Goal: Task Accomplishment & Management: Manage account settings

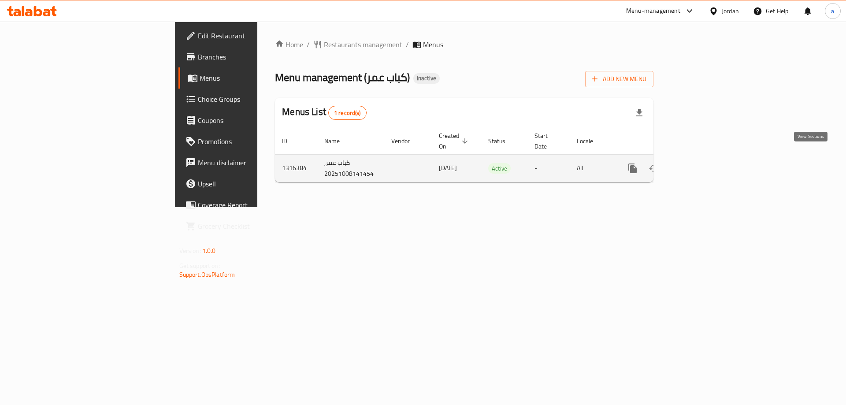
click at [701, 163] on icon "enhanced table" at bounding box center [696, 168] width 11 height 11
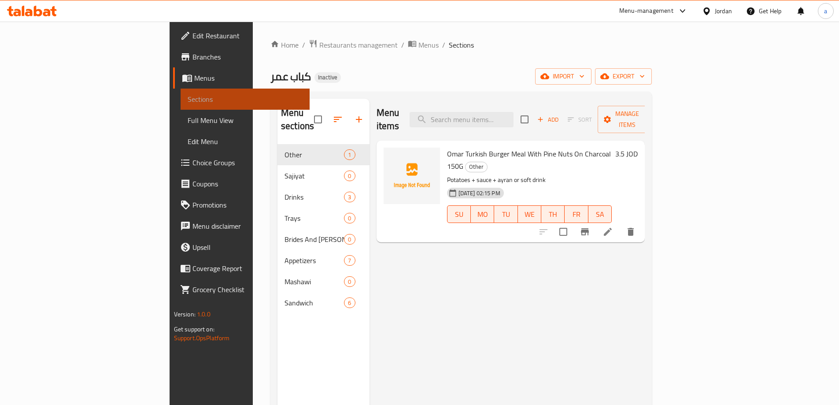
click at [181, 92] on link "Sections" at bounding box center [245, 99] width 129 height 21
click at [181, 93] on link "Sections" at bounding box center [245, 99] width 129 height 21
click at [173, 71] on link "Menus" at bounding box center [241, 77] width 137 height 21
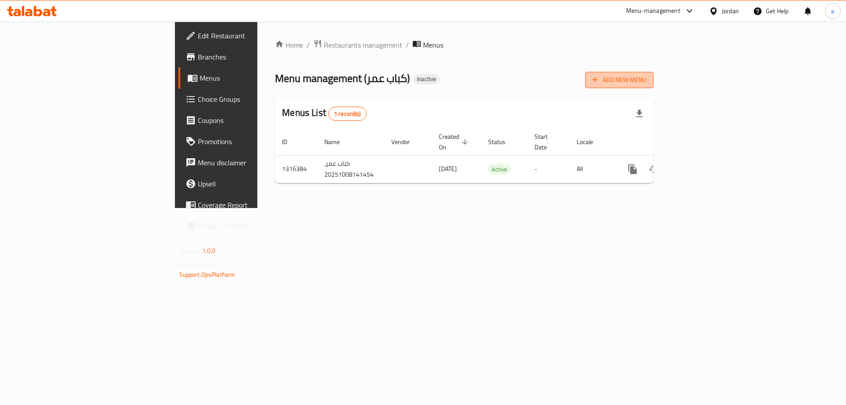
click at [653, 81] on button "Add New Menu" at bounding box center [619, 80] width 68 height 16
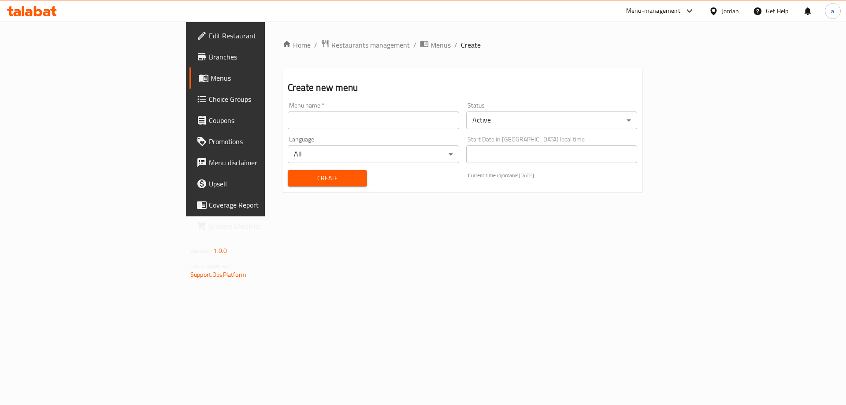
click at [306, 117] on input "text" at bounding box center [373, 120] width 171 height 18
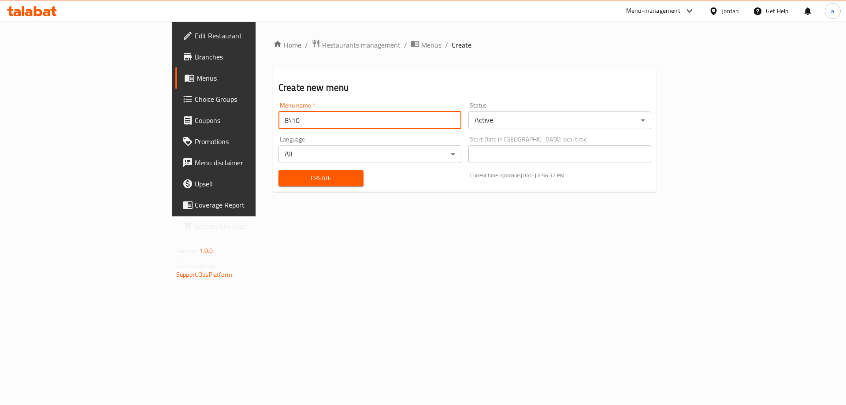
type input "8\10"
click at [293, 176] on span "Create" at bounding box center [320, 178] width 71 height 11
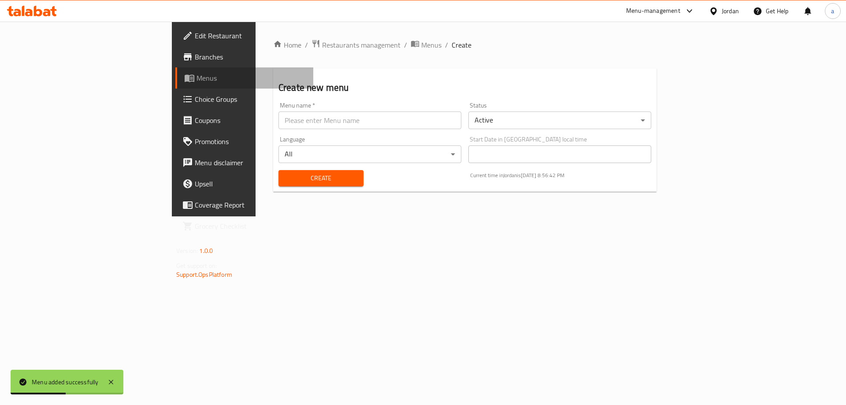
click at [196, 81] on span "Menus" at bounding box center [251, 78] width 110 height 11
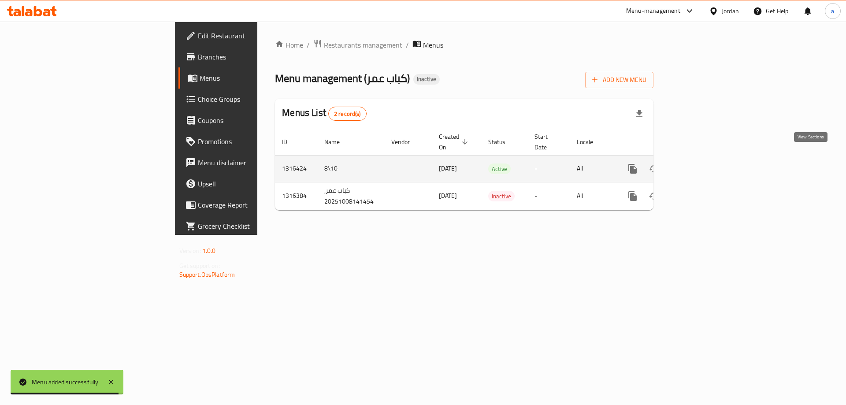
click at [707, 158] on link "enhanced table" at bounding box center [695, 168] width 21 height 21
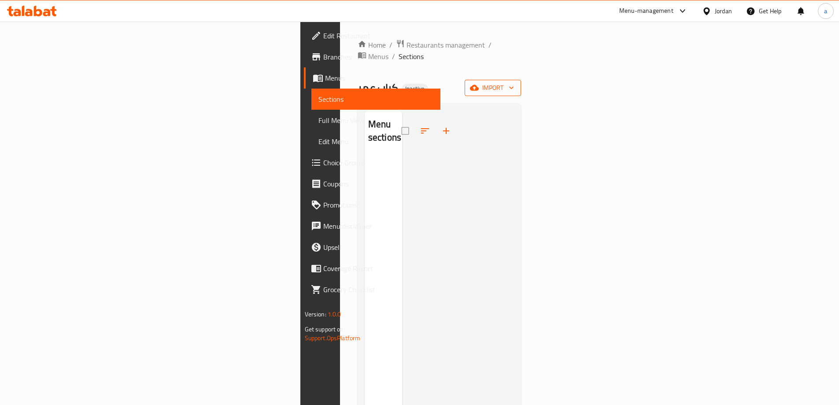
click at [514, 82] on span "import" at bounding box center [493, 87] width 42 height 11
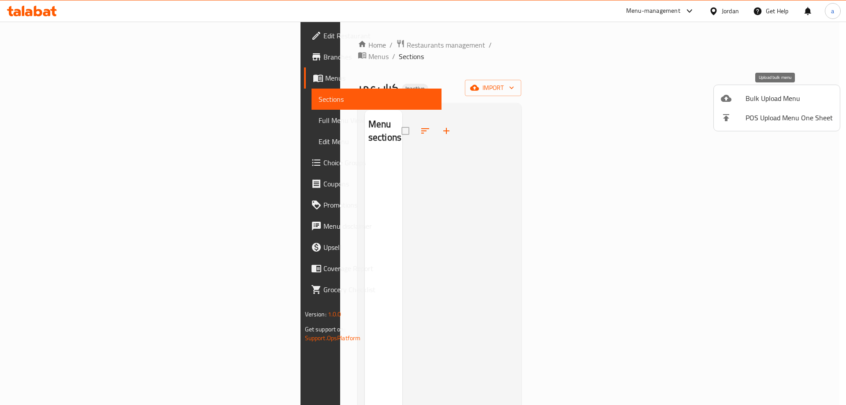
click at [766, 97] on span "Bulk Upload Menu" at bounding box center [788, 98] width 87 height 11
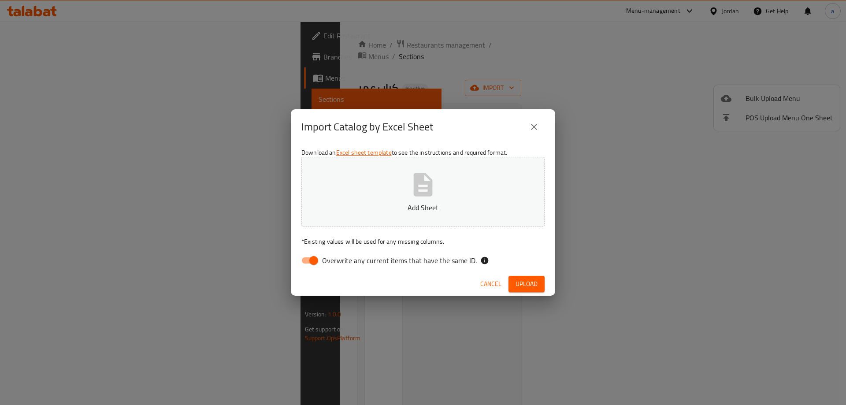
click at [307, 256] on input "Overwrite any current items that have the same ID." at bounding box center [314, 260] width 50 height 17
checkbox input "false"
click at [525, 282] on span "Upload" at bounding box center [526, 283] width 22 height 11
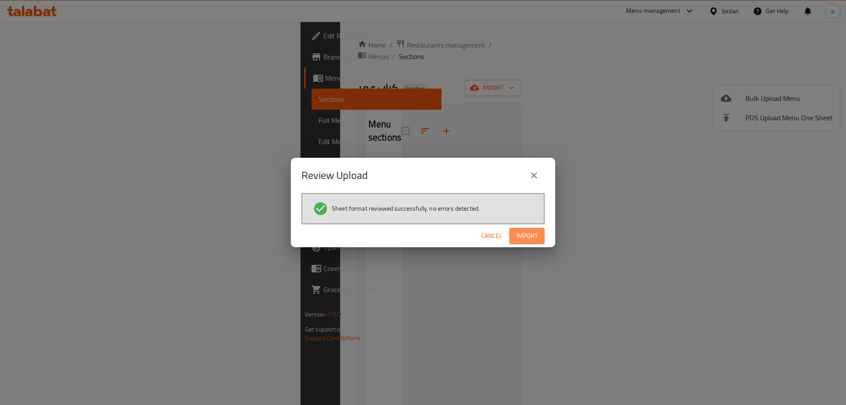
click at [527, 234] on span "Import" at bounding box center [526, 235] width 21 height 11
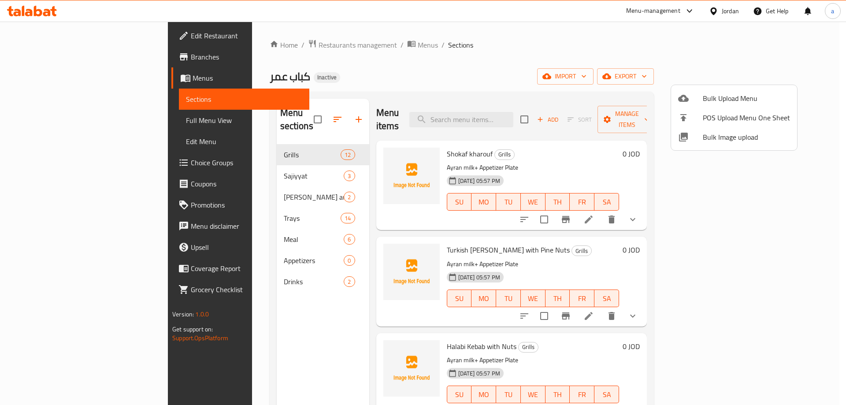
click at [46, 54] on div at bounding box center [423, 202] width 846 height 405
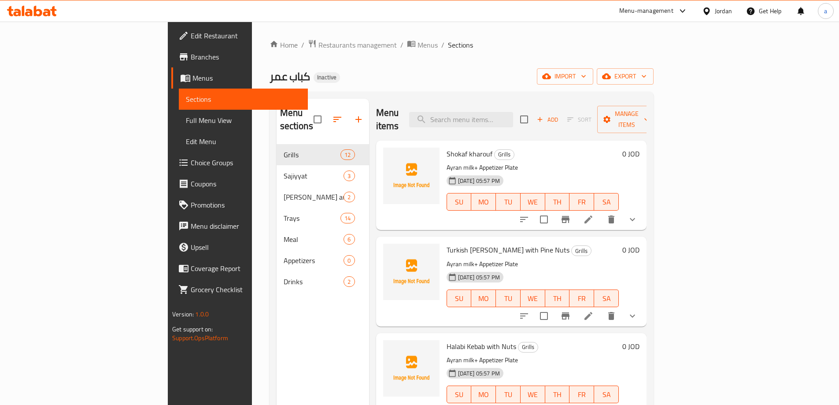
click at [191, 54] on span "Branches" at bounding box center [246, 57] width 110 height 11
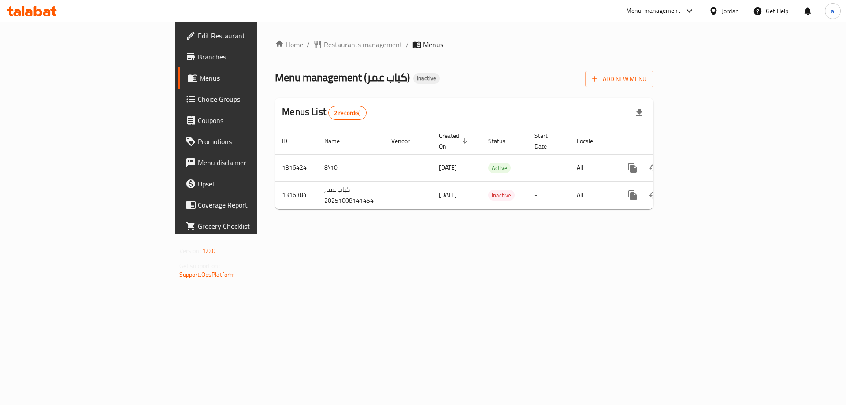
click at [198, 37] on span "Edit Restaurant" at bounding box center [253, 35] width 111 height 11
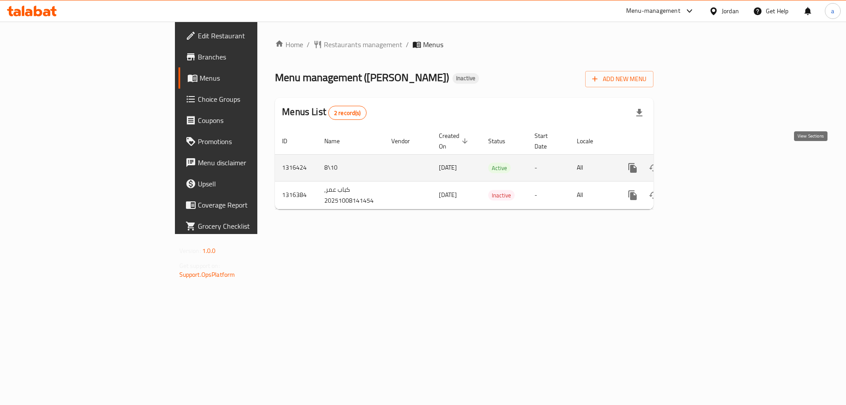
click at [701, 163] on icon "enhanced table" at bounding box center [696, 168] width 11 height 11
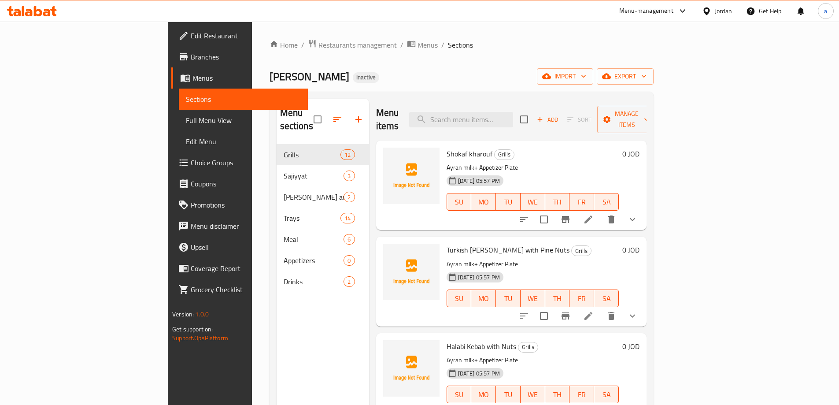
click at [186, 120] on span "Full Menu View" at bounding box center [243, 120] width 115 height 11
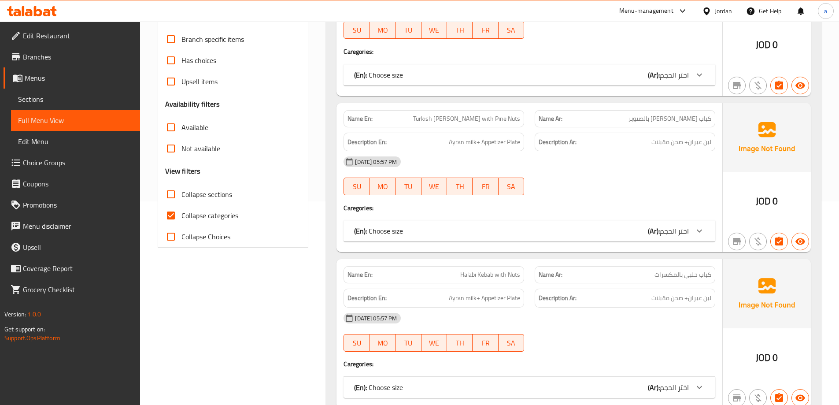
scroll to position [220, 0]
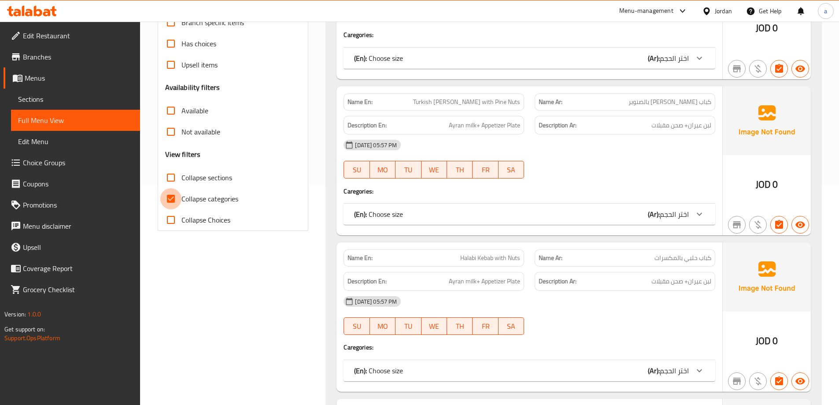
click at [172, 200] on input "Collapse categories" at bounding box center [170, 198] width 21 height 21
checkbox input "false"
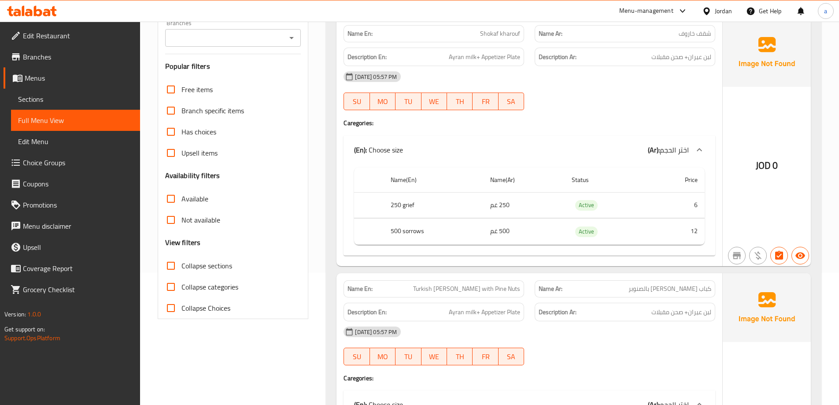
scroll to position [88, 0]
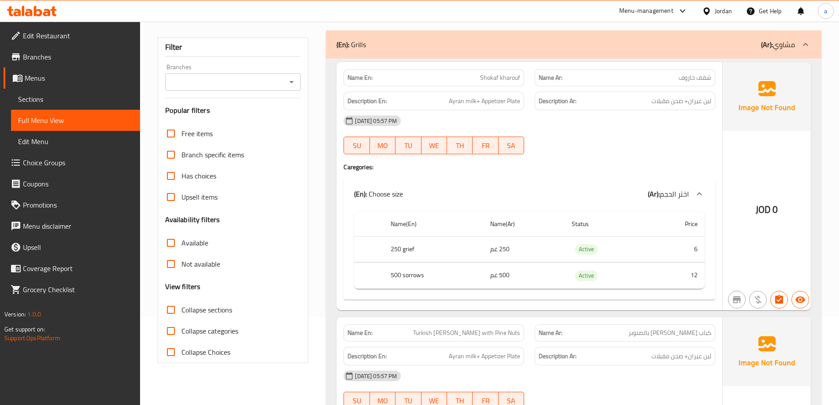
click at [174, 349] on input "Collapse Choices" at bounding box center [170, 351] width 21 height 21
checkbox input "true"
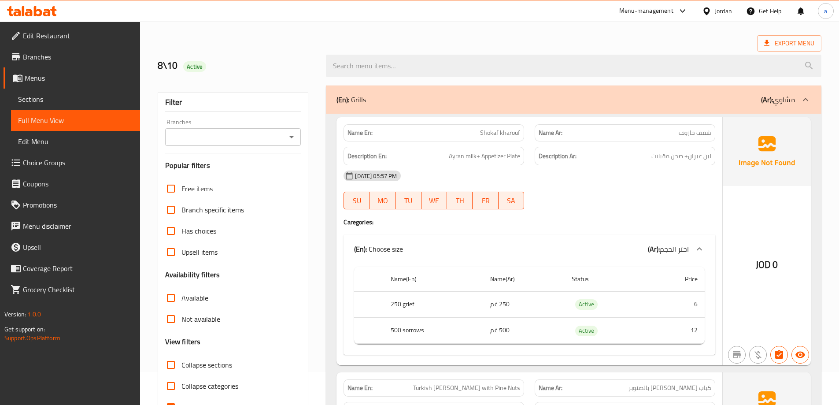
scroll to position [0, 0]
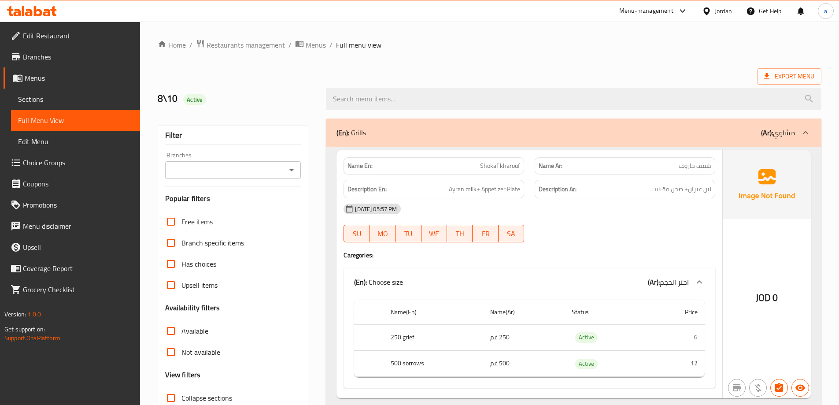
click at [122, 38] on span "Edit Restaurant" at bounding box center [78, 35] width 110 height 11
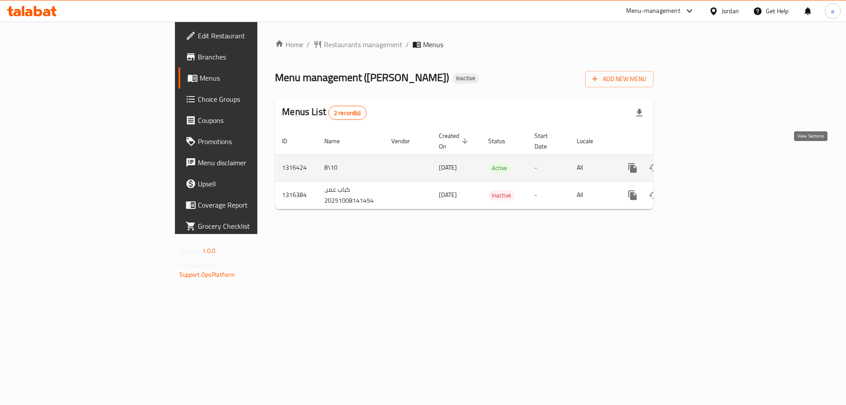
click at [701, 163] on icon "enhanced table" at bounding box center [696, 168] width 11 height 11
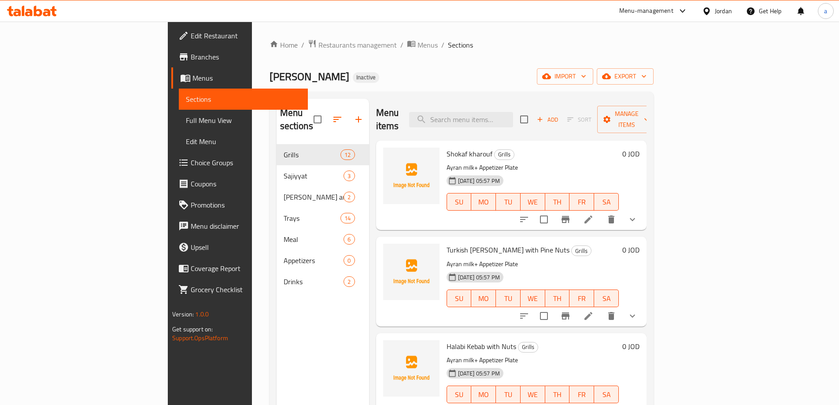
click at [186, 118] on span "Full Menu View" at bounding box center [243, 120] width 115 height 11
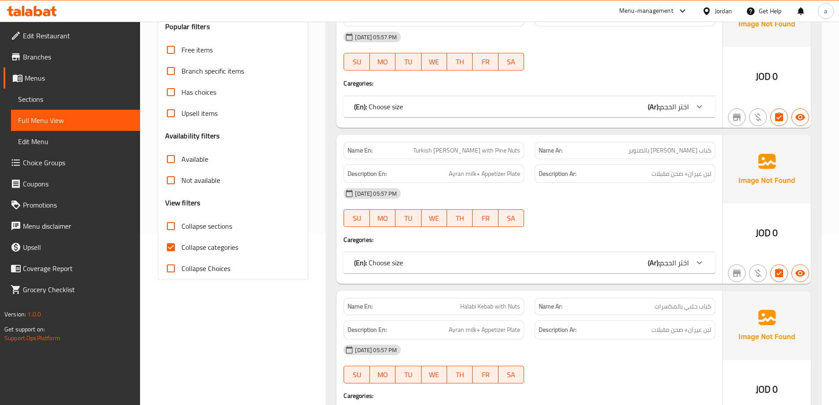
scroll to position [176, 0]
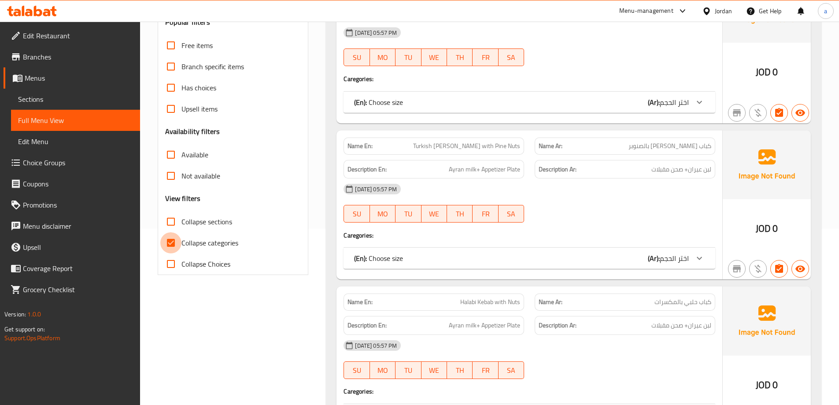
click at [168, 244] on input "Collapse categories" at bounding box center [170, 242] width 21 height 21
checkbox input "false"
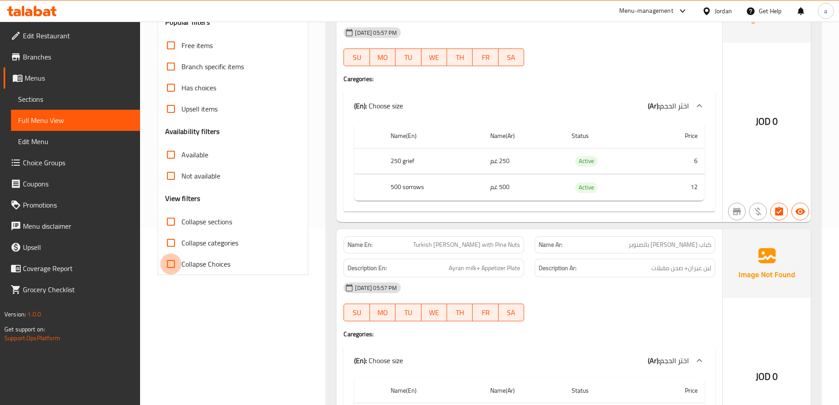
click at [168, 263] on input "Collapse Choices" at bounding box center [170, 263] width 21 height 21
checkbox input "true"
click at [69, 99] on span "Sections" at bounding box center [75, 99] width 115 height 11
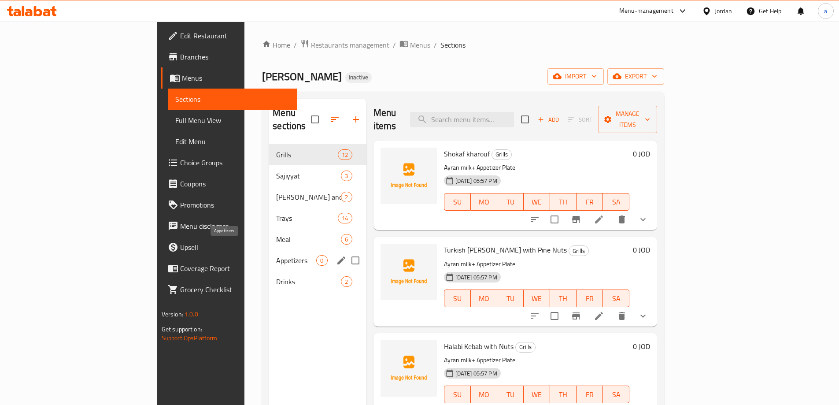
click at [276, 255] on span "Appetizers" at bounding box center [296, 260] width 40 height 11
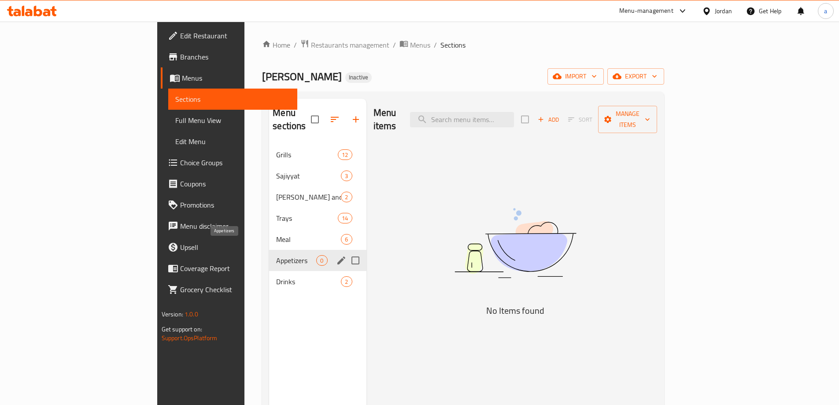
click at [276, 255] on span "Appetizers" at bounding box center [296, 260] width 40 height 11
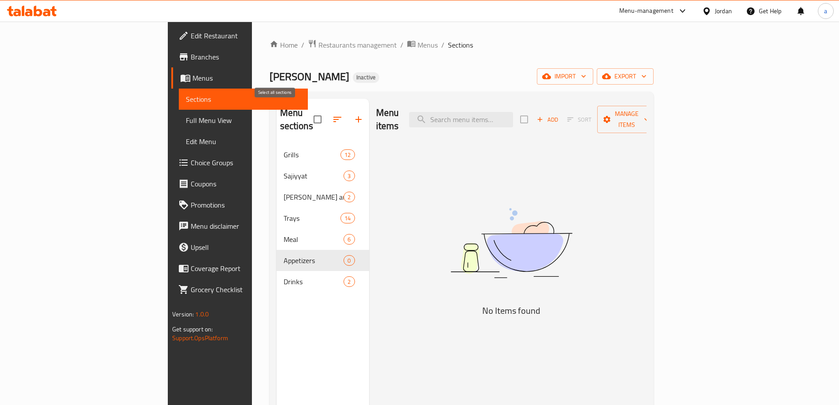
click at [308, 112] on input "checkbox" at bounding box center [317, 119] width 19 height 19
checkbox input "true"
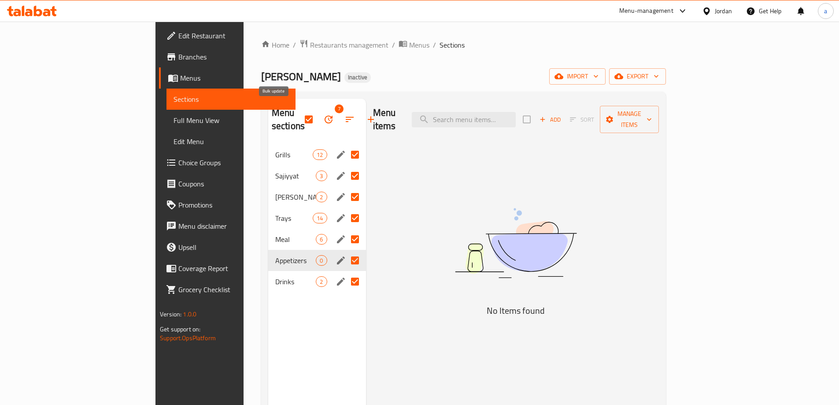
click at [323, 114] on icon "button" at bounding box center [328, 119] width 11 height 11
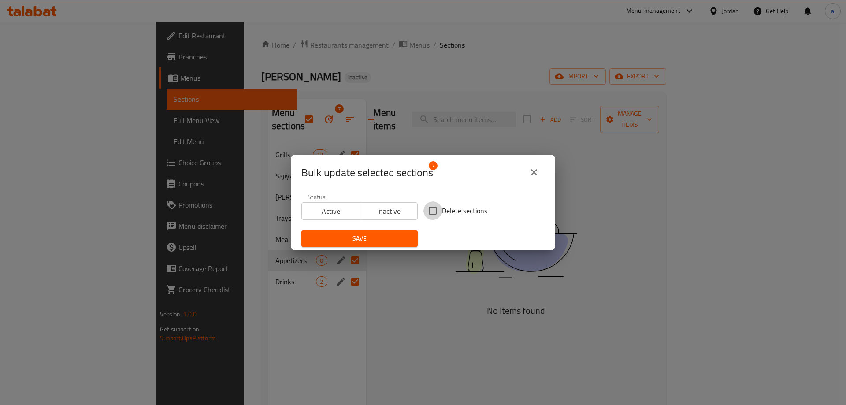
click at [438, 205] on input "Delete sections" at bounding box center [432, 210] width 19 height 19
checkbox input "true"
click at [399, 235] on span "Save" at bounding box center [359, 238] width 102 height 11
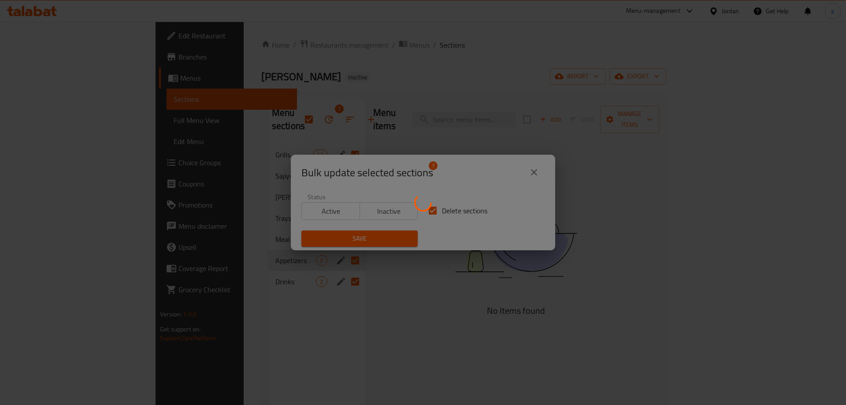
checkbox input "false"
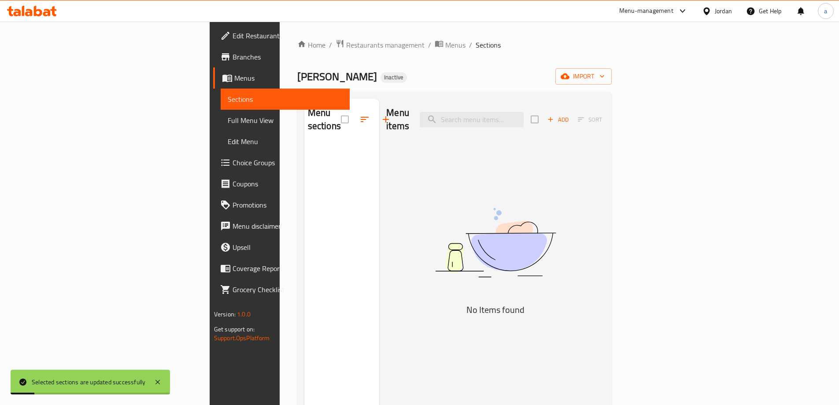
click at [234, 81] on span "Menus" at bounding box center [288, 78] width 108 height 11
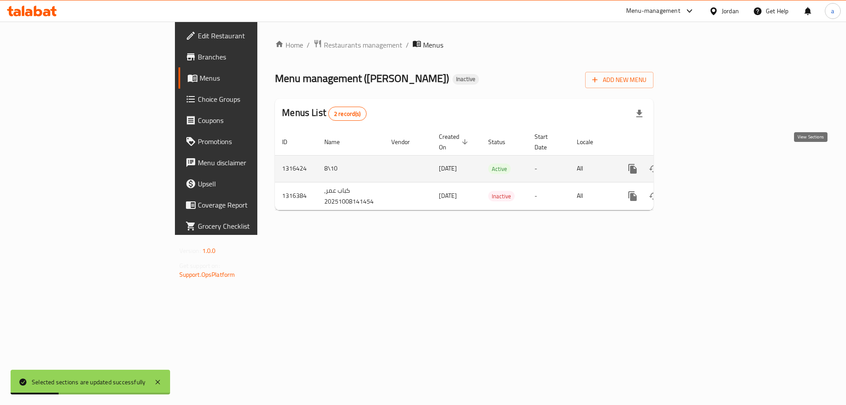
click at [700, 165] on icon "enhanced table" at bounding box center [696, 169] width 8 height 8
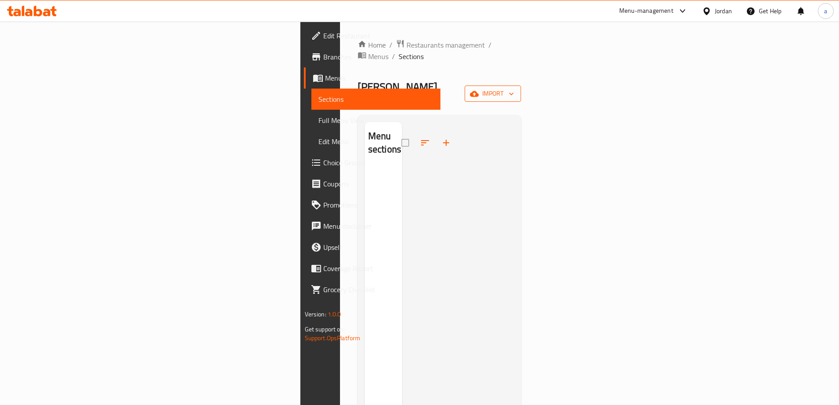
click at [479, 89] on icon "button" at bounding box center [474, 93] width 9 height 9
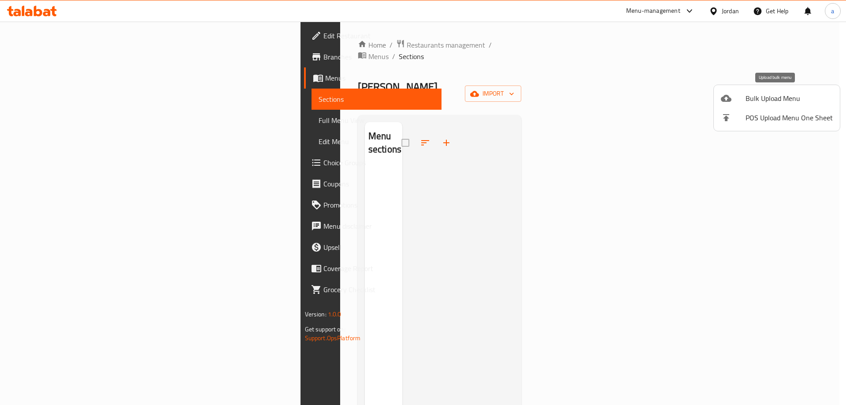
click at [738, 103] on div at bounding box center [733, 98] width 25 height 11
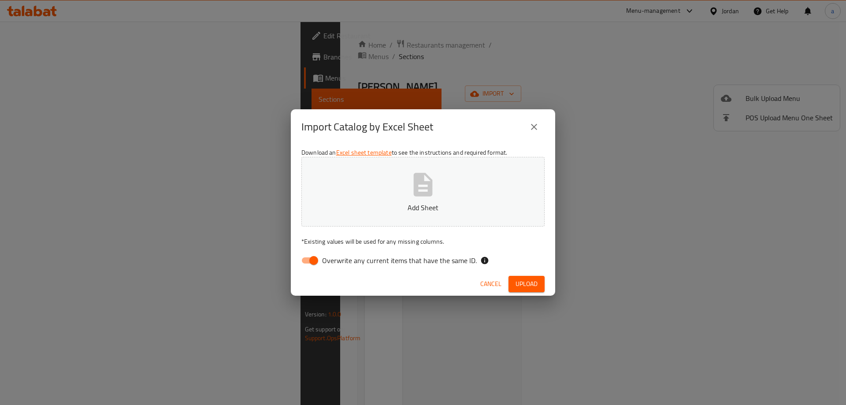
click at [315, 259] on input "Overwrite any current items that have the same ID." at bounding box center [314, 260] width 50 height 17
checkbox input "false"
click at [520, 281] on span "Upload" at bounding box center [526, 283] width 22 height 11
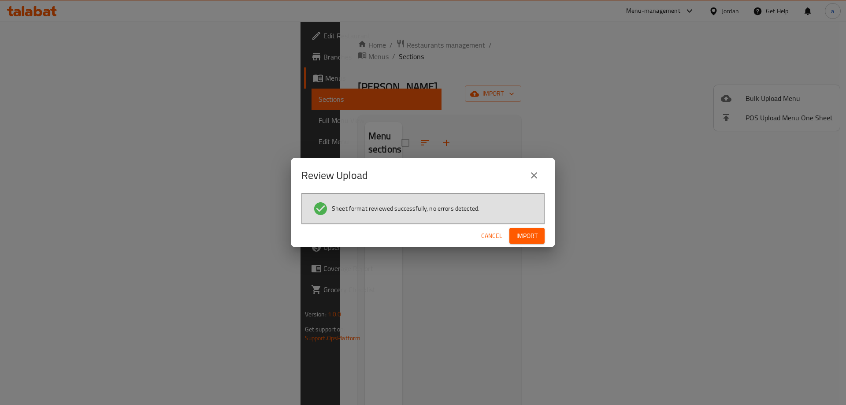
click at [528, 235] on span "Import" at bounding box center [526, 235] width 21 height 11
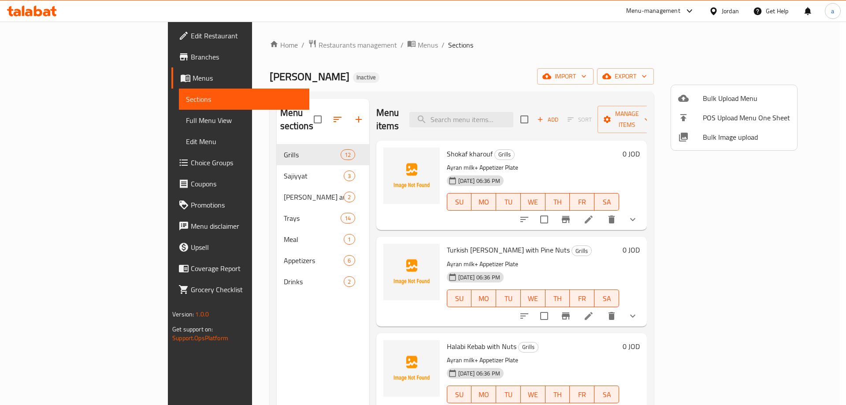
click at [91, 122] on div at bounding box center [423, 202] width 846 height 405
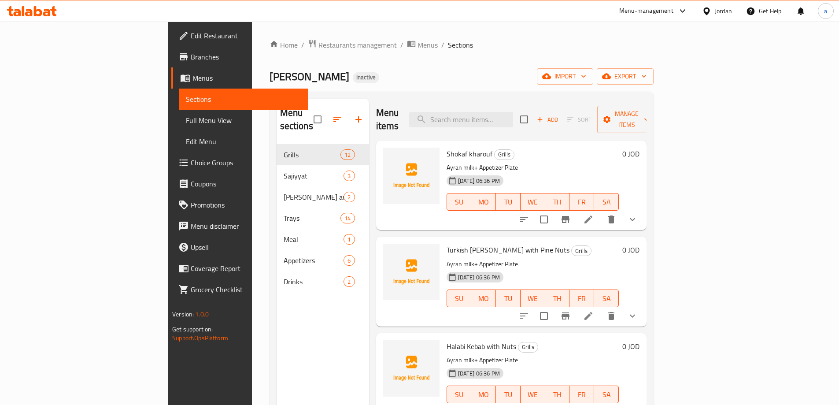
click at [186, 122] on span "Full Menu View" at bounding box center [243, 120] width 115 height 11
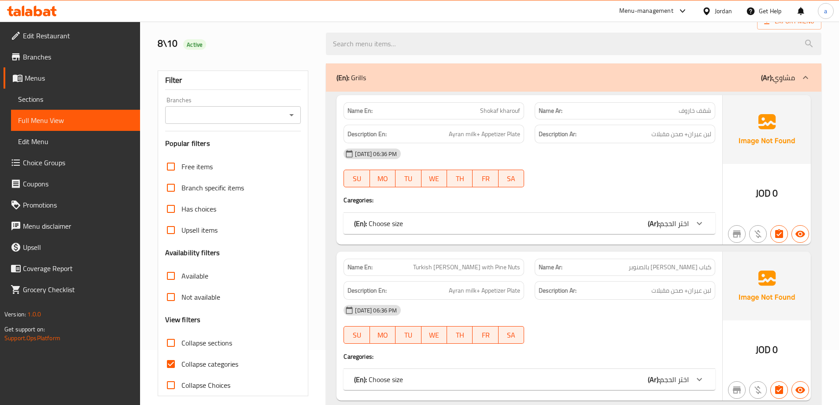
scroll to position [132, 0]
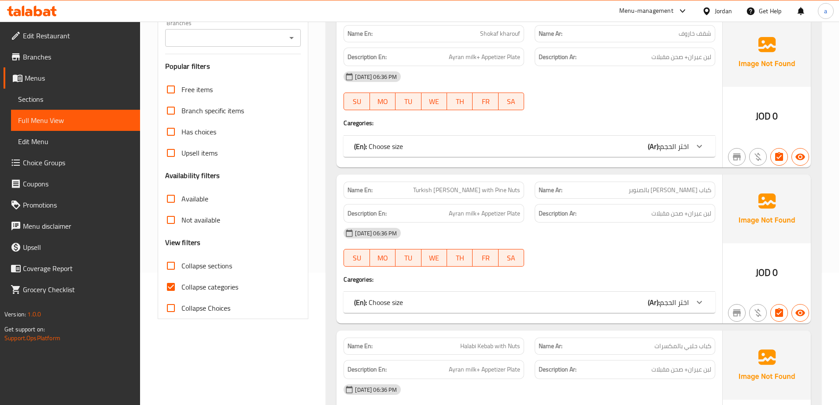
click at [169, 282] on input "Collapse categories" at bounding box center [170, 286] width 21 height 21
checkbox input "false"
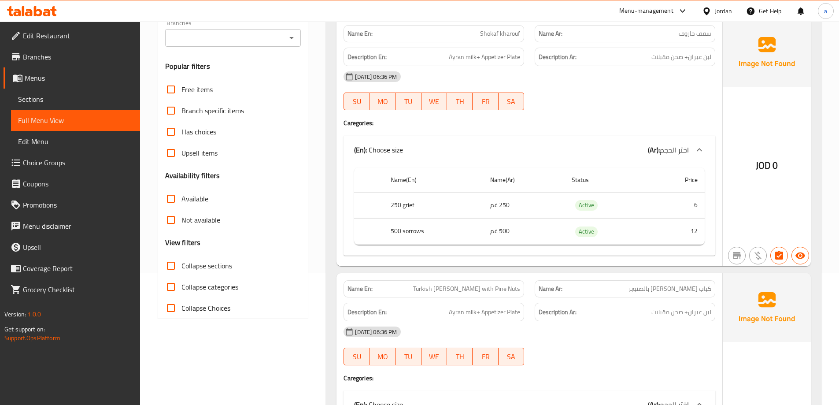
click at [170, 315] on input "Collapse Choices" at bounding box center [170, 307] width 21 height 21
checkbox input "false"
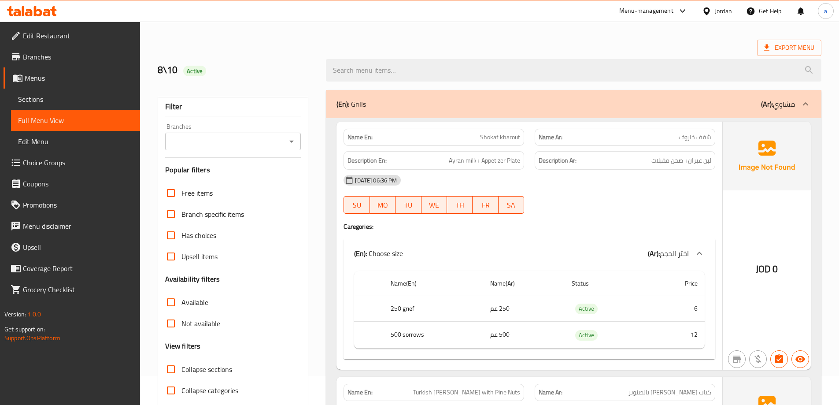
scroll to position [44, 0]
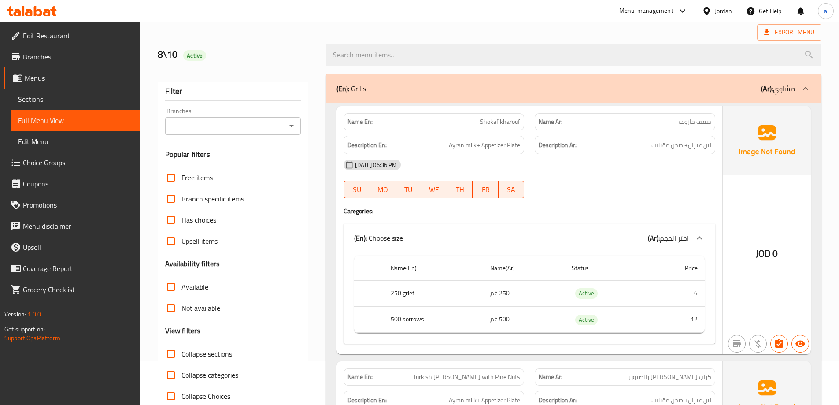
click at [61, 100] on span "Sections" at bounding box center [75, 99] width 115 height 11
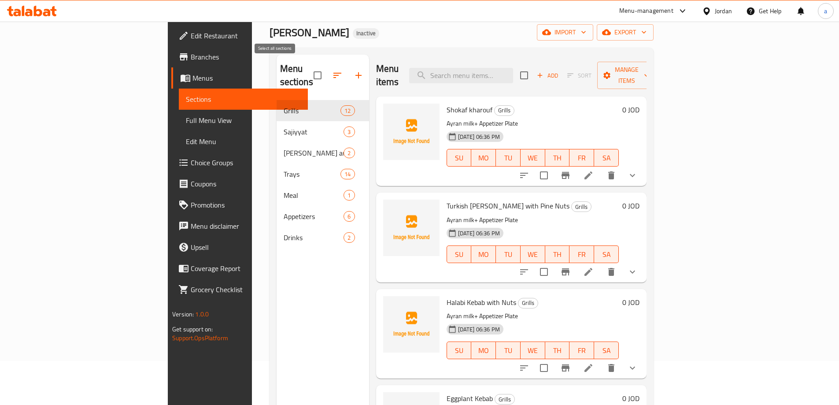
click at [308, 67] on input "checkbox" at bounding box center [317, 75] width 19 height 19
checkbox input "true"
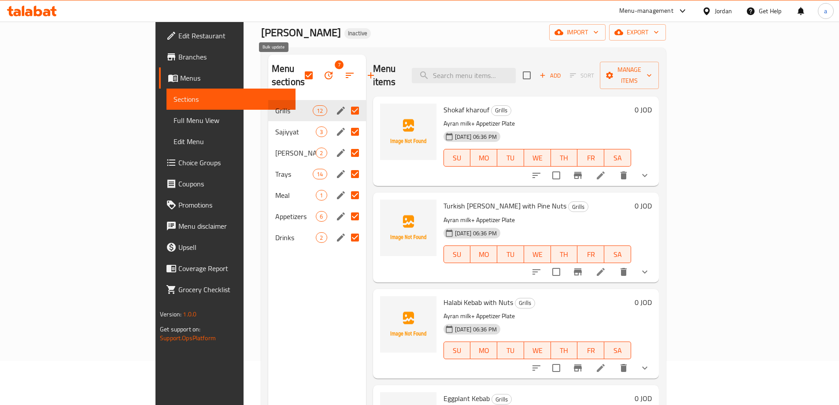
click at [318, 68] on button "button" at bounding box center [328, 75] width 21 height 21
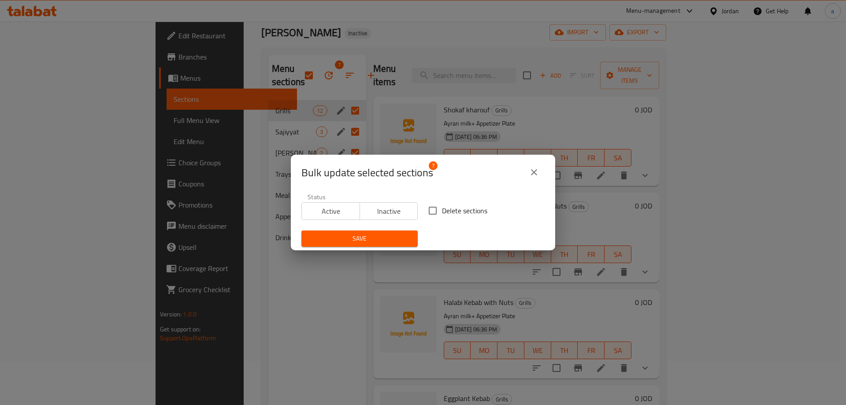
click at [433, 211] on input "Delete sections" at bounding box center [432, 210] width 19 height 19
checkbox input "true"
click at [390, 236] on span "Save" at bounding box center [359, 238] width 102 height 11
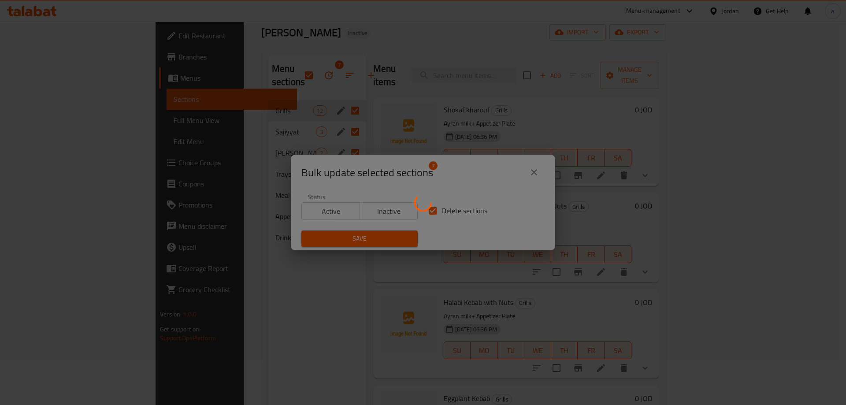
checkbox input "false"
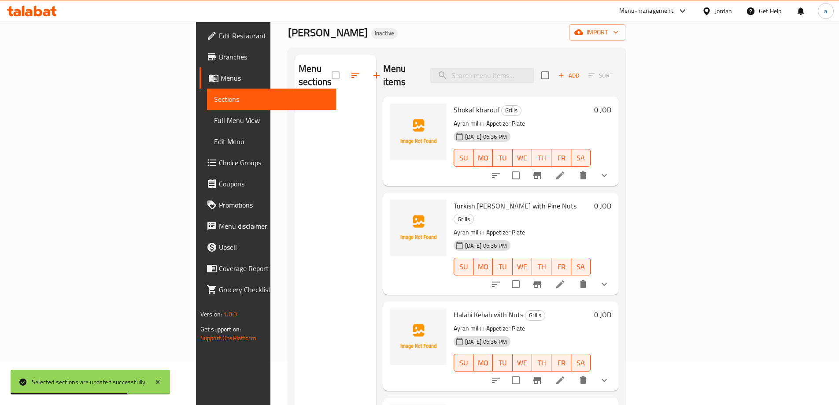
click at [214, 95] on span "Sections" at bounding box center [271, 99] width 115 height 11
click at [221, 79] on span "Menus" at bounding box center [275, 78] width 108 height 11
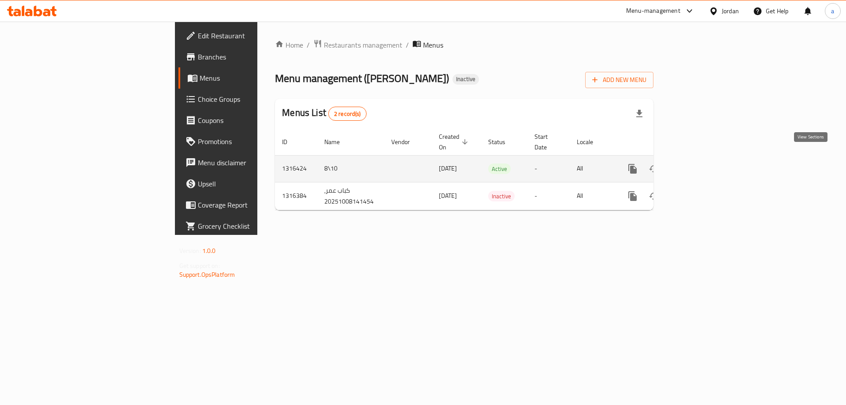
click at [701, 163] on icon "enhanced table" at bounding box center [696, 168] width 11 height 11
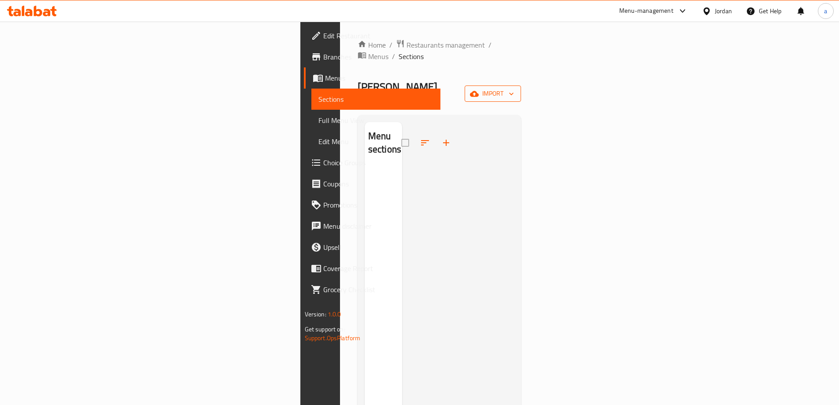
click at [514, 88] on span "import" at bounding box center [493, 93] width 42 height 11
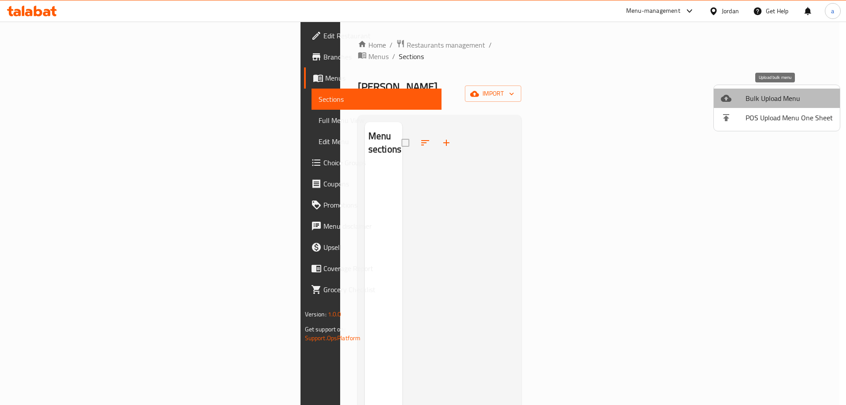
click at [783, 98] on span "Bulk Upload Menu" at bounding box center [788, 98] width 87 height 11
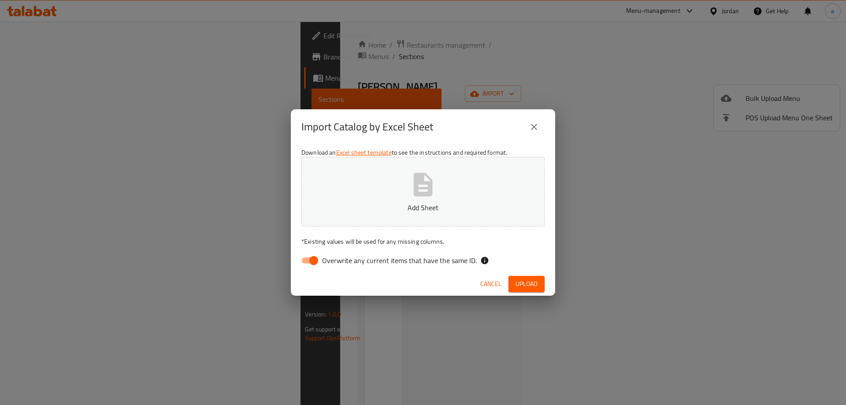
click at [307, 264] on input "Overwrite any current items that have the same ID." at bounding box center [314, 260] width 50 height 17
checkbox input "false"
click at [531, 286] on span "Upload" at bounding box center [526, 283] width 22 height 11
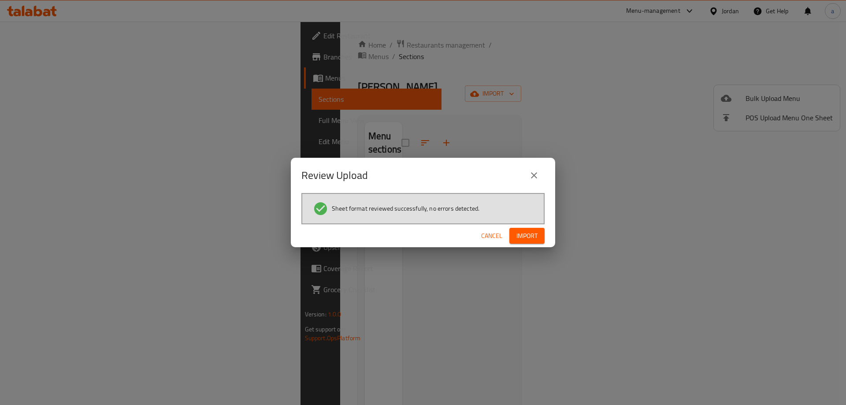
click at [523, 239] on span "Import" at bounding box center [526, 235] width 21 height 11
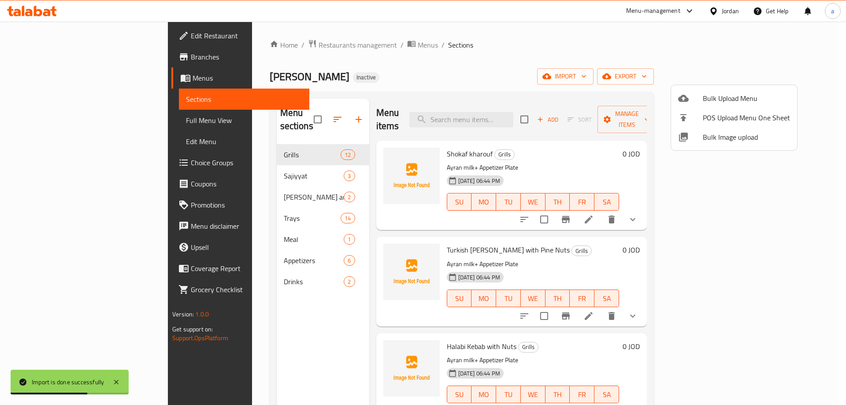
click at [111, 122] on div at bounding box center [423, 202] width 846 height 405
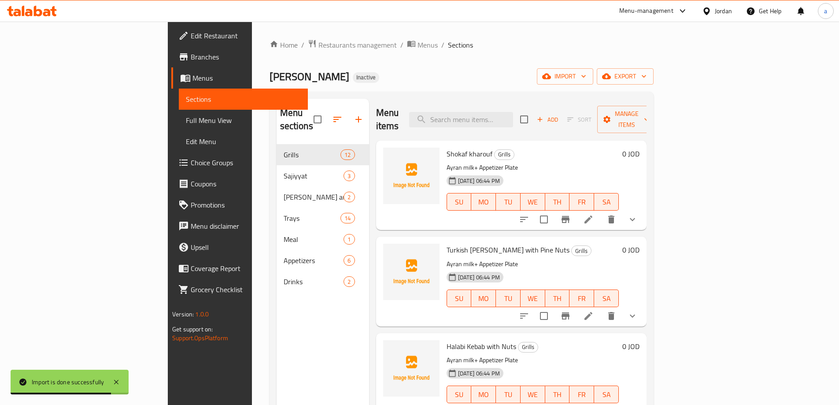
click at [186, 122] on span "Full Menu View" at bounding box center [243, 120] width 115 height 11
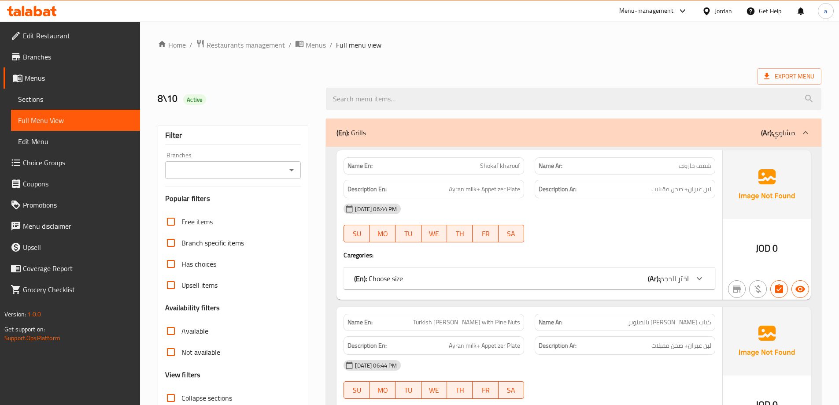
scroll to position [220, 0]
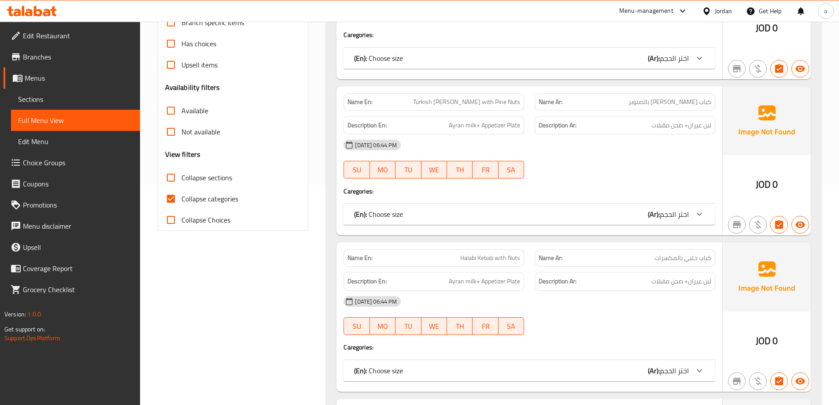
click at [179, 193] on input "Collapse categories" at bounding box center [170, 198] width 21 height 21
checkbox input "false"
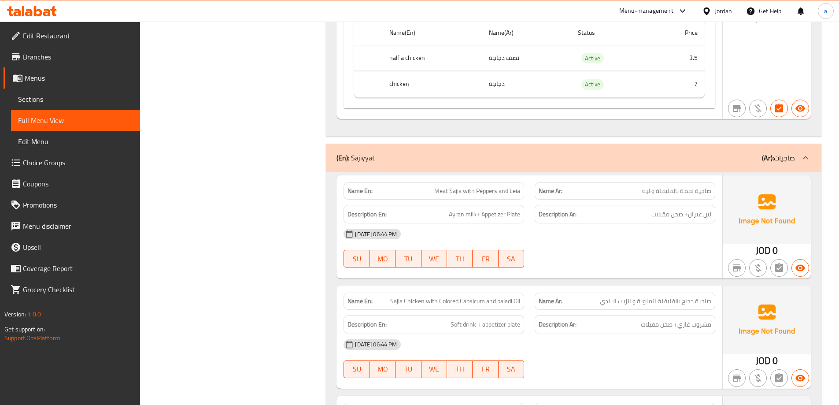
scroll to position [3127, 0]
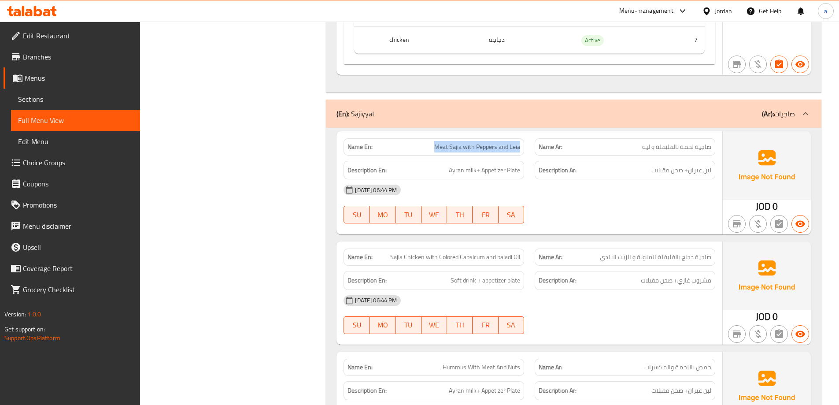
drag, startPoint x: 436, startPoint y: 144, endPoint x: 522, endPoint y: 147, distance: 85.9
click at [522, 147] on div "Name En: Meat Sajia with Peppers and Leia" at bounding box center [434, 146] width 181 height 17
copy span "Meat Sajia with Peppers and Leia"
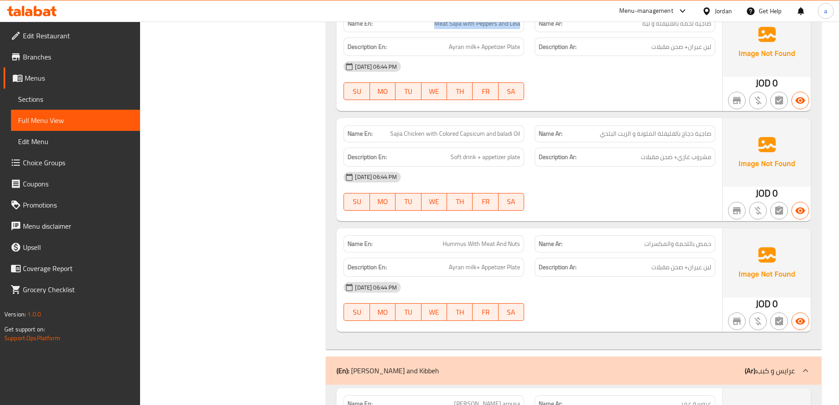
scroll to position [3260, 0]
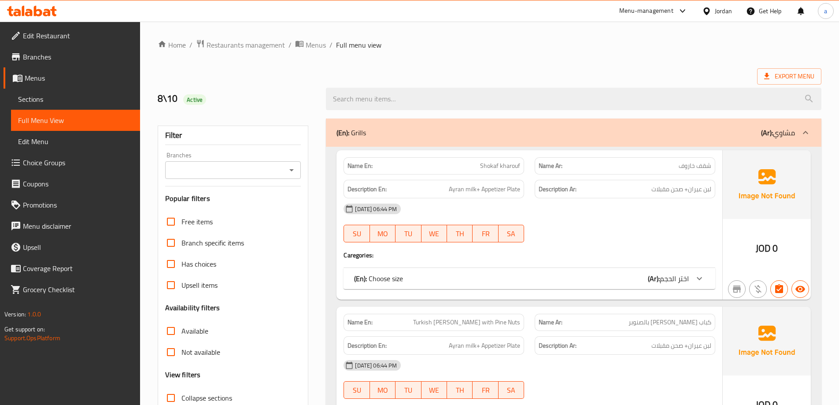
click at [65, 98] on span "Sections" at bounding box center [75, 99] width 115 height 11
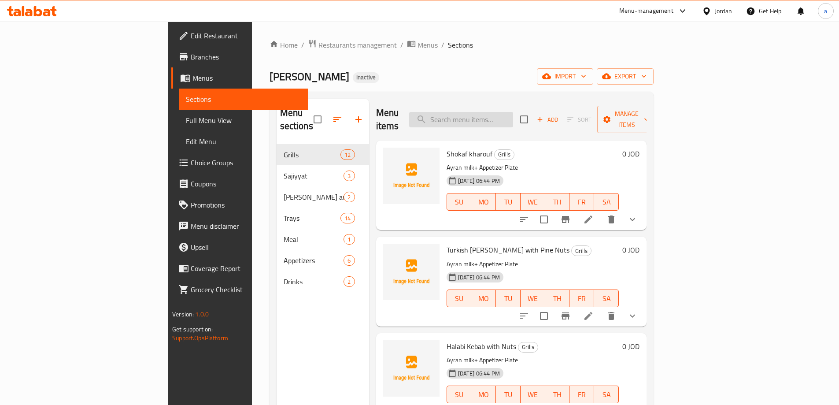
click at [498, 112] on input "search" at bounding box center [461, 119] width 104 height 15
paste input "Meat Sajia with Peppers and Leia"
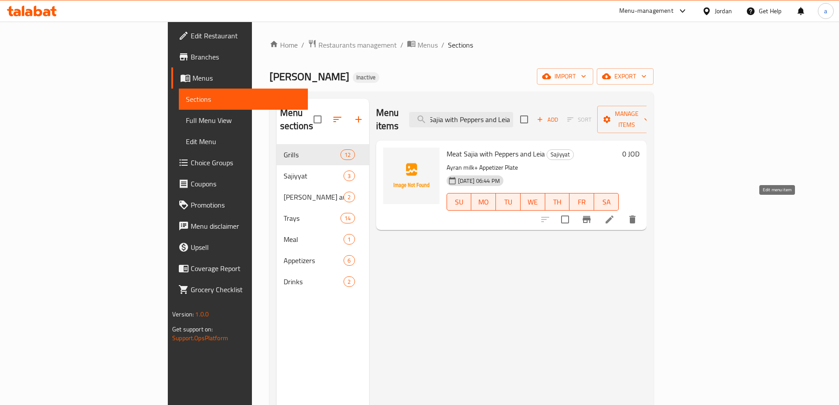
type input "Meat Sajia with Peppers and Leia"
click at [615, 214] on icon at bounding box center [609, 219] width 11 height 11
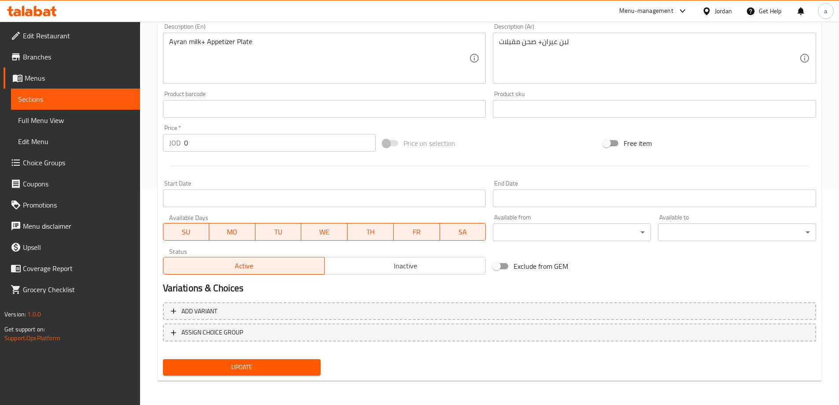
scroll to position [218, 0]
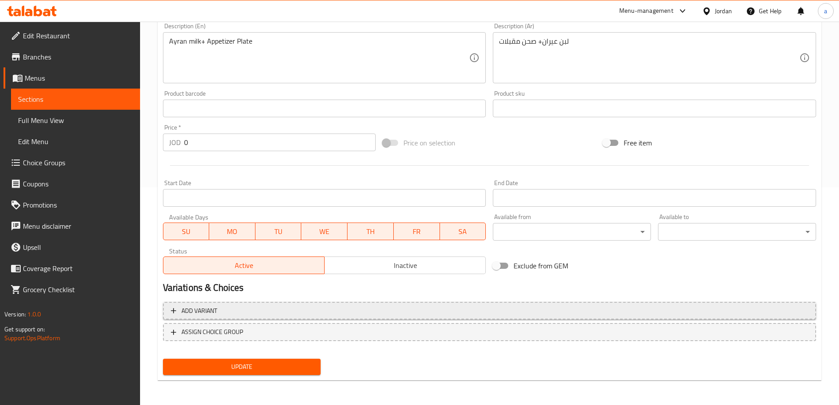
click at [211, 306] on span "Add variant" at bounding box center [199, 310] width 36 height 11
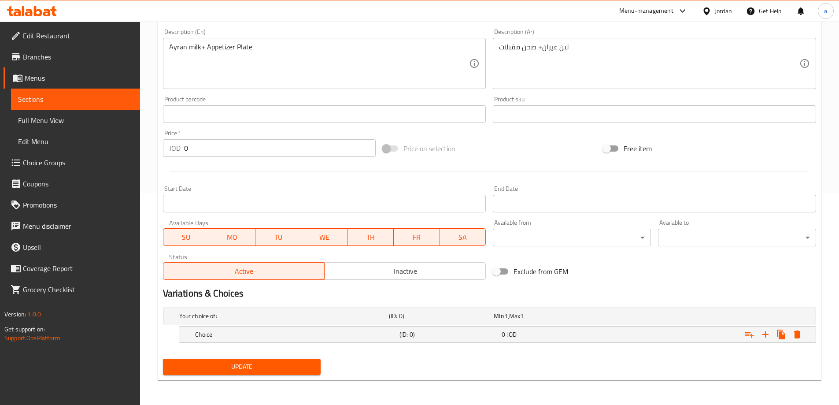
scroll to position [212, 0]
click at [415, 330] on h5 "(ID: 0)" at bounding box center [449, 334] width 99 height 9
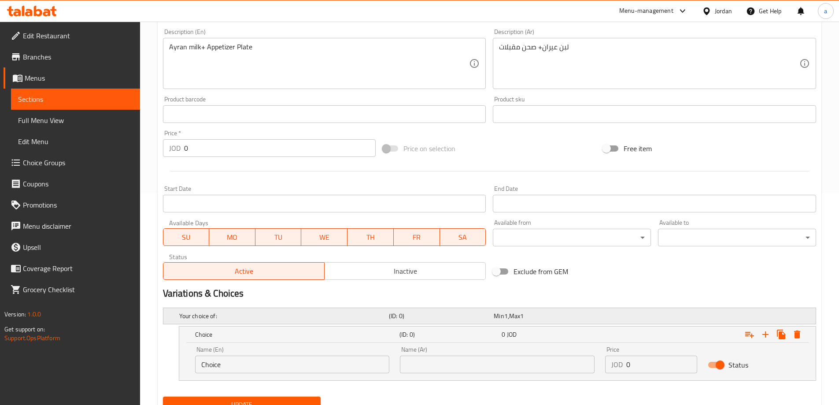
click at [398, 316] on h5 "(ID: 0)" at bounding box center [439, 315] width 101 height 9
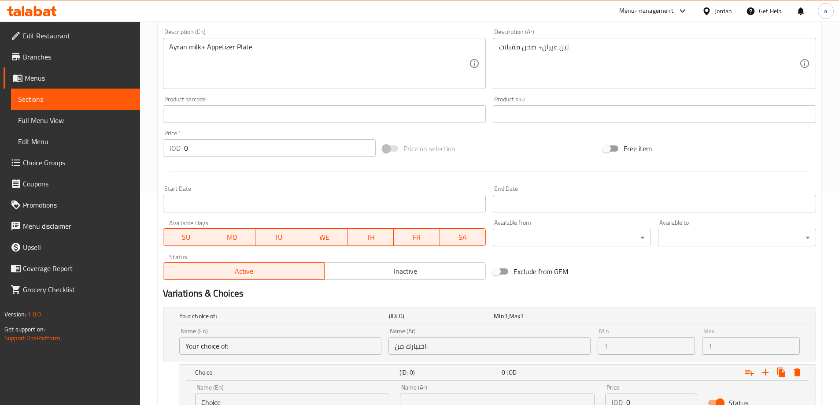
click at [243, 347] on input "Your choice of:" at bounding box center [280, 346] width 202 height 18
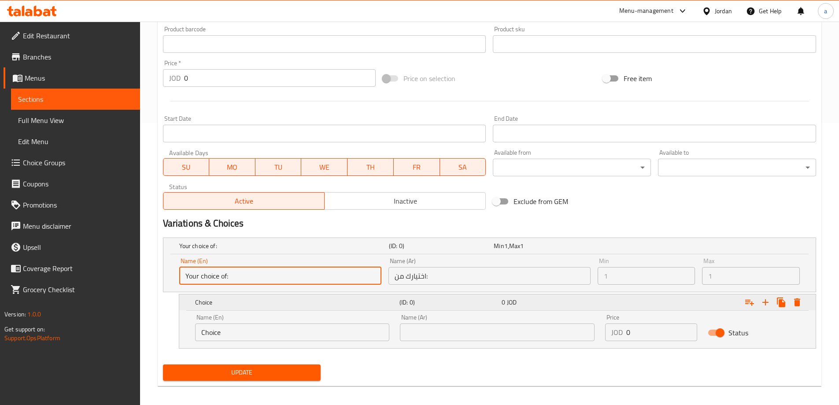
scroll to position [288, 0]
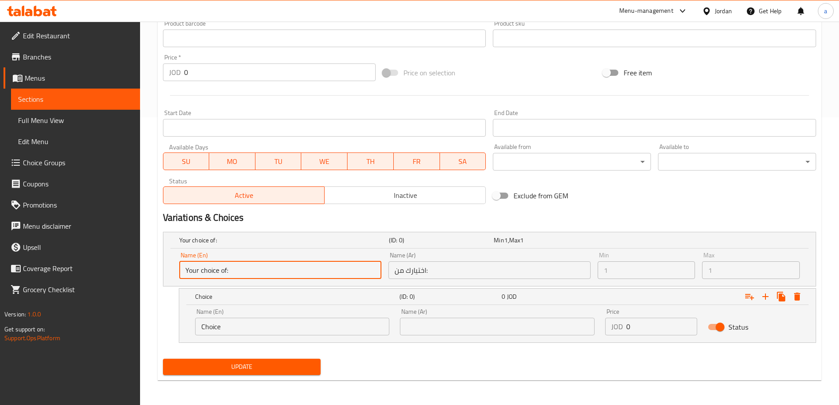
click at [275, 266] on input "Your choice of:" at bounding box center [280, 270] width 202 height 18
drag, startPoint x: 185, startPoint y: 270, endPoint x: 256, endPoint y: 267, distance: 70.5
click at [256, 267] on input "Your choice of:" at bounding box center [280, 270] width 202 height 18
click at [206, 322] on input "Choice" at bounding box center [292, 327] width 195 height 18
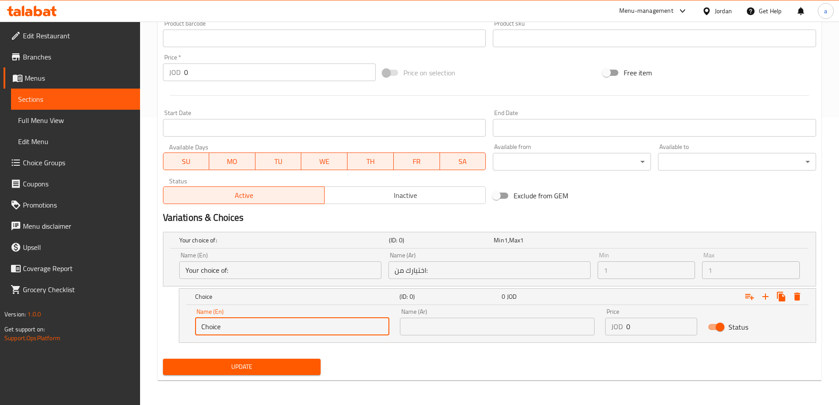
click at [211, 325] on input "Choice" at bounding box center [292, 327] width 195 height 18
click at [171, 299] on div "Choice (ID: 0) 0 JOD Name (En) Choice Name (En) Name (Ar) Name (Ar) Price JOD 0…" at bounding box center [489, 315] width 653 height 55
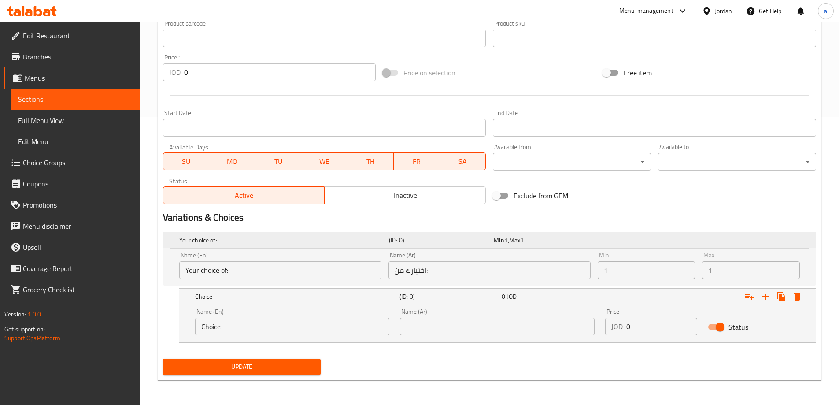
click at [190, 239] on h5 "Your choice of:" at bounding box center [282, 240] width 206 height 9
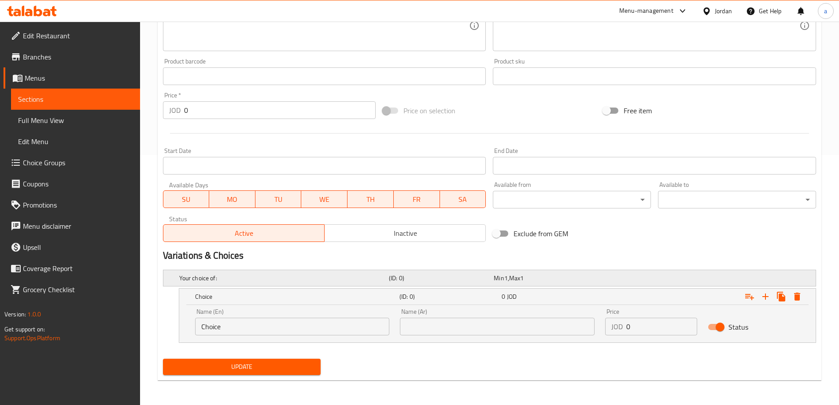
scroll to position [250, 0]
click at [232, 296] on h5 "Choice" at bounding box center [295, 296] width 201 height 9
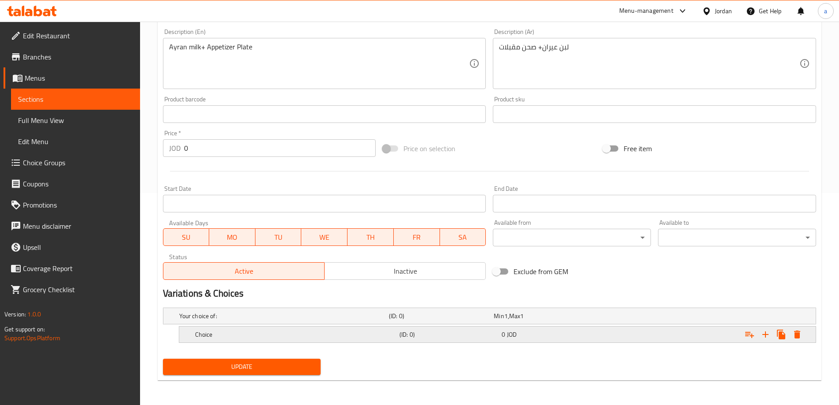
scroll to position [212, 0]
click at [93, 169] on link "Choice Groups" at bounding box center [72, 162] width 137 height 21
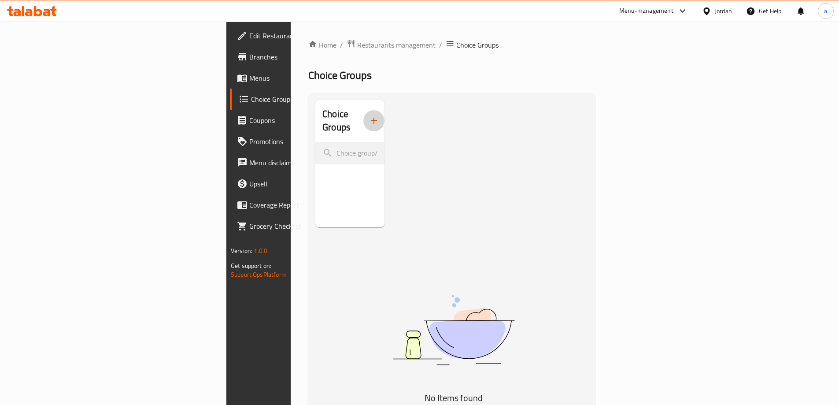
click at [369, 116] on icon "button" at bounding box center [374, 120] width 11 height 11
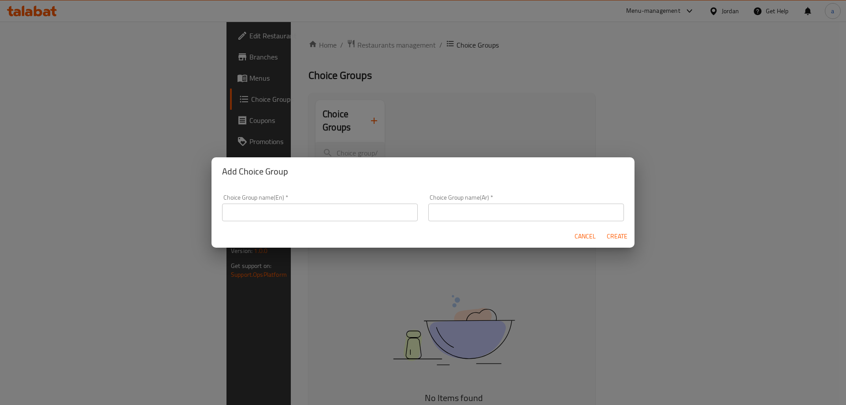
click at [323, 215] on input "text" at bounding box center [320, 213] width 196 height 18
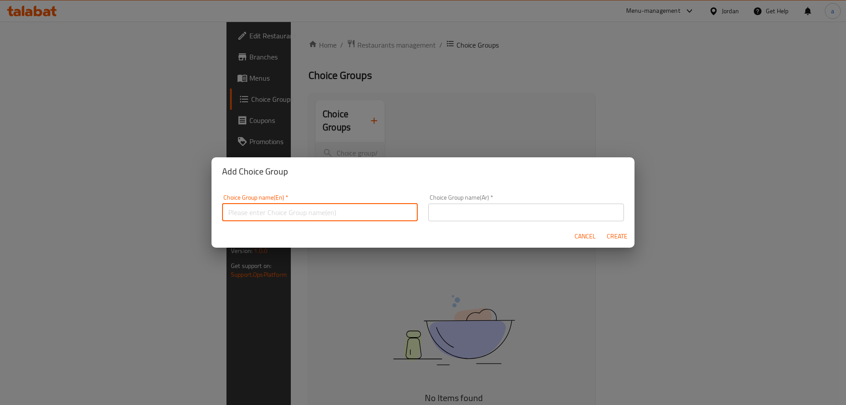
paste input "Choose Size"
type input "Choose Size"
click at [466, 215] on input "text" at bounding box center [526, 213] width 196 height 18
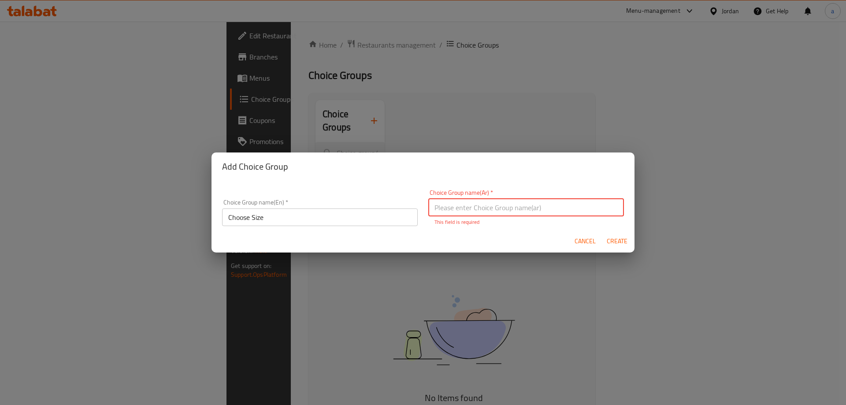
click at [470, 211] on input "text" at bounding box center [526, 208] width 196 height 18
paste input "اختر الحجم"
type input "اختر الحجم"
click at [610, 242] on button "Create" at bounding box center [617, 241] width 28 height 16
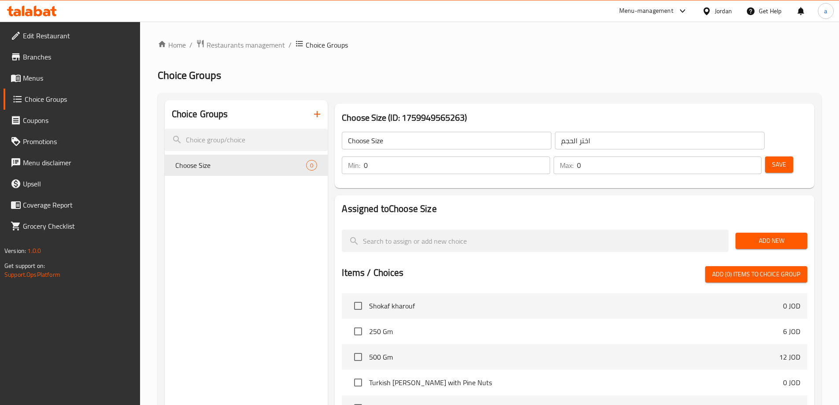
click at [753, 235] on span "Add New" at bounding box center [772, 240] width 58 height 11
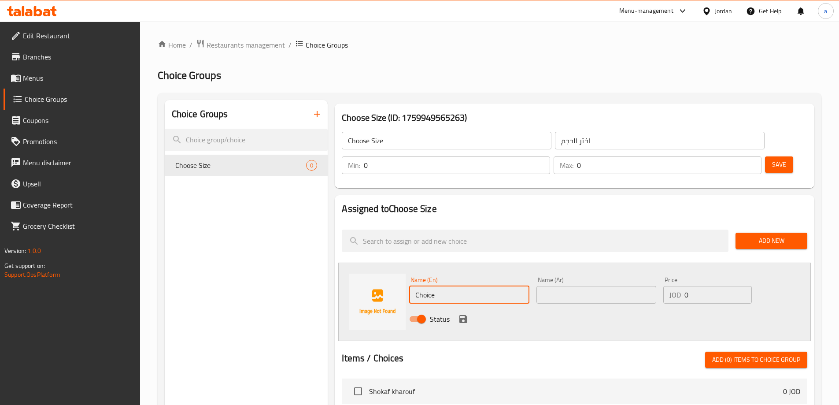
click at [443, 286] on input "Choice" at bounding box center [469, 295] width 120 height 18
click at [570, 286] on input "text" at bounding box center [597, 295] width 120 height 18
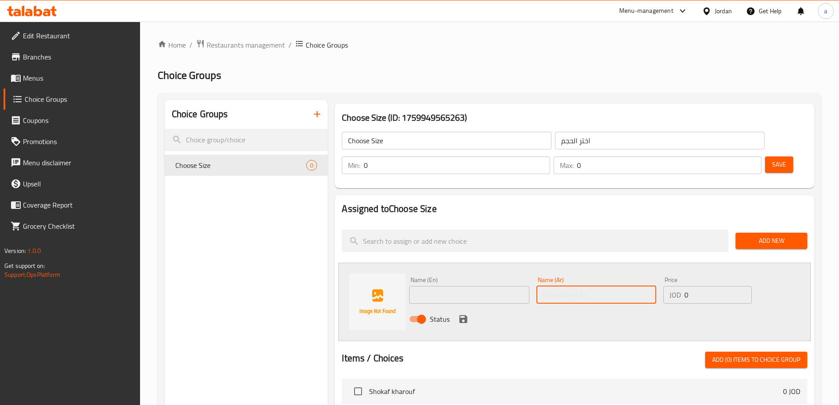
paste input "250 غم"
type input "250 غم"
click at [459, 286] on input "text" at bounding box center [469, 295] width 120 height 18
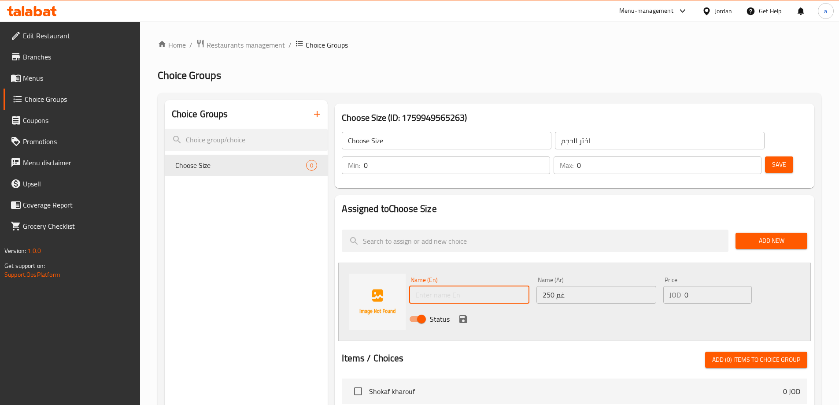
paste input "250 Gm"
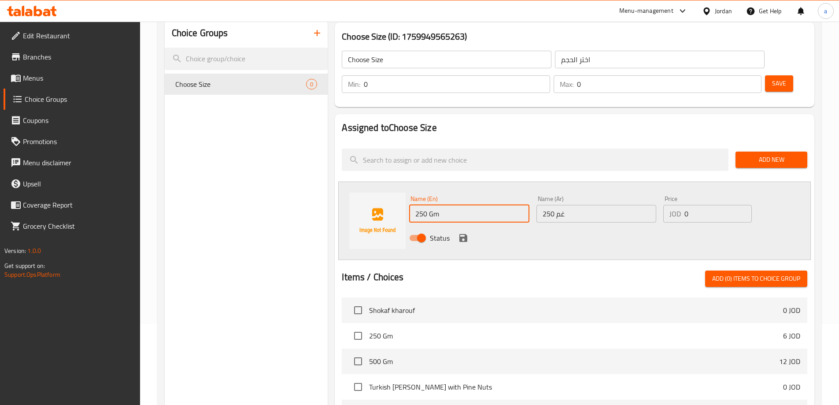
scroll to position [88, 0]
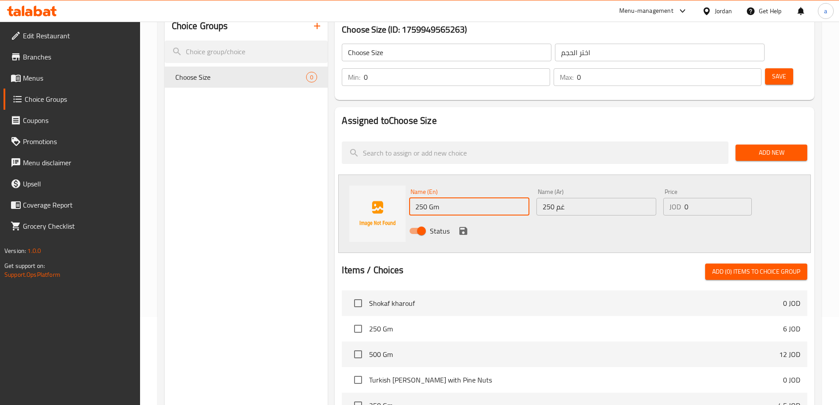
type input "250 Gm"
click at [706, 198] on input "0" at bounding box center [718, 207] width 67 height 18
click at [686, 198] on input "0" at bounding box center [718, 207] width 67 height 18
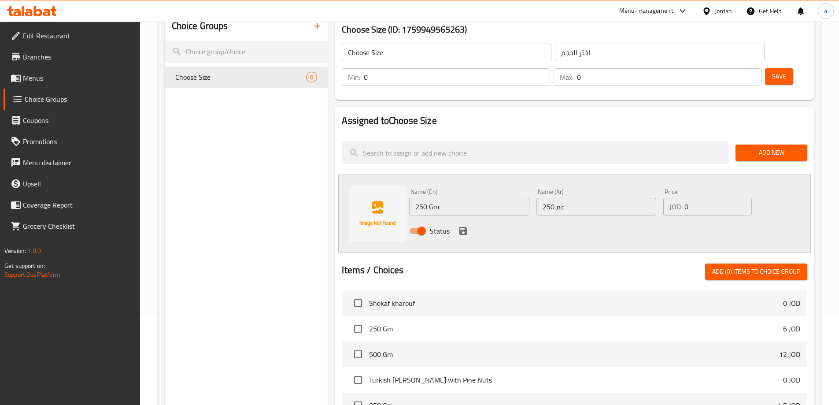
click at [687, 198] on input "0" at bounding box center [718, 207] width 67 height 18
click at [742, 198] on input "0" at bounding box center [718, 207] width 67 height 18
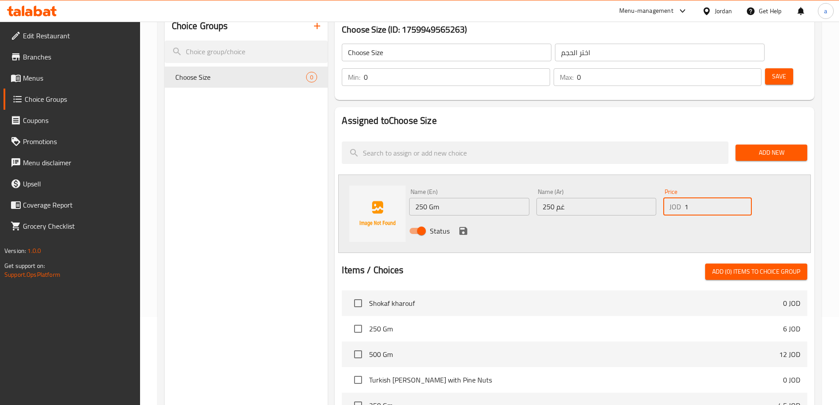
click at [742, 198] on input "1" at bounding box center [718, 207] width 67 height 18
click at [742, 198] on input "2" at bounding box center [718, 207] width 67 height 18
click at [742, 198] on input "1" at bounding box center [718, 207] width 67 height 18
click at [742, 198] on input "0" at bounding box center [718, 207] width 67 height 18
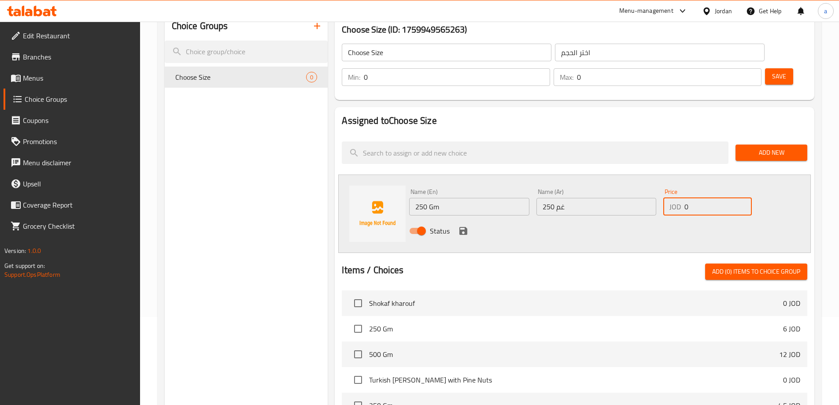
click at [742, 198] on input "0" at bounding box center [718, 207] width 67 height 18
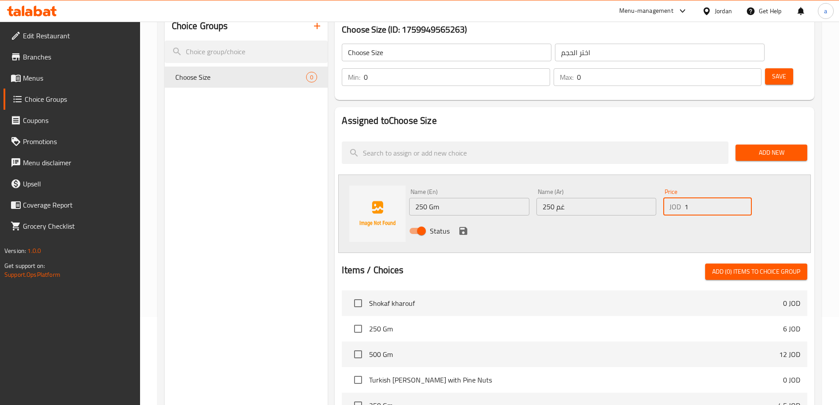
click at [742, 198] on input "1" at bounding box center [718, 207] width 67 height 18
click at [742, 198] on input "24" at bounding box center [718, 207] width 67 height 18
click at [742, 198] on input "25" at bounding box center [718, 207] width 67 height 18
click at [742, 198] on input "26" at bounding box center [718, 207] width 67 height 18
type input "2"
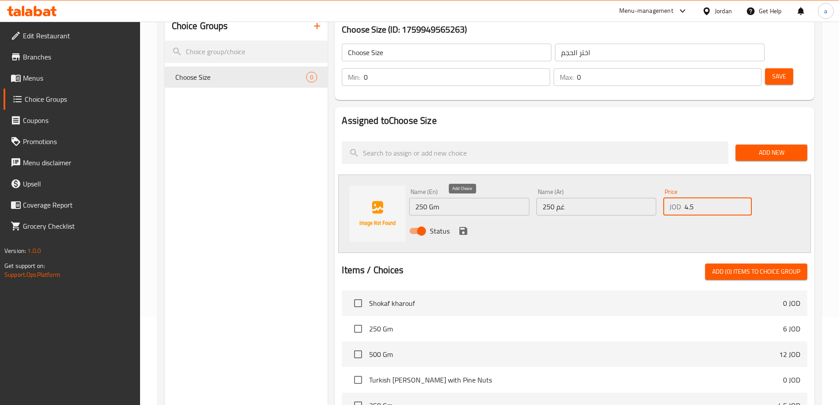
type input "4.5"
click at [462, 226] on icon "save" at bounding box center [463, 231] width 11 height 11
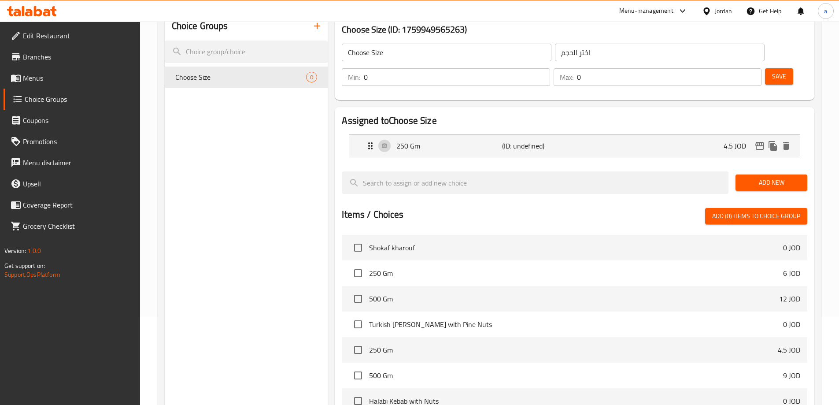
click at [768, 177] on span "Add New" at bounding box center [772, 182] width 58 height 11
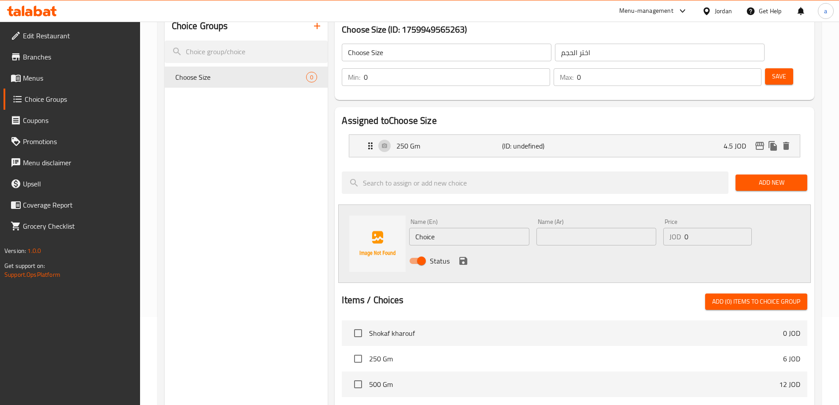
click at [492, 228] on input "Choice" at bounding box center [469, 237] width 120 height 18
type input "C"
click at [606, 249] on div "Status" at bounding box center [596, 261] width 381 height 24
click at [602, 228] on input "text" at bounding box center [597, 237] width 120 height 18
paste input "500 غم"
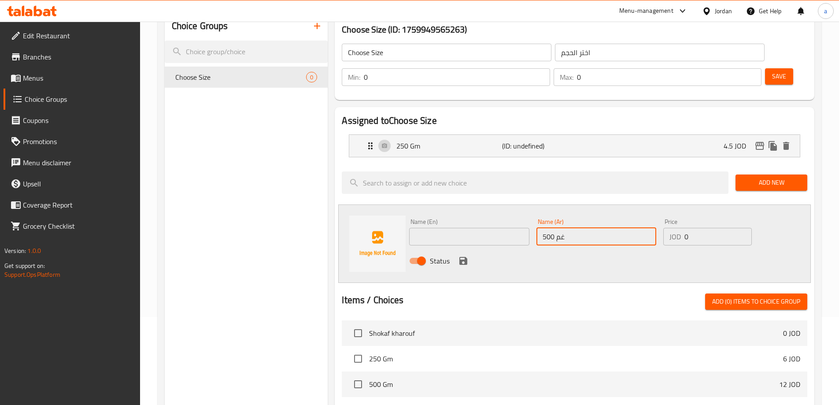
type input "500 غم"
click at [496, 228] on input "text" at bounding box center [469, 237] width 120 height 18
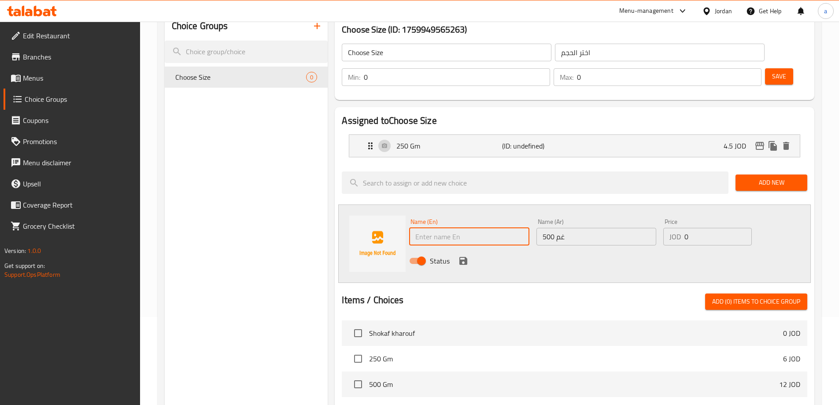
click at [466, 228] on input "text" at bounding box center [469, 237] width 120 height 18
paste input "500 Gm"
type input "500 Gm"
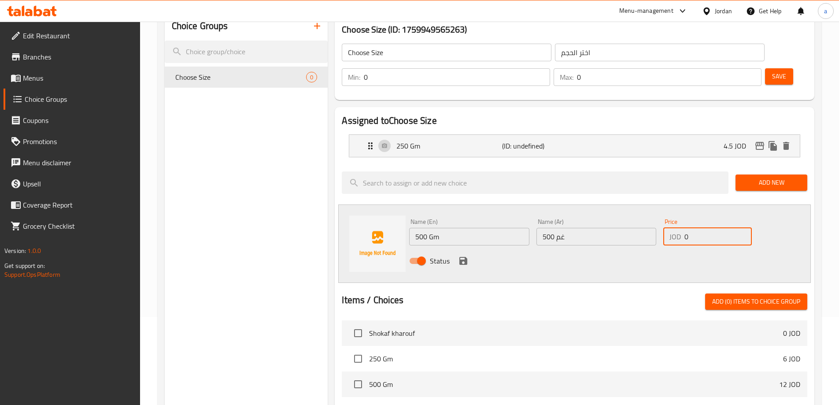
click at [688, 228] on input "0" at bounding box center [718, 237] width 67 height 18
click at [686, 228] on input "0" at bounding box center [718, 237] width 67 height 18
type input "9"
click at [464, 257] on icon "save" at bounding box center [463, 261] width 8 height 8
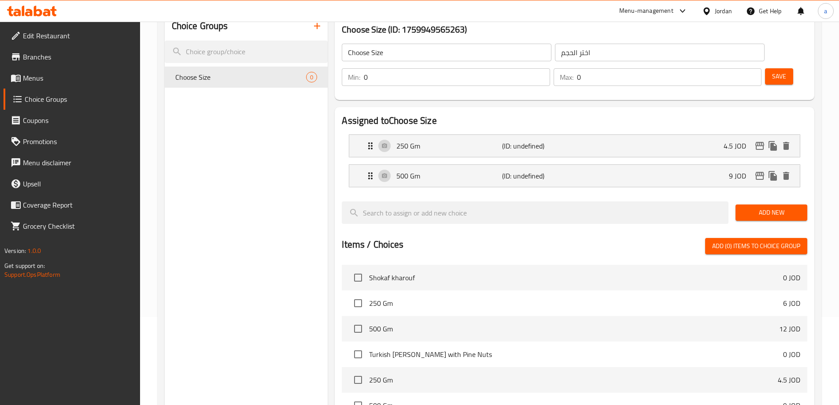
scroll to position [0, 0]
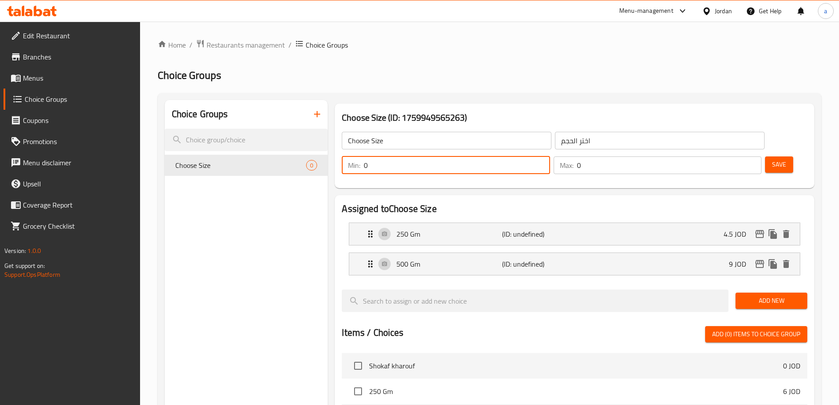
click at [550, 156] on input "0" at bounding box center [457, 165] width 186 height 18
type input "1"
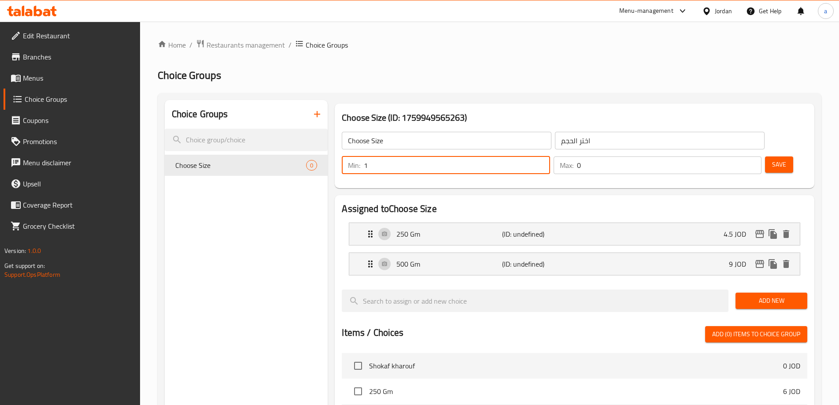
click at [727, 156] on input "0" at bounding box center [669, 165] width 185 height 18
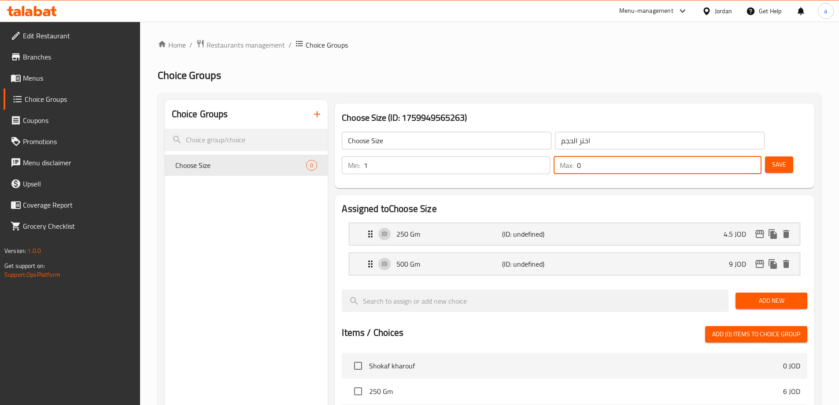
click at [727, 156] on input "0" at bounding box center [669, 165] width 185 height 18
type input "1"
click at [772, 156] on button "Save" at bounding box center [779, 164] width 28 height 16
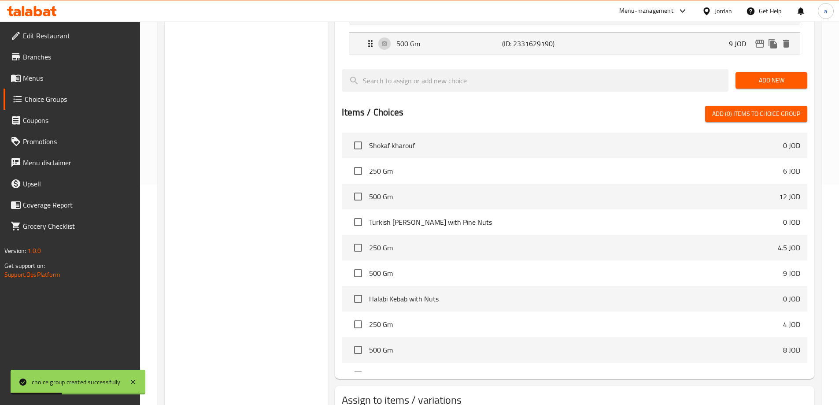
scroll to position [44, 0]
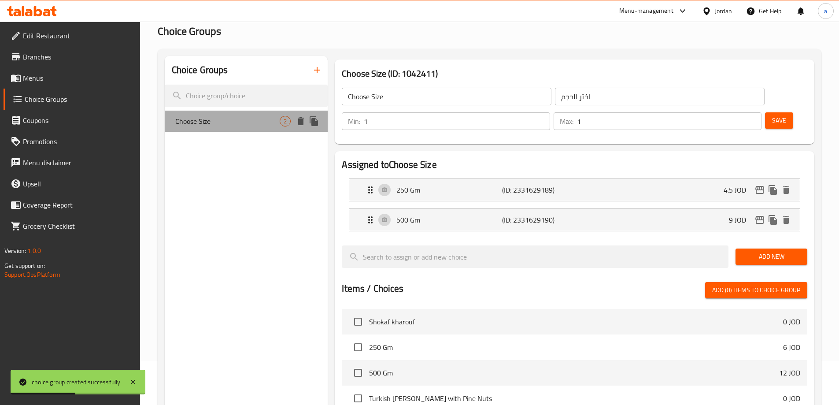
click at [280, 126] on div "Choose Size 2" at bounding box center [246, 121] width 163 height 21
click at [246, 124] on span "Choose Size" at bounding box center [227, 121] width 105 height 11
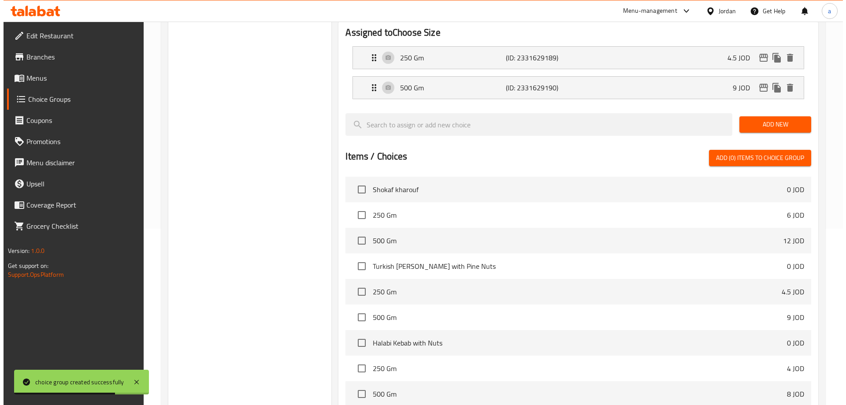
scroll to position [259, 0]
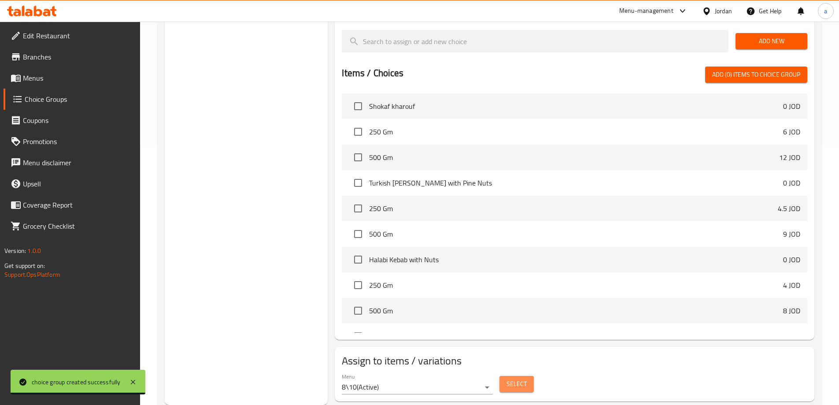
click at [513, 378] on span "Select" at bounding box center [517, 383] width 20 height 11
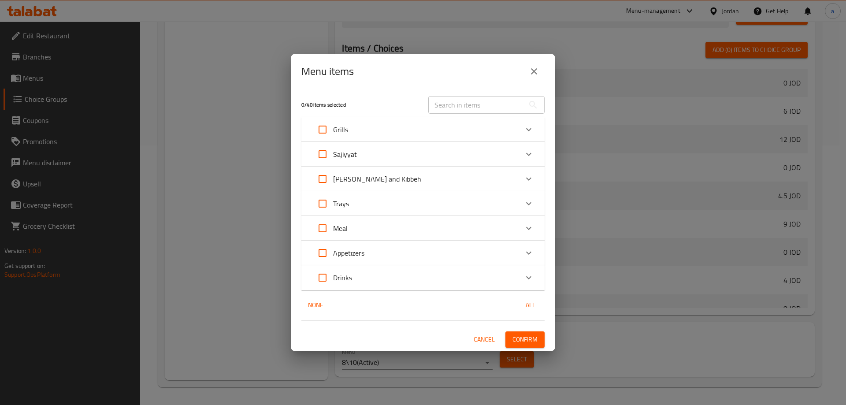
click at [326, 152] on input "Expand" at bounding box center [322, 154] width 21 height 21
checkbox input "true"
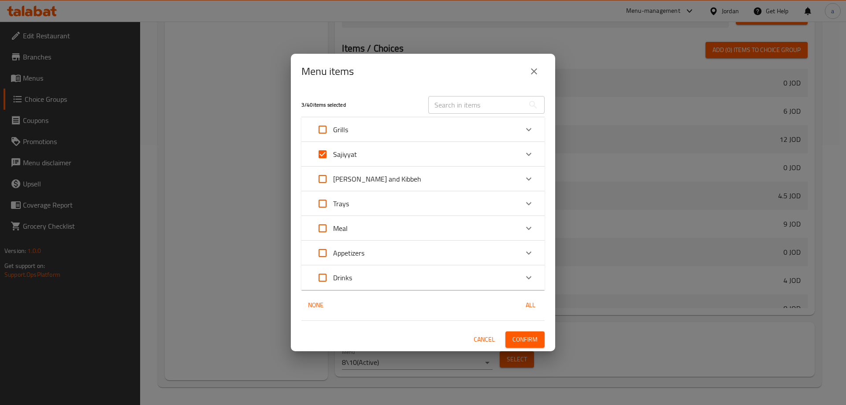
click at [326, 156] on input "Expand" at bounding box center [322, 154] width 21 height 21
checkbox input "false"
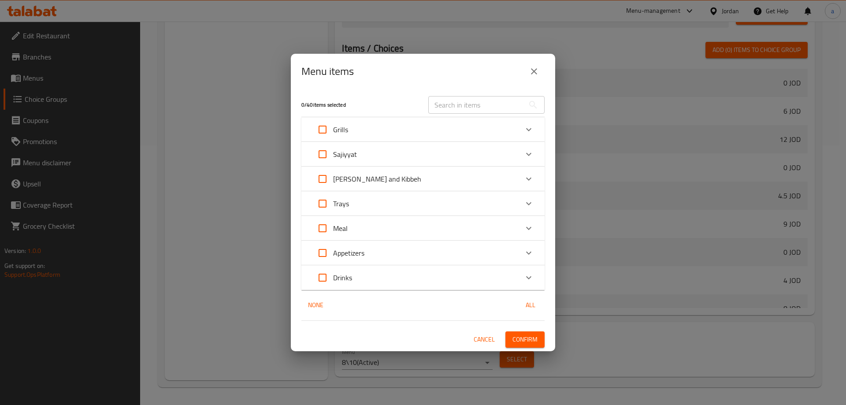
click at [526, 151] on icon "Expand" at bounding box center [528, 154] width 11 height 11
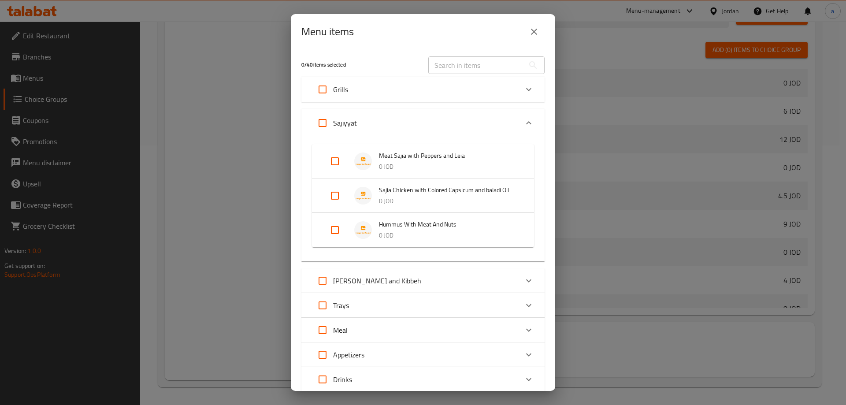
click at [339, 165] on input "Expand" at bounding box center [334, 161] width 21 height 21
checkbox input "true"
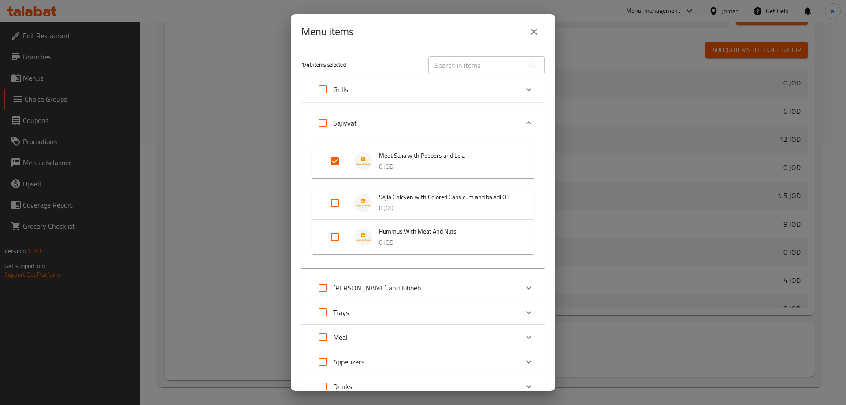
click at [334, 212] on input "Expand" at bounding box center [334, 202] width 21 height 21
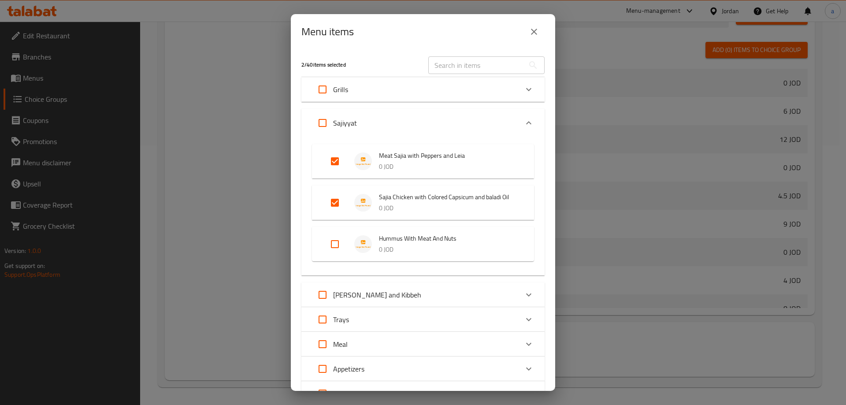
click at [334, 212] on input "Expand" at bounding box center [334, 202] width 21 height 21
checkbox input "false"
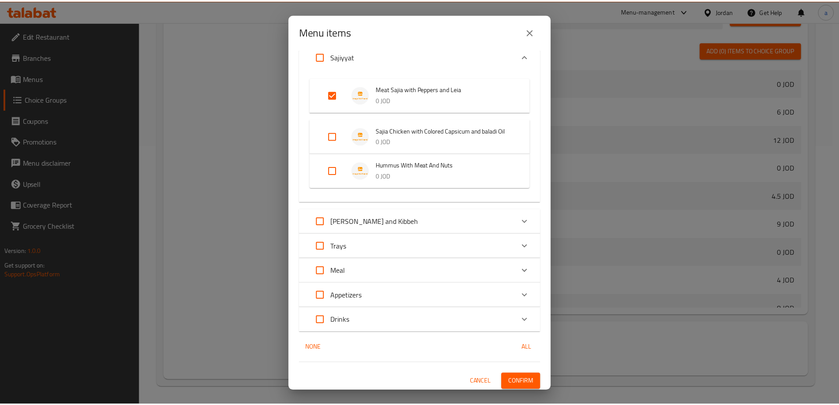
scroll to position [69, 0]
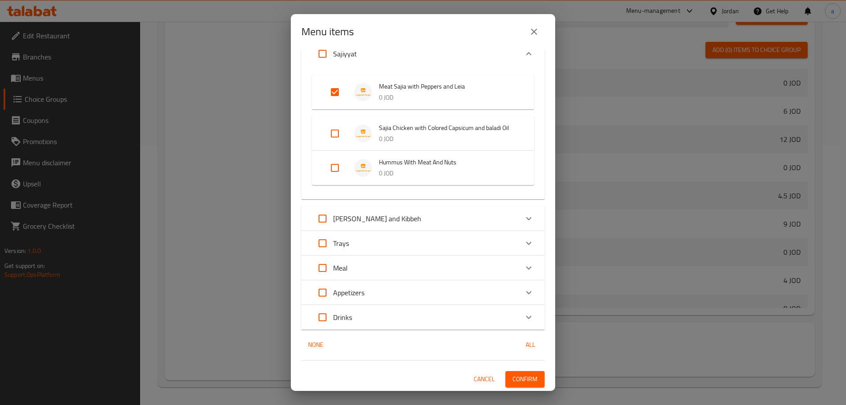
click at [531, 379] on button "Confirm" at bounding box center [524, 379] width 39 height 16
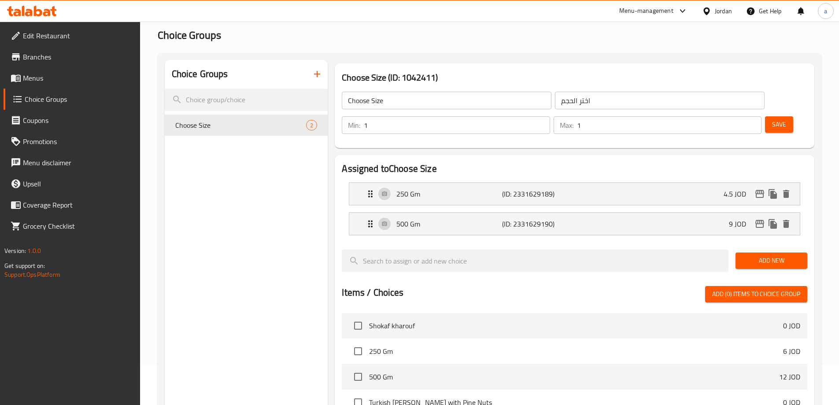
scroll to position [0, 0]
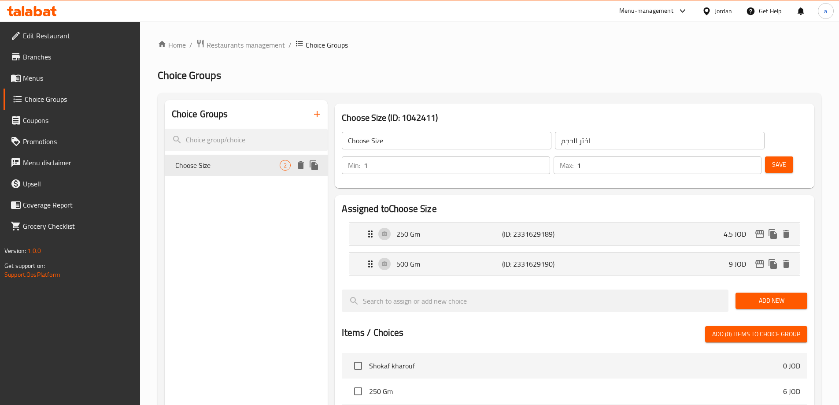
click at [267, 171] on div "Choose Size 2" at bounding box center [246, 165] width 163 height 21
click at [313, 167] on icon "duplicate" at bounding box center [314, 165] width 8 height 10
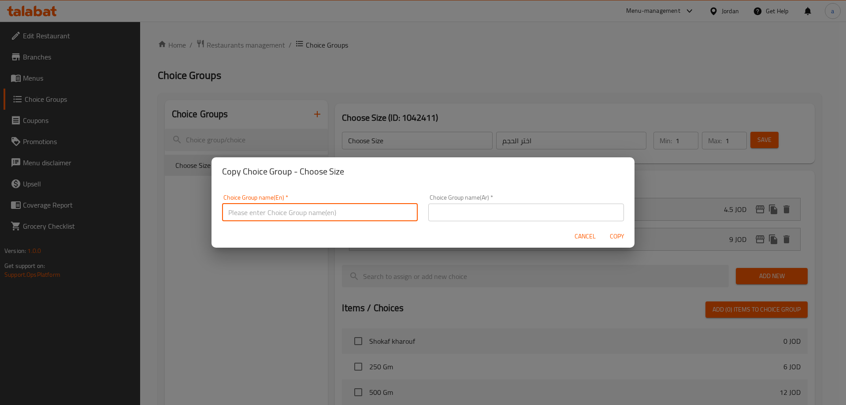
click at [353, 214] on input "text" at bounding box center [320, 213] width 196 height 18
type input "Choose Size"
click at [445, 205] on input "text" at bounding box center [526, 213] width 196 height 18
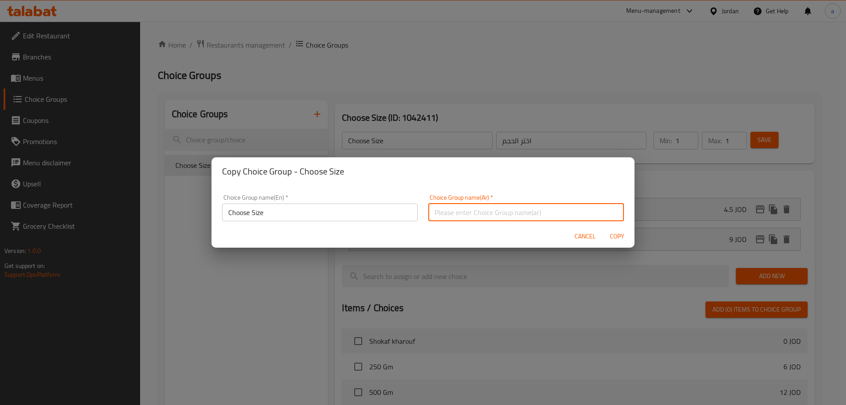
type input "اختر الحجم"
click at [620, 237] on span "Copy" at bounding box center [616, 236] width 21 height 11
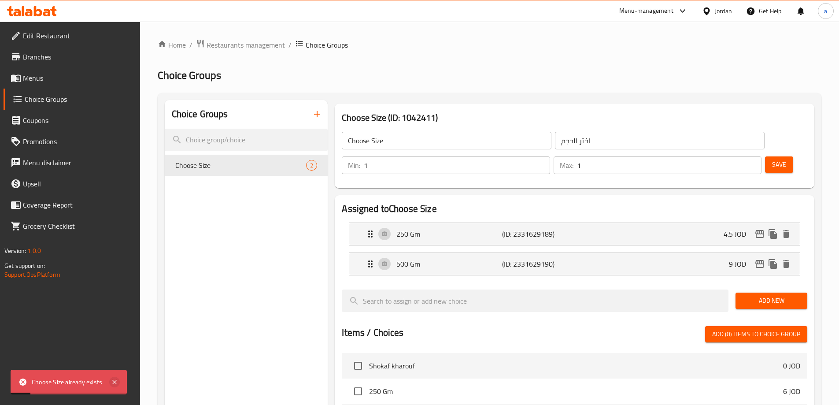
click at [115, 382] on icon at bounding box center [114, 382] width 11 height 11
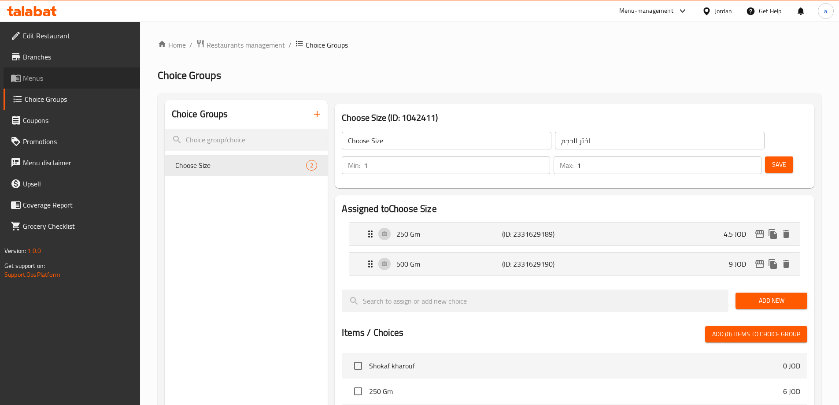
click at [58, 82] on span "Menus" at bounding box center [78, 78] width 110 height 11
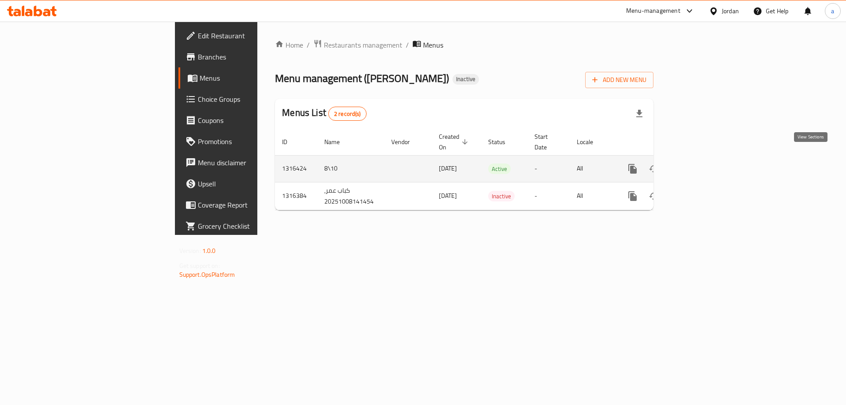
click at [701, 163] on icon "enhanced table" at bounding box center [696, 168] width 11 height 11
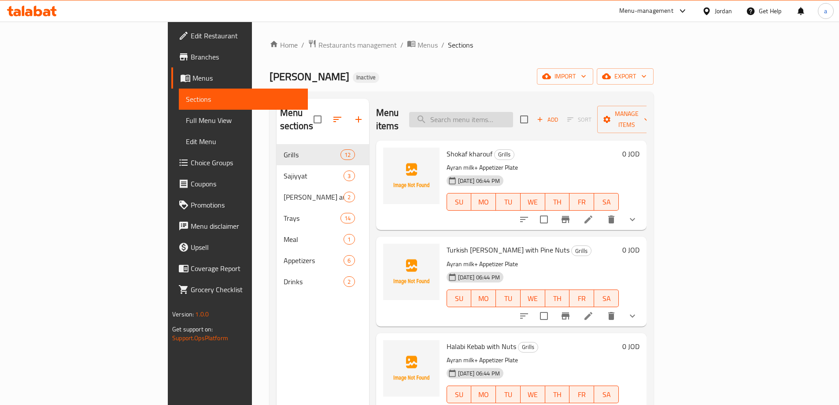
click at [513, 117] on input "search" at bounding box center [461, 119] width 104 height 15
paste input "Turkish Salad"
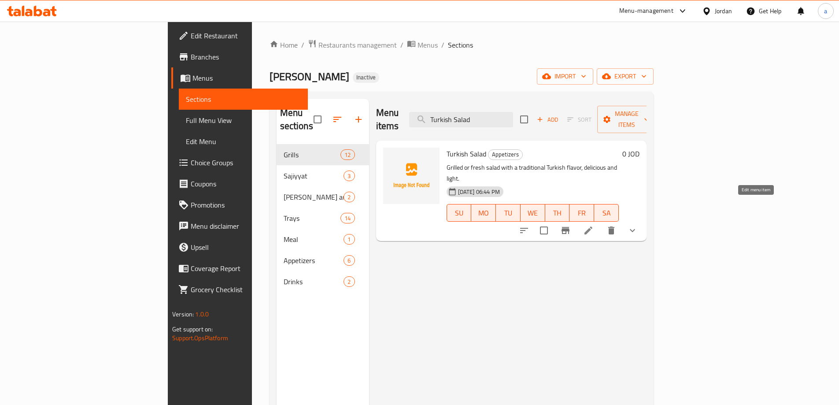
type input "Turkish Salad"
click at [592, 226] on icon at bounding box center [589, 230] width 8 height 8
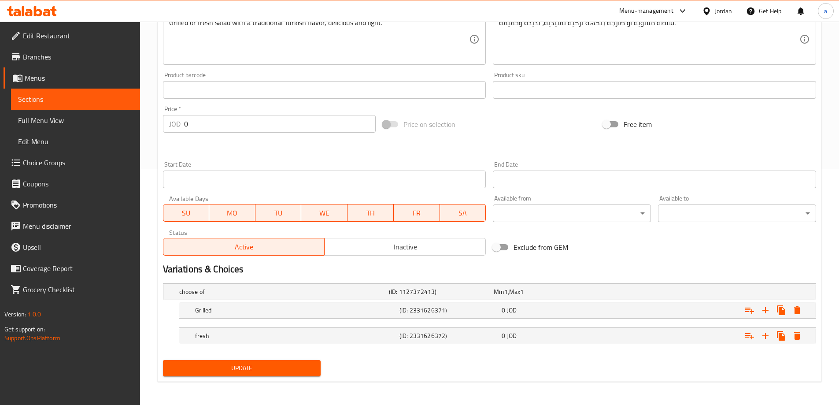
scroll to position [237, 0]
click at [186, 123] on input "0" at bounding box center [280, 123] width 192 height 18
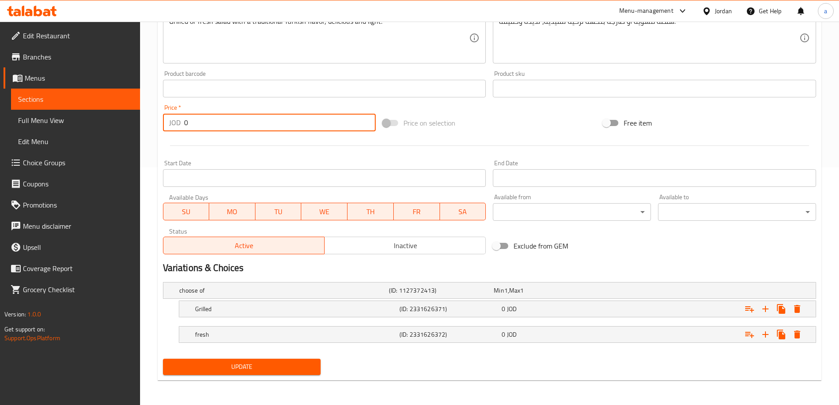
click at [186, 123] on input "0" at bounding box center [280, 123] width 192 height 18
type input "1"
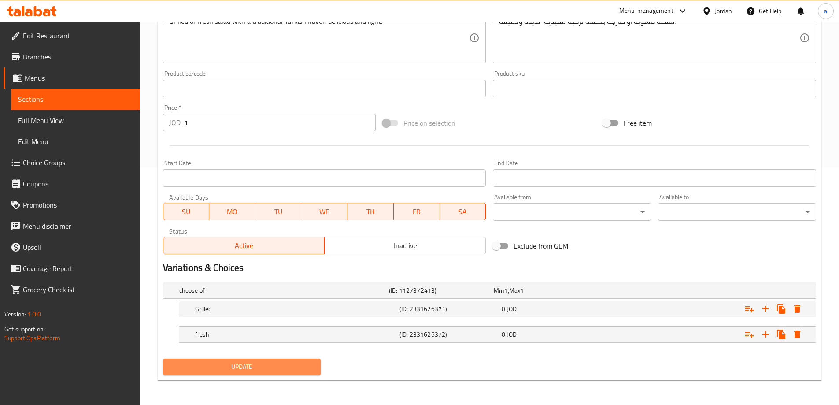
click at [256, 364] on span "Update" at bounding box center [242, 366] width 144 height 11
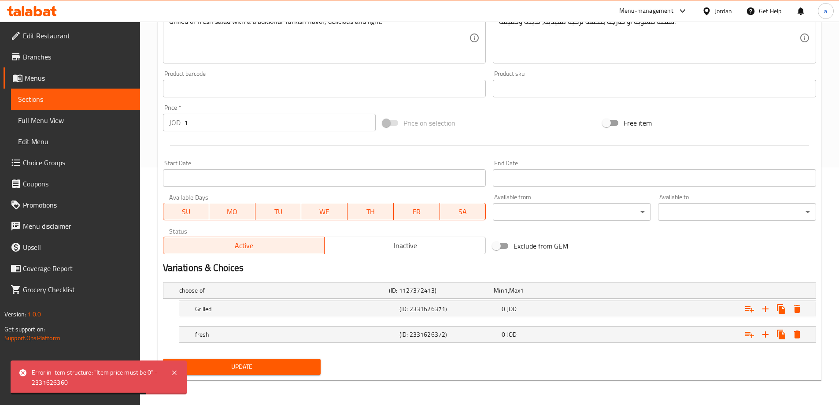
click at [244, 367] on span "Update" at bounding box center [242, 366] width 144 height 11
click at [173, 370] on icon at bounding box center [174, 372] width 4 height 4
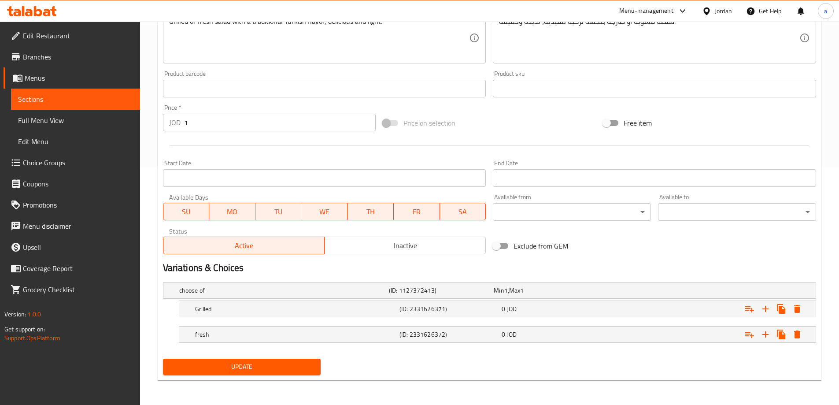
click at [228, 142] on div at bounding box center [489, 146] width 660 height 22
click at [70, 96] on span "Sections" at bounding box center [75, 99] width 115 height 11
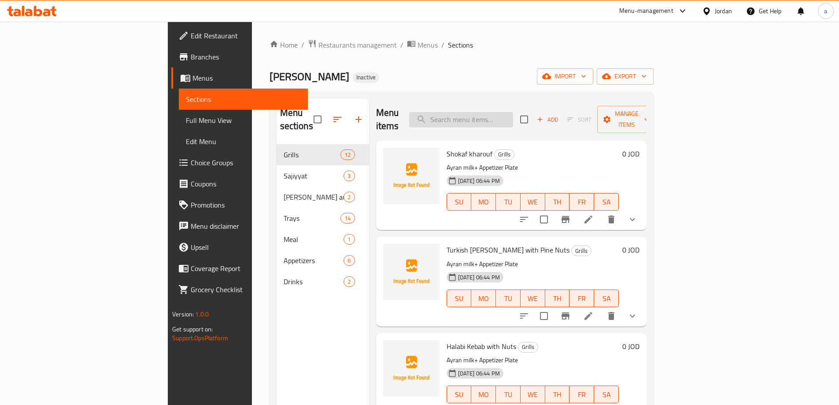
click at [513, 112] on input "search" at bounding box center [461, 119] width 104 height 15
paste input "Turkish Salad"
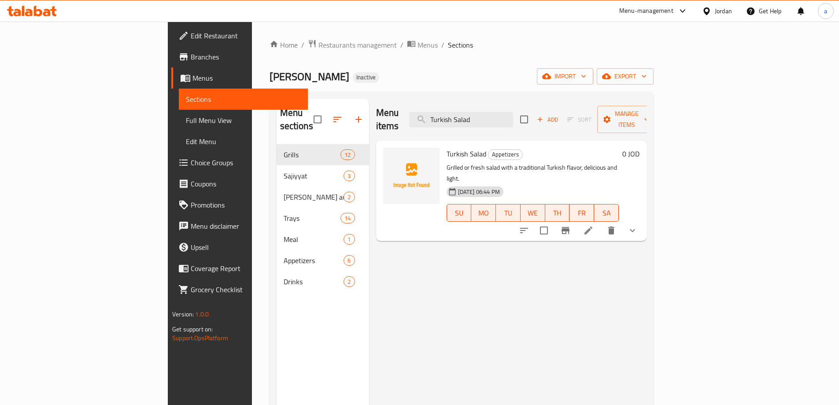
type input "Turkish Salad"
click at [601, 222] on li at bounding box center [588, 230] width 25 height 16
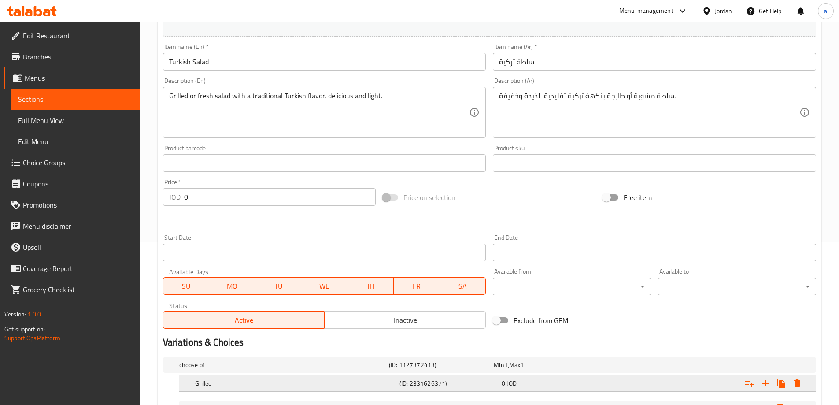
scroll to position [220, 0]
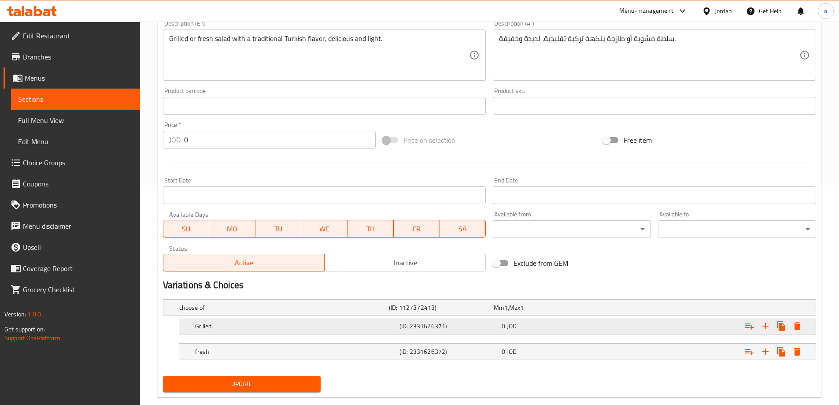
click at [504, 326] on span "0" at bounding box center [504, 325] width 4 height 11
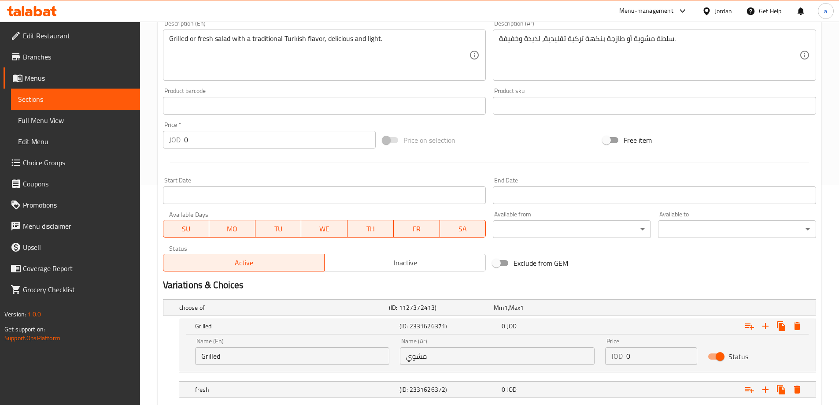
click at [629, 355] on input "0" at bounding box center [661, 356] width 71 height 18
click at [628, 355] on input "0" at bounding box center [661, 356] width 71 height 18
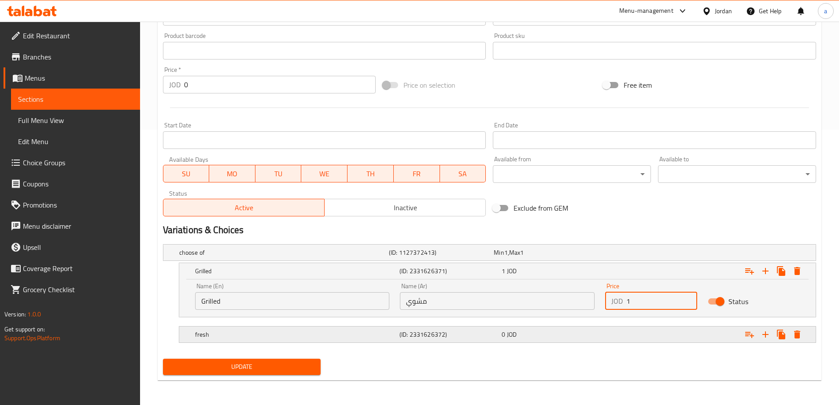
type input "1"
click at [595, 326] on div "fresh (ID: 2331626372) 0 JOD" at bounding box center [500, 334] width 614 height 19
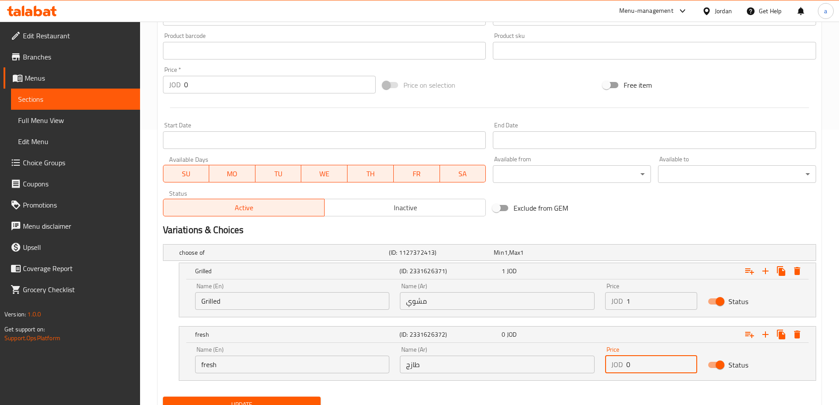
click at [629, 364] on input "0" at bounding box center [661, 364] width 71 height 18
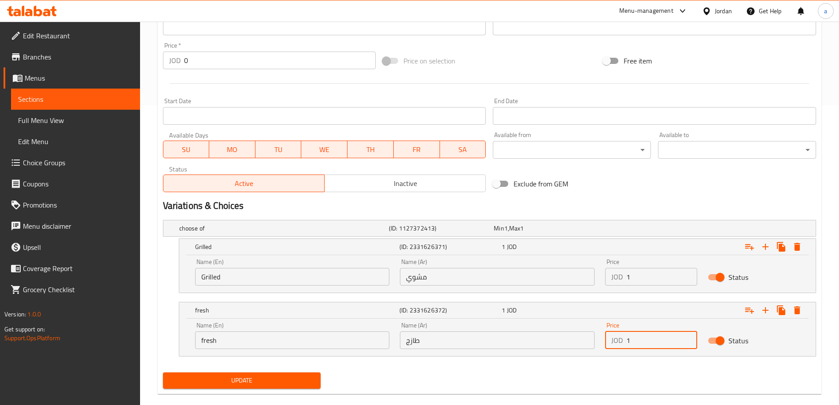
scroll to position [313, 0]
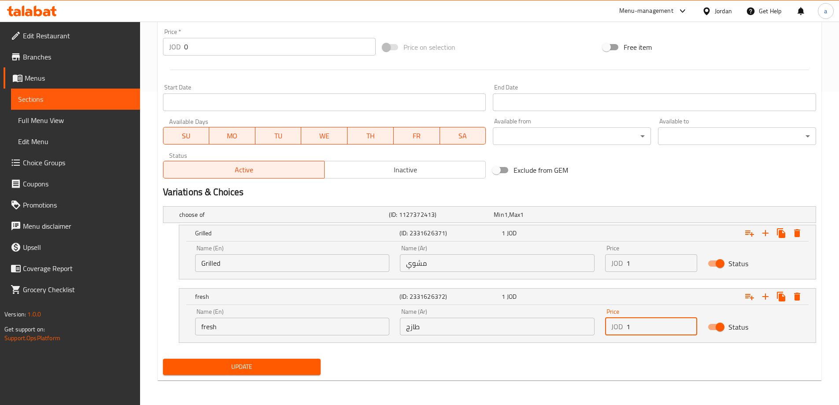
type input "1"
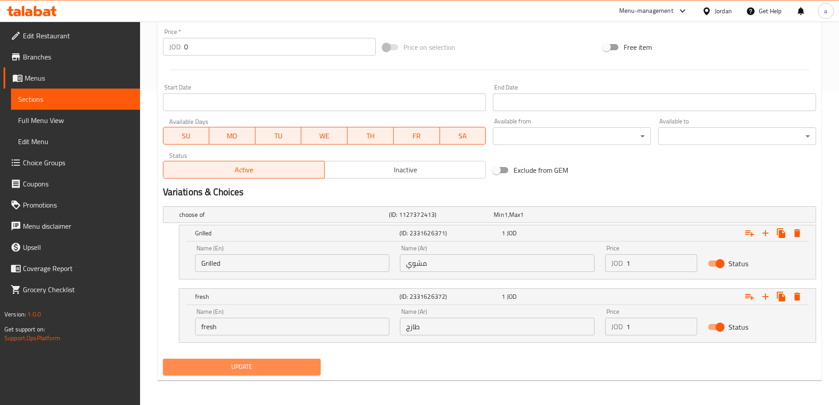
click at [264, 360] on button "Update" at bounding box center [242, 367] width 158 height 16
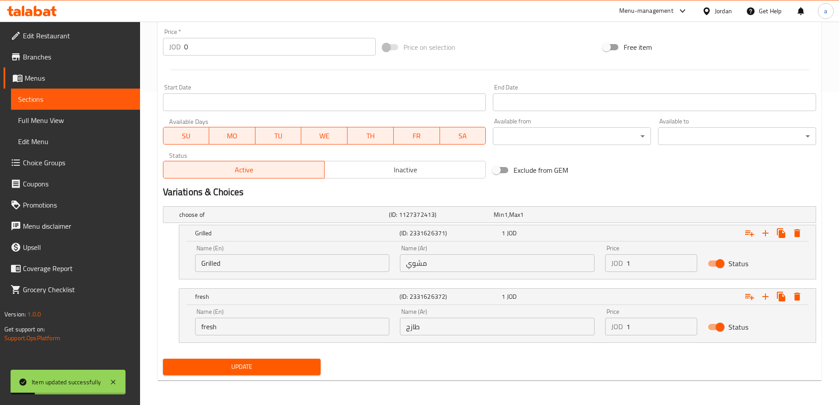
click at [76, 100] on span "Sections" at bounding box center [75, 99] width 115 height 11
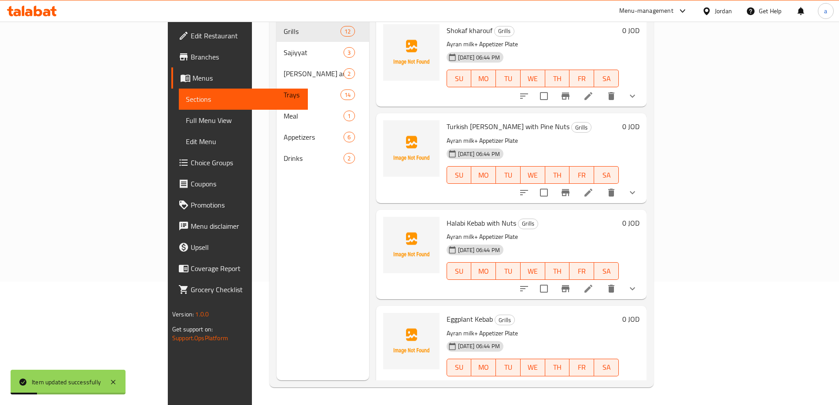
scroll to position [123, 0]
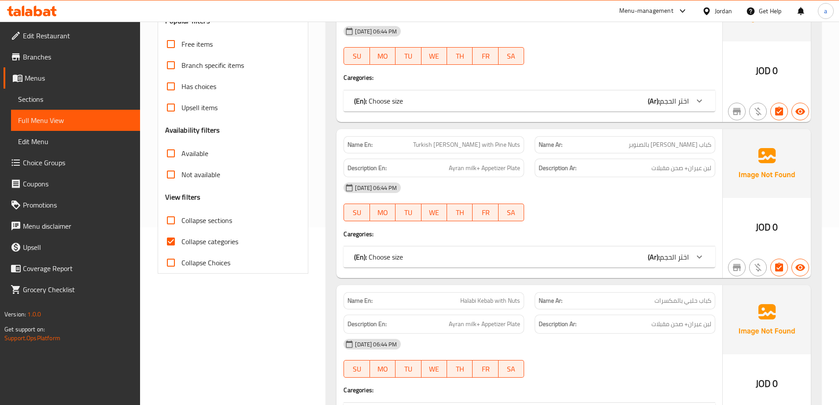
scroll to position [88, 0]
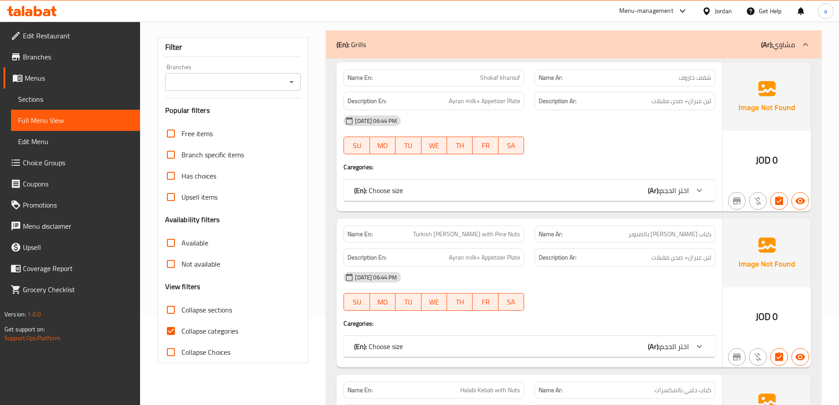
click at [169, 333] on input "Collapse categories" at bounding box center [170, 330] width 21 height 21
checkbox input "false"
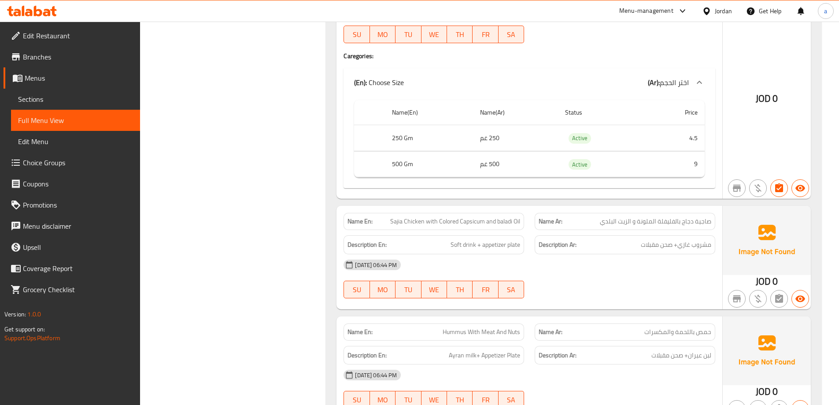
scroll to position [3392, 0]
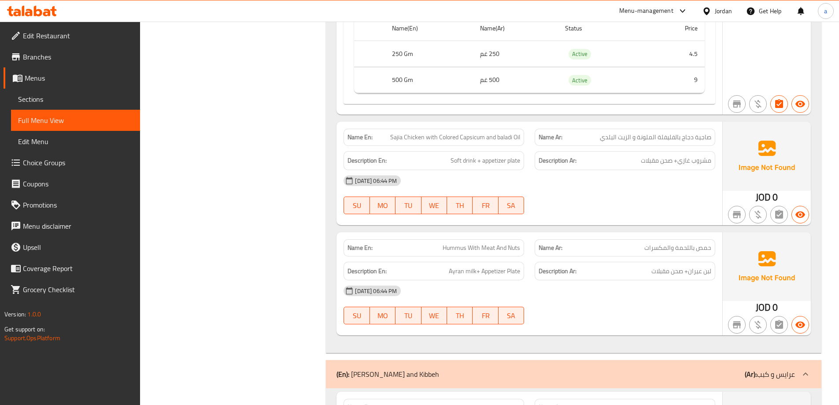
click at [62, 164] on span "Choice Groups" at bounding box center [78, 162] width 110 height 11
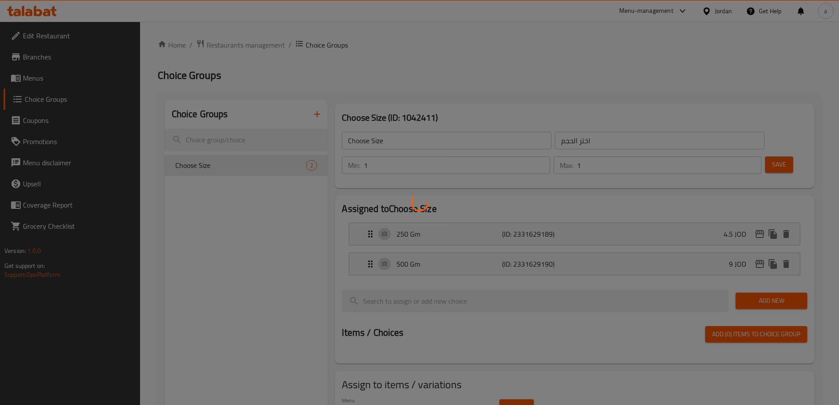
click at [706, 200] on div at bounding box center [419, 202] width 839 height 405
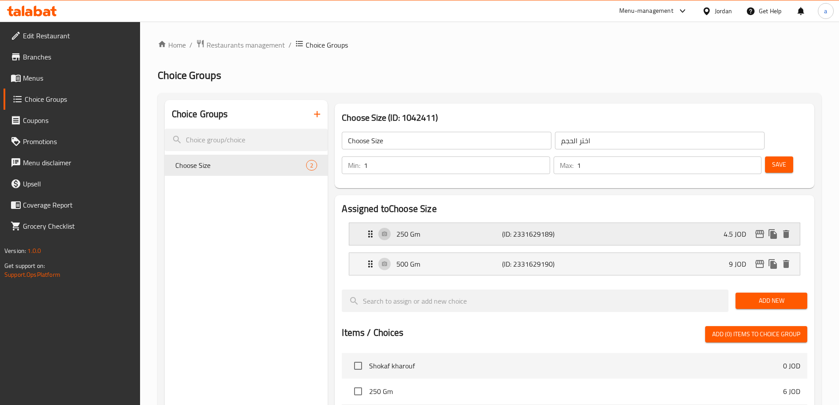
click at [666, 223] on div "250 Gm (ID: 2331629189) 4.5 JOD" at bounding box center [577, 234] width 424 height 22
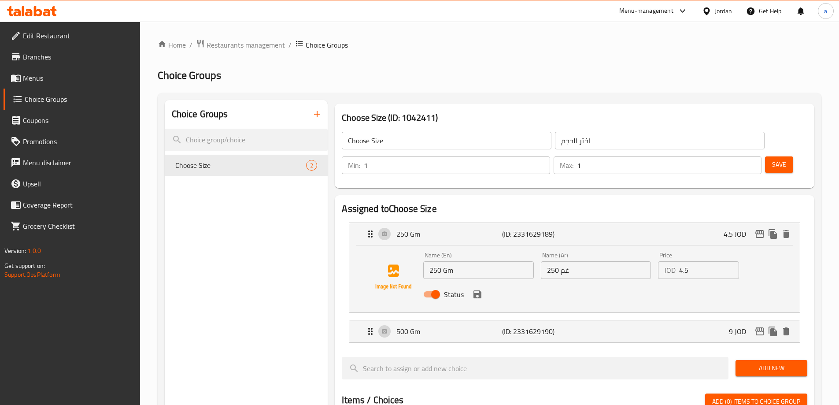
click at [685, 261] on input "4.5" at bounding box center [709, 270] width 60 height 18
click at [738, 326] on p "9 JOD" at bounding box center [741, 331] width 24 height 11
type input "4"
click at [477, 288] on button "save" at bounding box center [477, 294] width 13 height 13
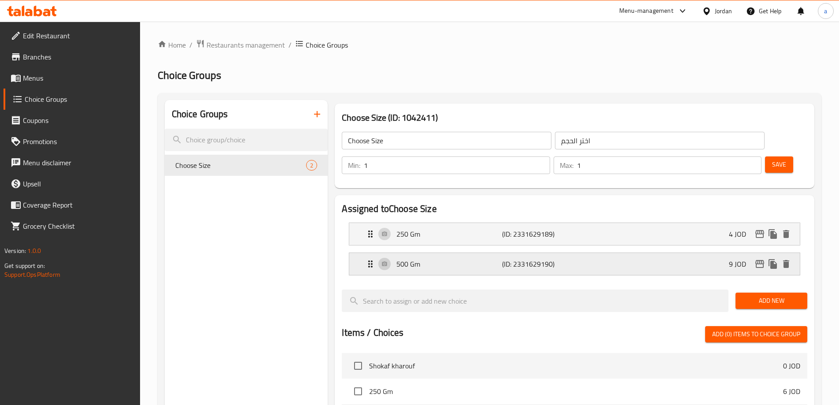
click at [736, 259] on p "9 JOD" at bounding box center [741, 264] width 24 height 11
click at [681, 253] on div "500 Gm (ID: 2331629190) 9 JOD" at bounding box center [577, 264] width 424 height 22
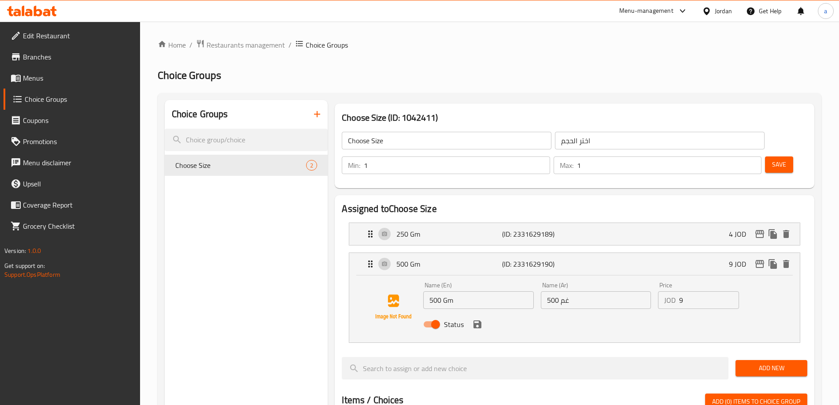
click at [682, 291] on input "9" at bounding box center [709, 300] width 60 height 18
click at [681, 291] on input "9" at bounding box center [709, 300] width 60 height 18
click at [477, 320] on icon "save" at bounding box center [478, 324] width 8 height 8
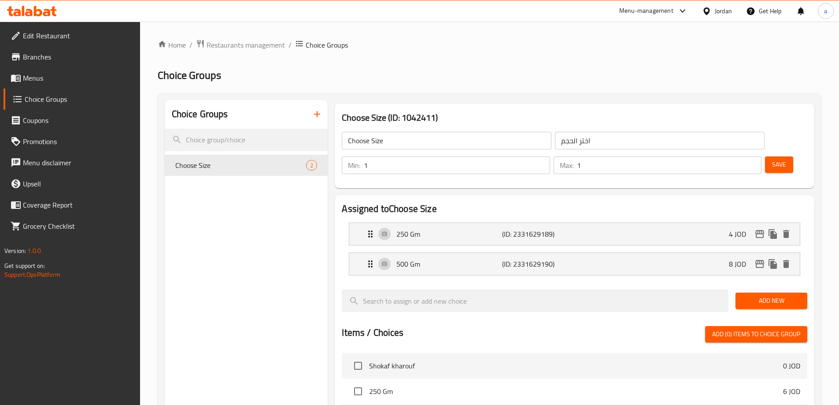
type input "8"
click at [772, 159] on span "Save" at bounding box center [779, 164] width 14 height 11
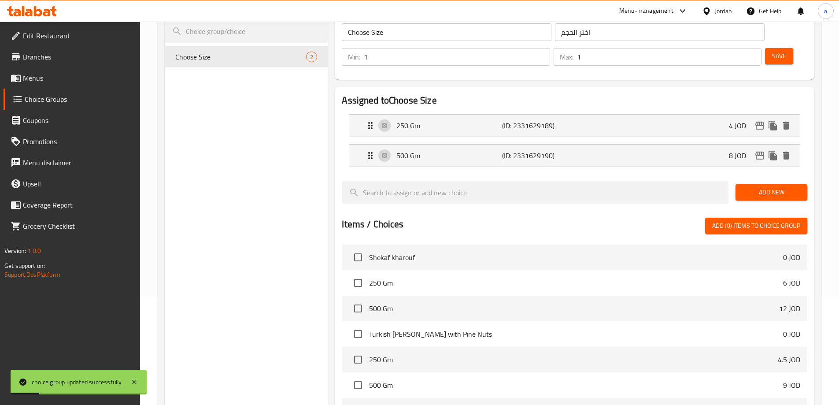
scroll to position [44, 0]
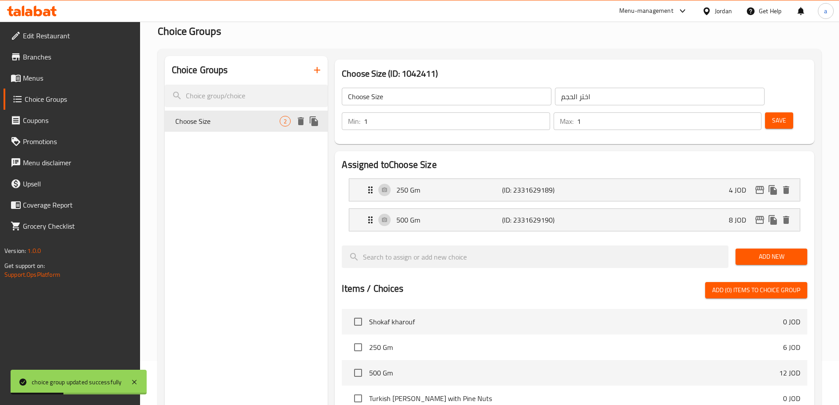
click at [270, 118] on span "Choose Size" at bounding box center [227, 121] width 105 height 11
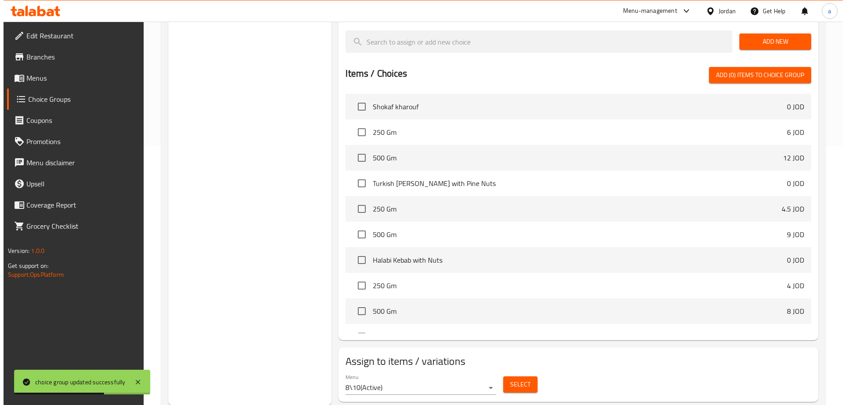
scroll to position [259, 0]
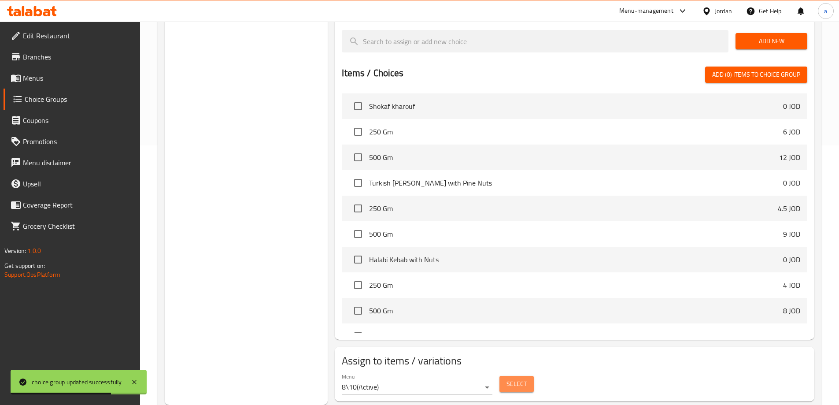
click at [527, 376] on button "Select" at bounding box center [517, 384] width 34 height 16
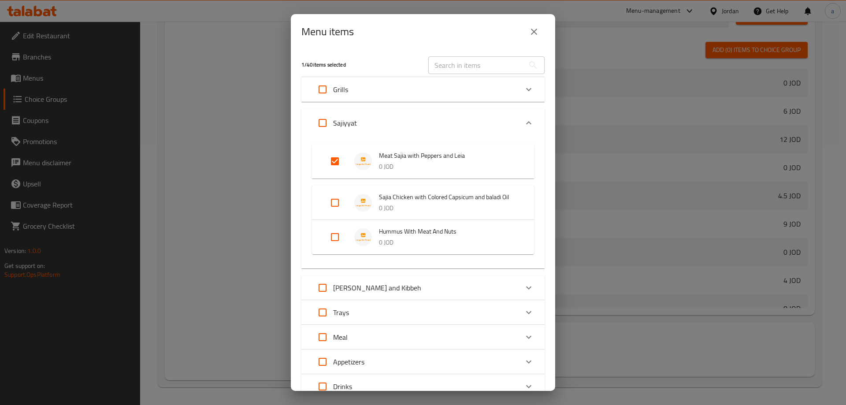
click at [329, 165] on input "Expand" at bounding box center [334, 161] width 21 height 21
checkbox input "false"
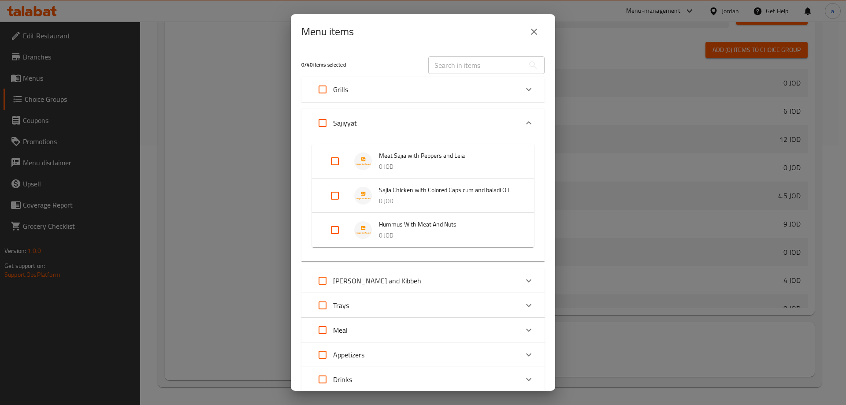
click at [333, 185] on input "Expand" at bounding box center [334, 195] width 21 height 21
checkbox input "true"
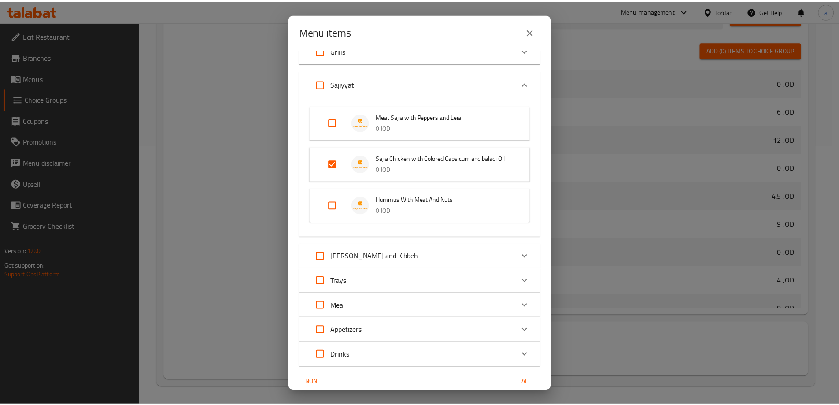
scroll to position [76, 0]
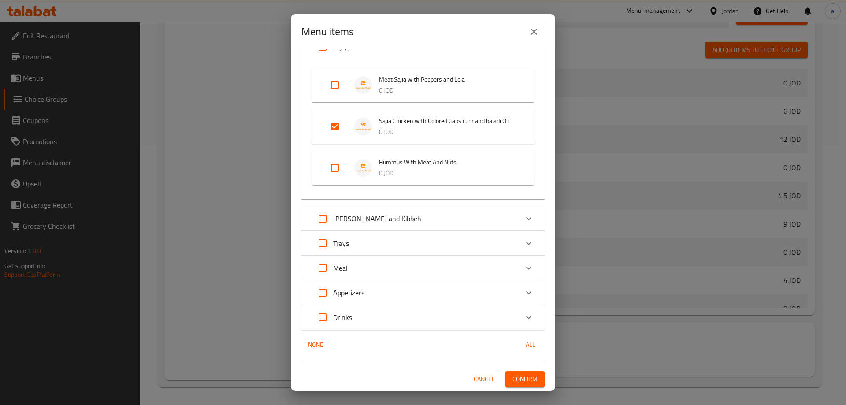
click at [524, 374] on span "Confirm" at bounding box center [524, 379] width 25 height 11
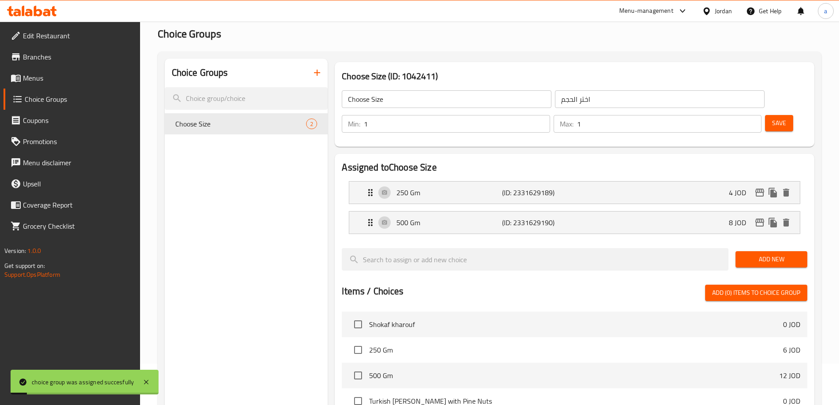
scroll to position [39, 0]
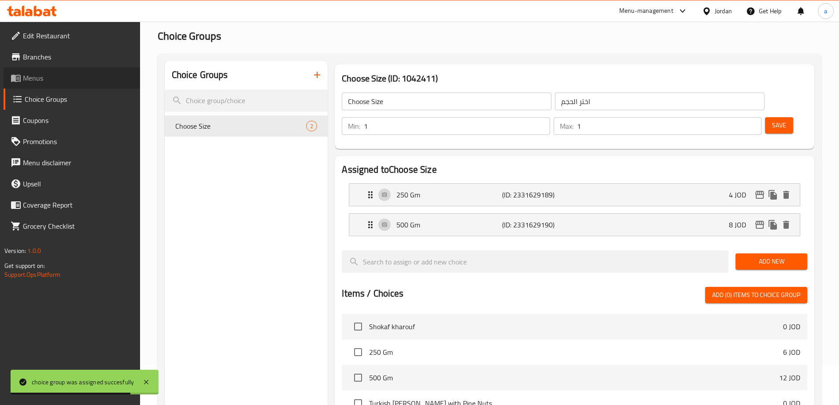
click at [45, 72] on link "Menus" at bounding box center [72, 77] width 137 height 21
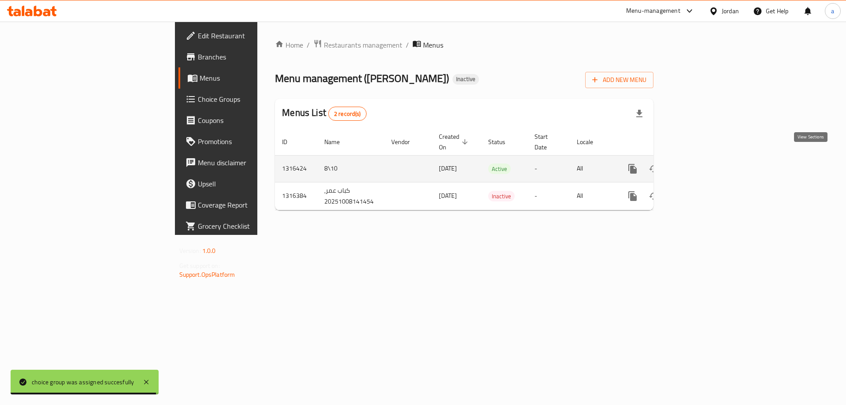
click at [701, 163] on icon "enhanced table" at bounding box center [696, 168] width 11 height 11
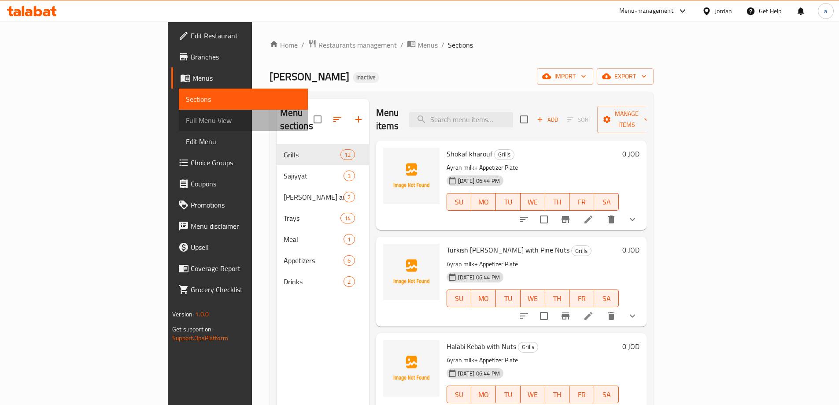
click at [186, 121] on span "Full Menu View" at bounding box center [243, 120] width 115 height 11
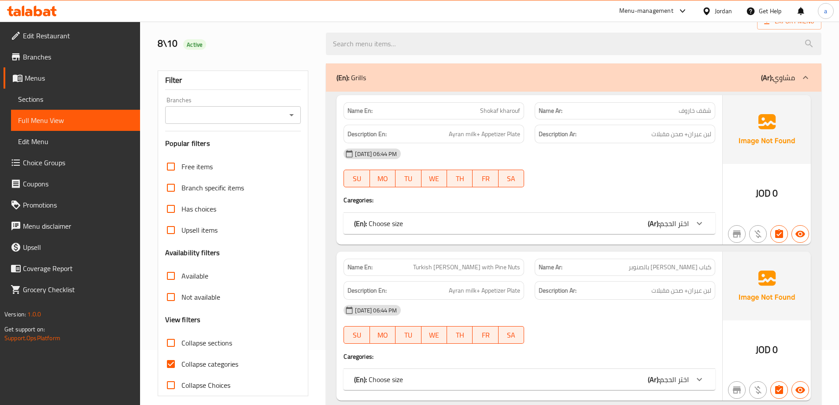
scroll to position [176, 0]
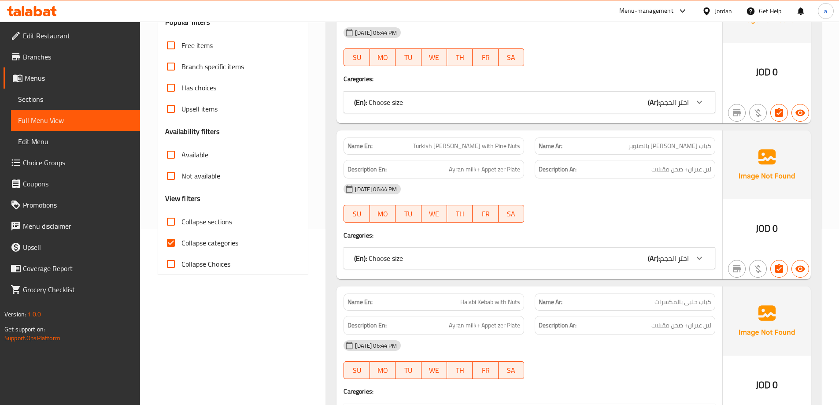
click at [180, 242] on input "Collapse categories" at bounding box center [170, 242] width 21 height 21
checkbox input "false"
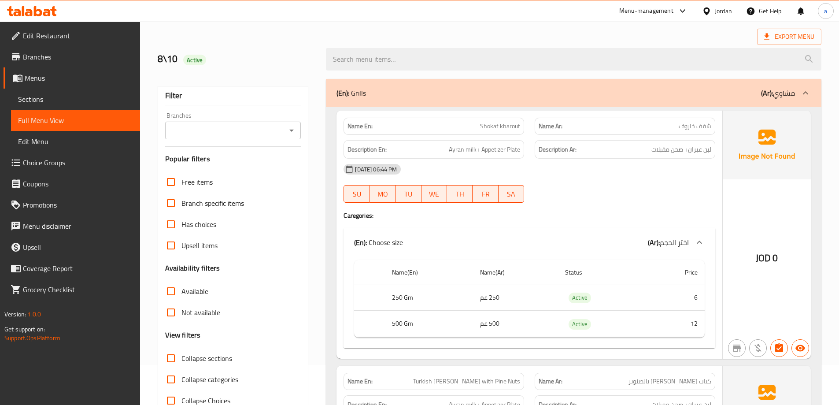
scroll to position [0, 0]
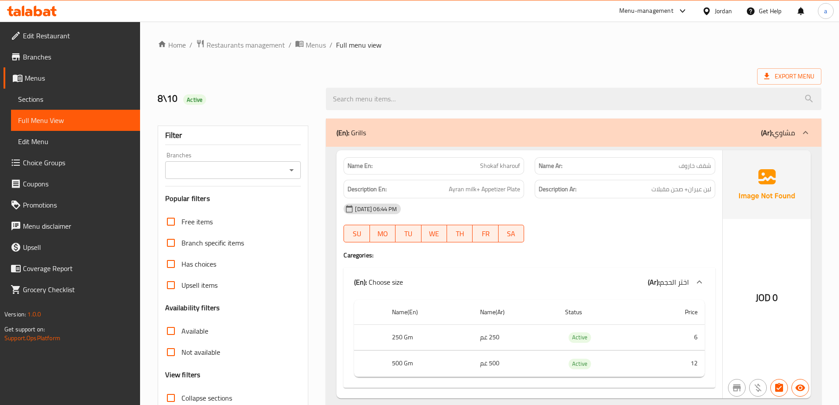
click at [808, 130] on icon at bounding box center [805, 132] width 11 height 11
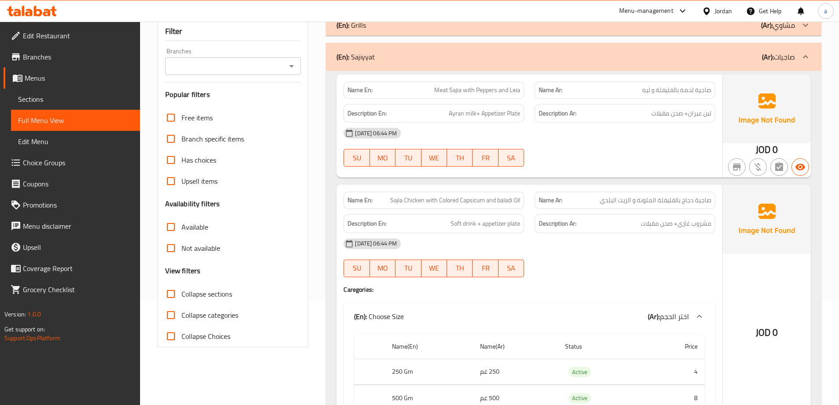
scroll to position [88, 0]
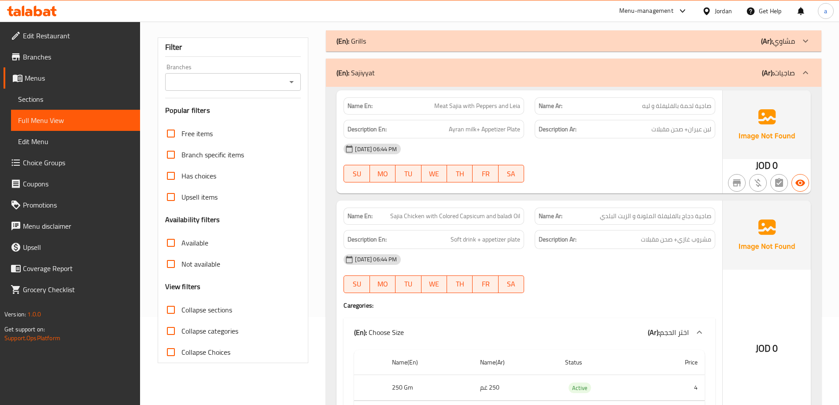
click at [608, 161] on div "08-10-2025 06:44 PM SU MO TU WE TH FR SA" at bounding box center [529, 162] width 382 height 49
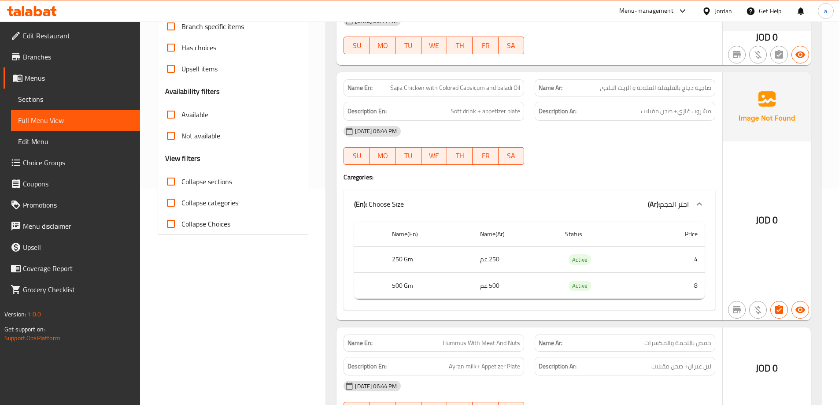
scroll to position [220, 0]
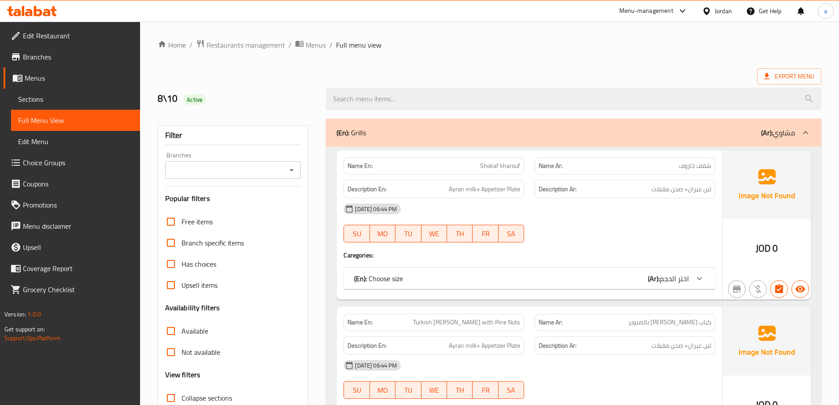
click at [799, 130] on div at bounding box center [805, 132] width 21 height 21
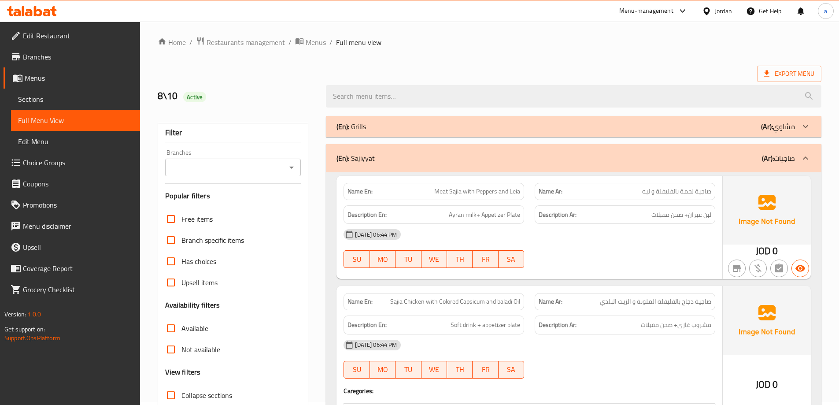
scroll to position [88, 0]
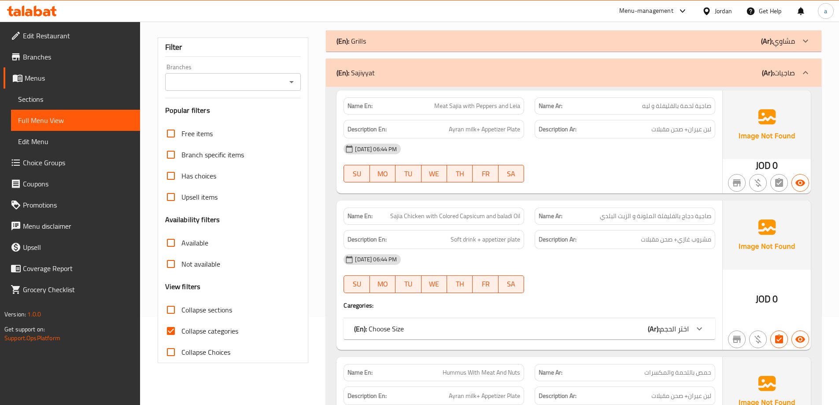
click at [174, 332] on input "Collapse categories" at bounding box center [170, 330] width 21 height 21
checkbox input "false"
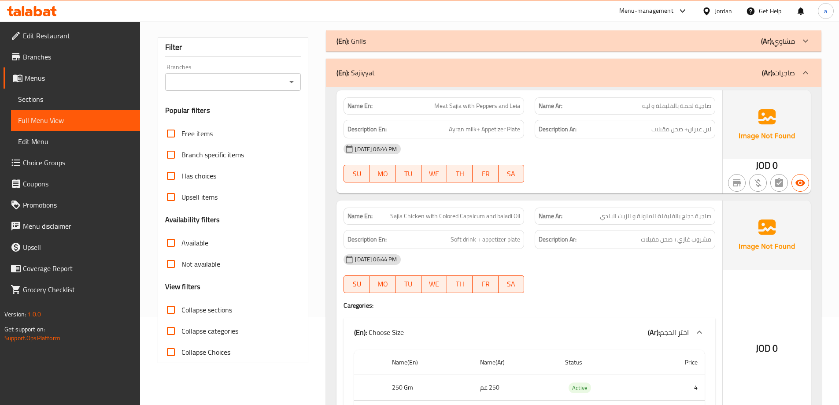
click at [658, 153] on div "[DATE] 06:44 PM" at bounding box center [529, 148] width 382 height 21
drag, startPoint x: 435, startPoint y: 104, endPoint x: 554, endPoint y: 113, distance: 119.7
click at [554, 113] on div "Name En: Meat Sajia with Peppers and [PERSON_NAME] Name Ar: صاجية لحمة بالفليفل…" at bounding box center [529, 106] width 382 height 28
click at [477, 102] on span "Meat Sajia with Peppers and Leia" at bounding box center [477, 105] width 86 height 9
drag, startPoint x: 433, startPoint y: 106, endPoint x: 523, endPoint y: 105, distance: 89.9
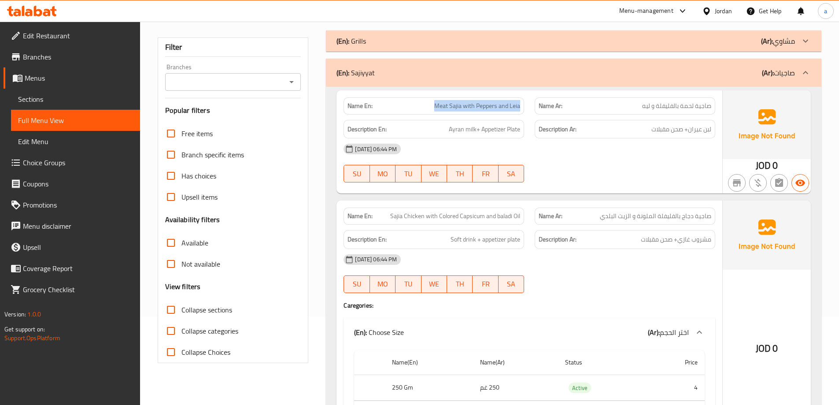
click at [523, 105] on div "Name En: Meat Sajia with Peppers and [PERSON_NAME]" at bounding box center [434, 105] width 181 height 17
copy span "Meat Sajia with Peppers and Leia"
click at [83, 97] on span "Sections" at bounding box center [75, 99] width 115 height 11
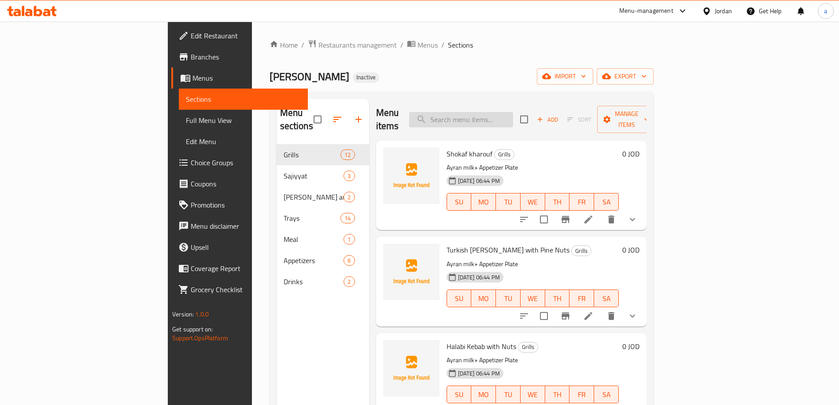
click at [499, 115] on input "search" at bounding box center [461, 119] width 104 height 15
paste input "Meat Sajia with Peppers and Leia"
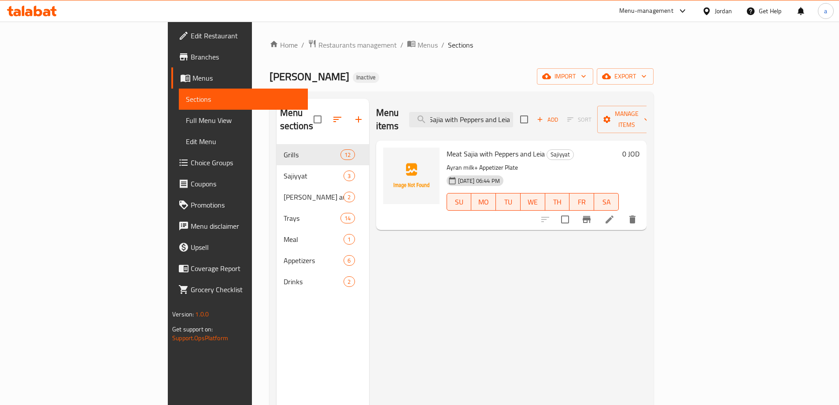
type input "Meat Sajia with Peppers and Leia"
click at [622, 211] on li at bounding box center [609, 219] width 25 height 16
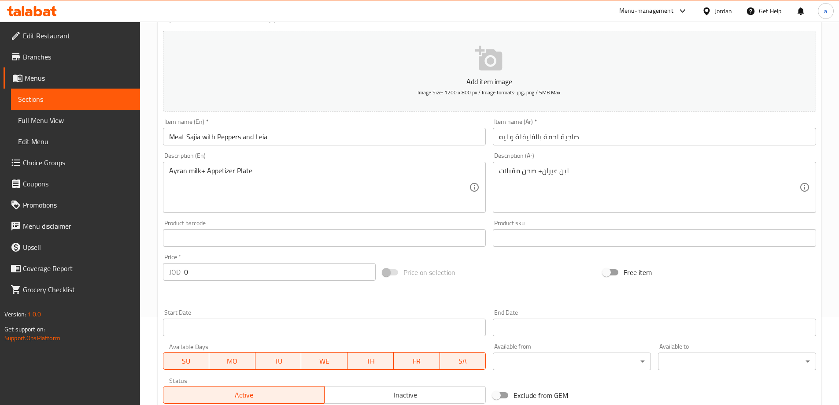
scroll to position [218, 0]
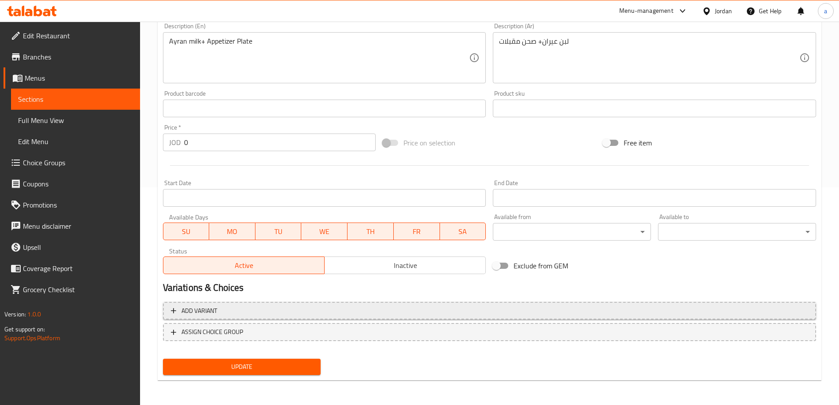
click at [181, 312] on span "Add variant" at bounding box center [199, 310] width 36 height 11
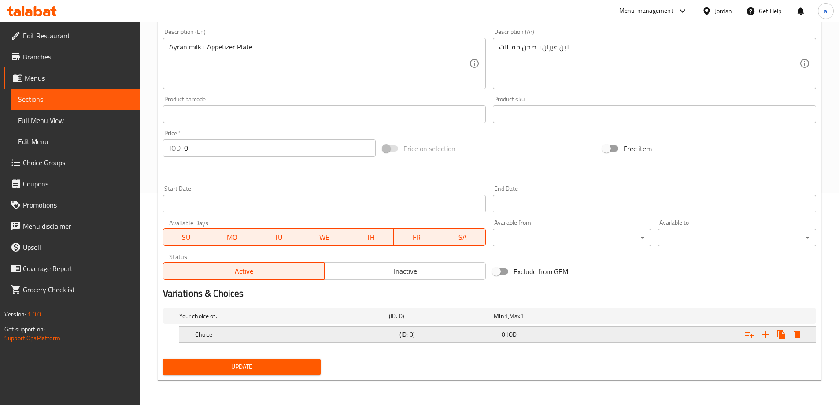
click at [408, 327] on div "Choice (ID: 0) 0 JOD" at bounding box center [500, 334] width 614 height 19
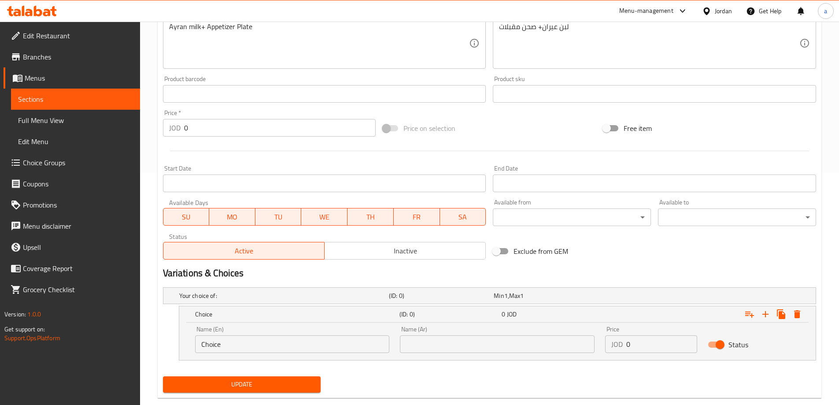
scroll to position [250, 0]
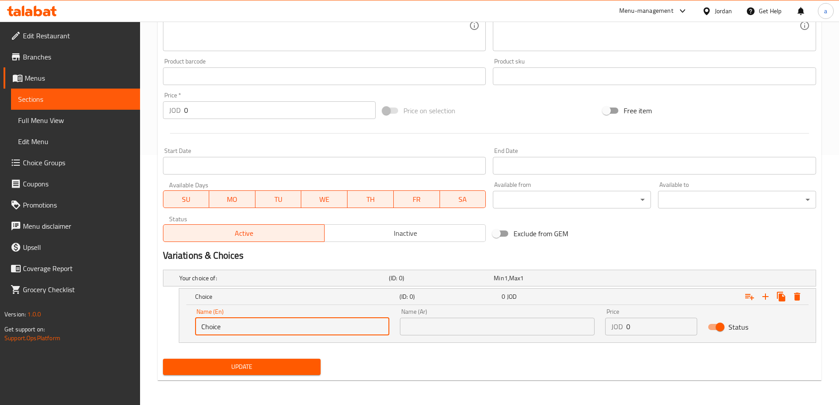
click at [256, 328] on input "Choice" at bounding box center [292, 327] width 195 height 18
paste input "Meat Sajia with Peppers and Leia"
type input "M"
click at [255, 322] on input "text" at bounding box center [292, 327] width 195 height 18
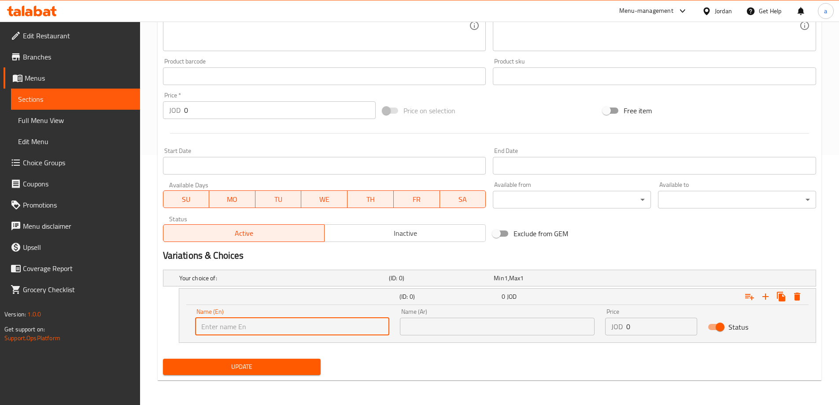
paste input "250 Gm"
type input "250 Gm"
click at [450, 331] on input "text" at bounding box center [497, 327] width 195 height 18
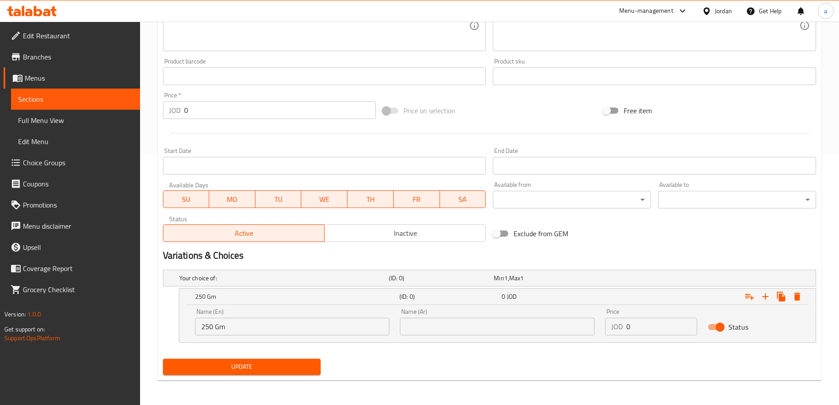
click at [465, 321] on input "text" at bounding box center [497, 327] width 195 height 18
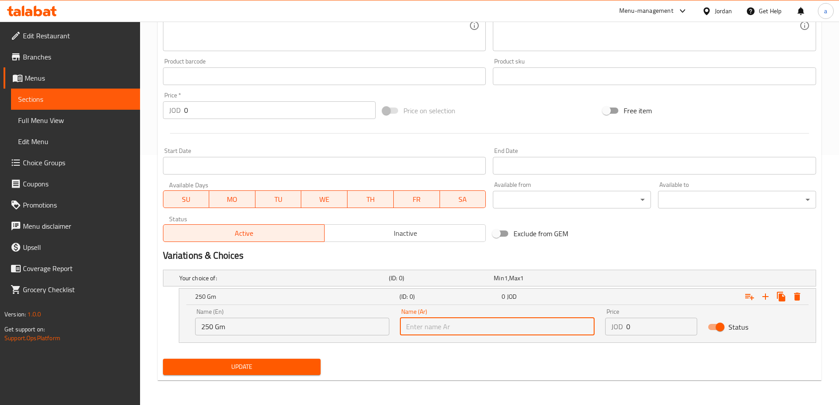
paste input "250 غم"
type input "250 غم"
click at [628, 326] on input "0" at bounding box center [661, 327] width 71 height 18
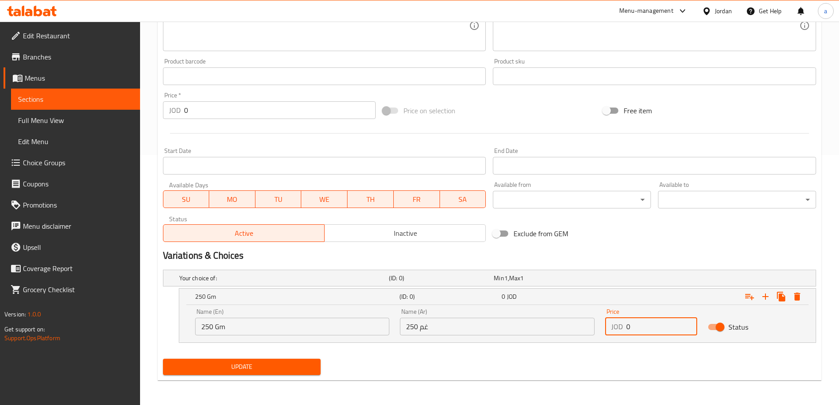
click at [628, 326] on input "0" at bounding box center [661, 327] width 71 height 18
click at [626, 326] on input "number" at bounding box center [661, 327] width 71 height 18
type input "4.5"
click at [766, 296] on icon "Expand" at bounding box center [765, 296] width 6 height 6
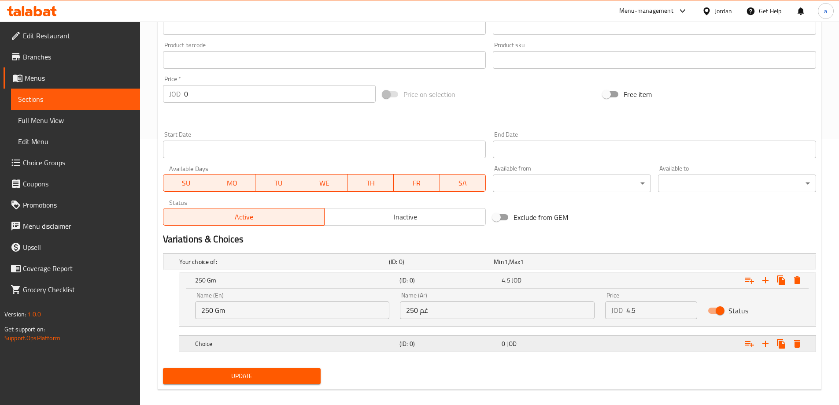
scroll to position [275, 0]
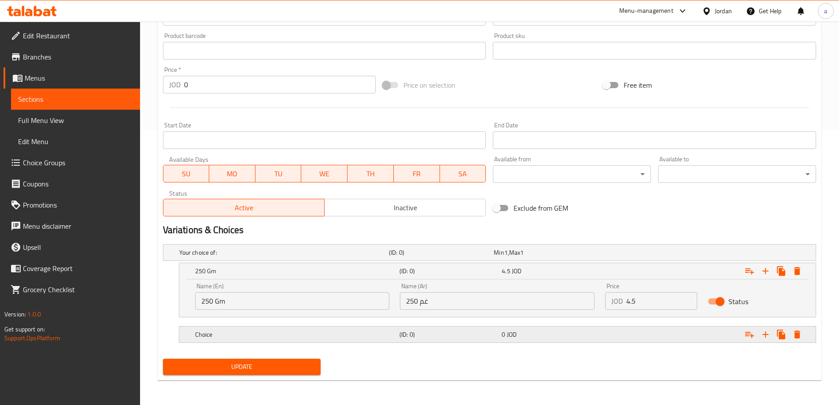
click at [372, 337] on h5 "Choice" at bounding box center [295, 334] width 201 height 9
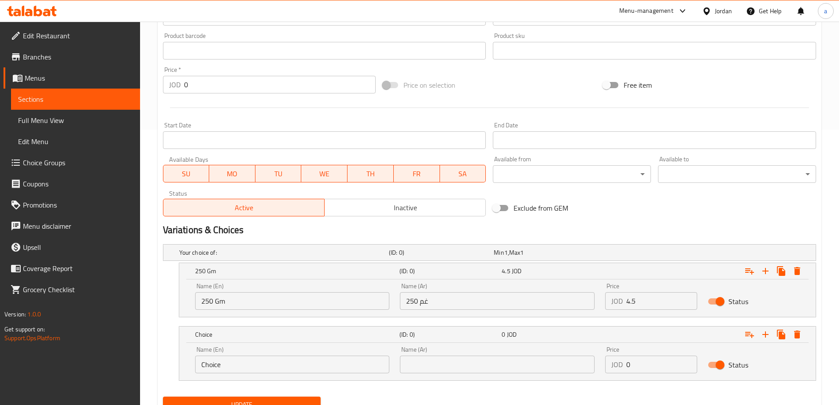
click at [247, 357] on input "Choice" at bounding box center [292, 364] width 195 height 18
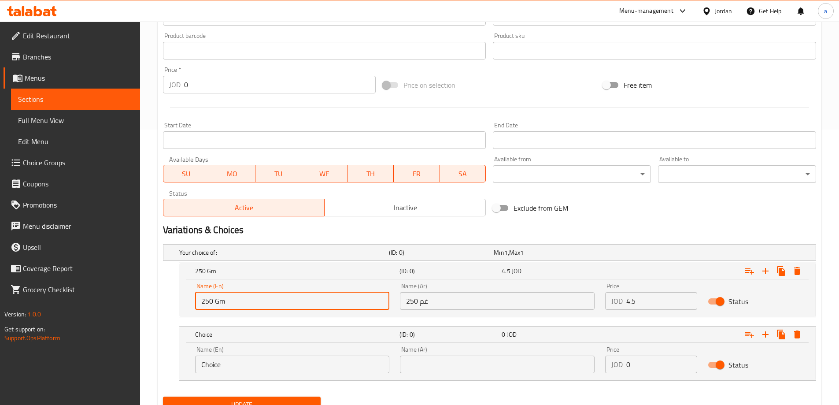
click at [207, 300] on input "250 Gm" at bounding box center [292, 301] width 195 height 18
click at [211, 367] on input "Choice" at bounding box center [292, 364] width 195 height 18
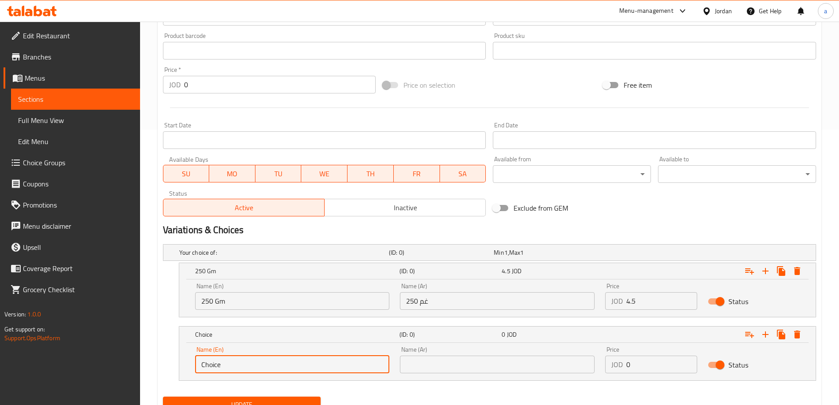
click at [211, 367] on input "Choice" at bounding box center [292, 364] width 195 height 18
paste input "250 Gm"
click at [474, 365] on input "text" at bounding box center [497, 364] width 195 height 18
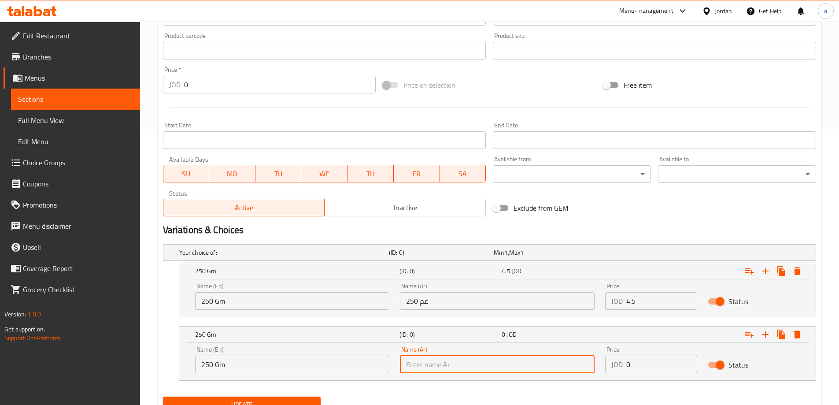
click at [416, 300] on input "250 غم" at bounding box center [497, 301] width 195 height 18
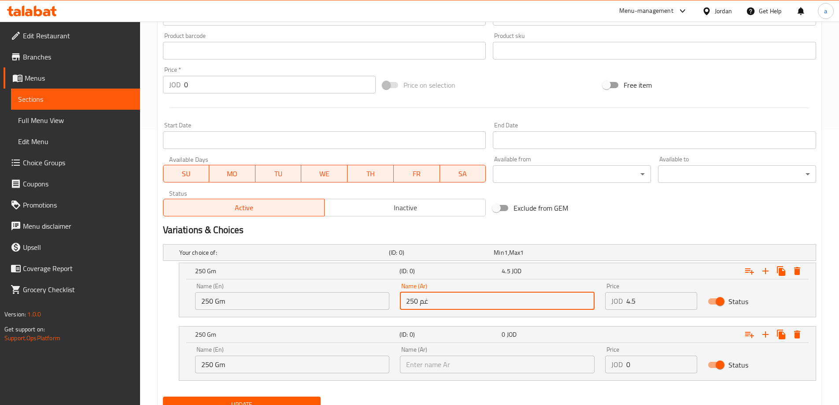
click at [416, 300] on input "250 غم" at bounding box center [497, 301] width 195 height 18
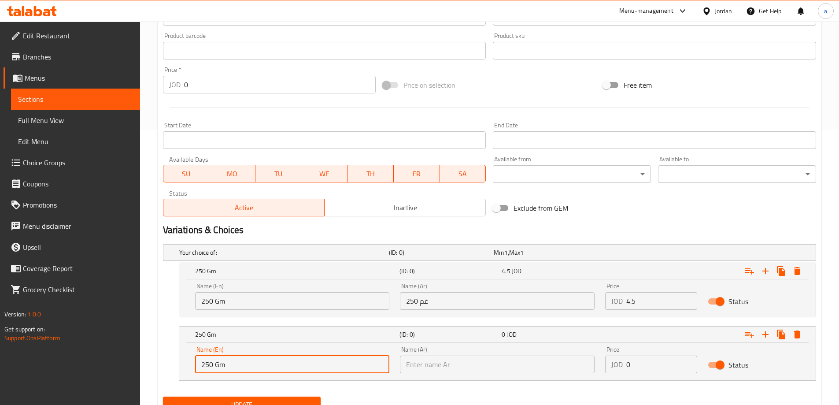
click at [209, 363] on input "250 Gm" at bounding box center [292, 364] width 195 height 18
click at [212, 363] on input "250 Gm" at bounding box center [292, 364] width 195 height 18
type input "500 Gm"
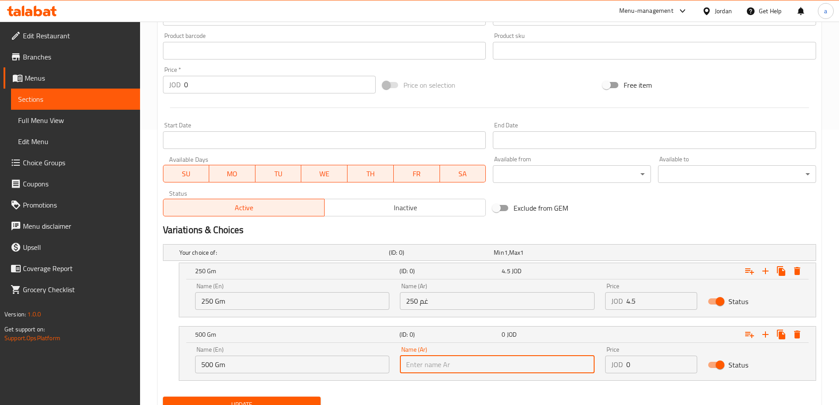
click at [448, 360] on input "text" at bounding box center [497, 364] width 195 height 18
type input "500 غم"
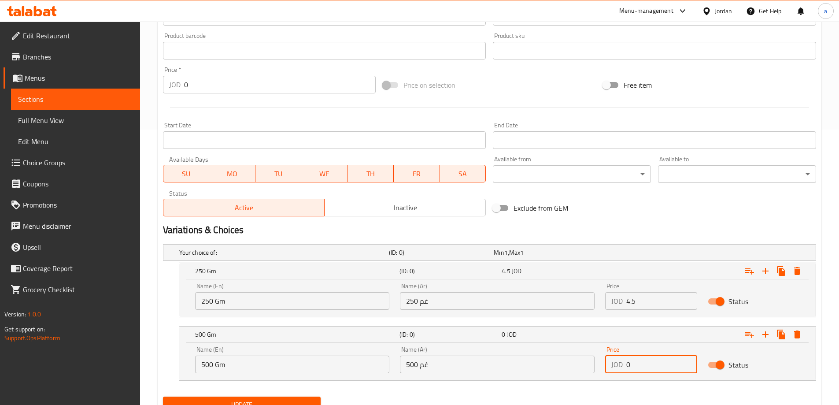
click at [628, 364] on input "0" at bounding box center [661, 364] width 71 height 18
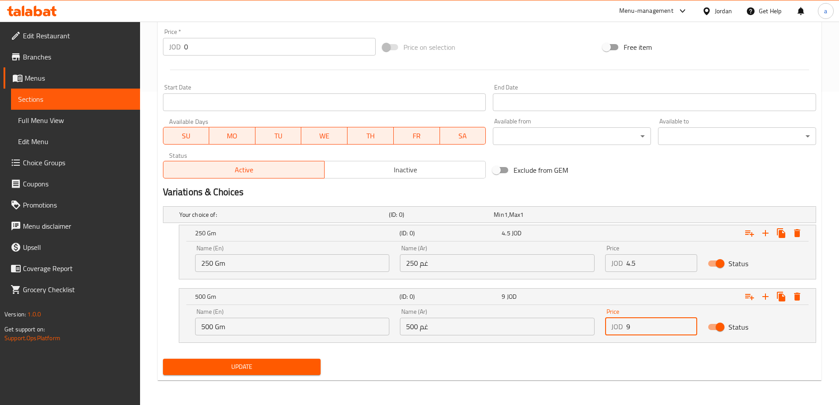
type input "9"
click at [302, 365] on span "Update" at bounding box center [242, 366] width 144 height 11
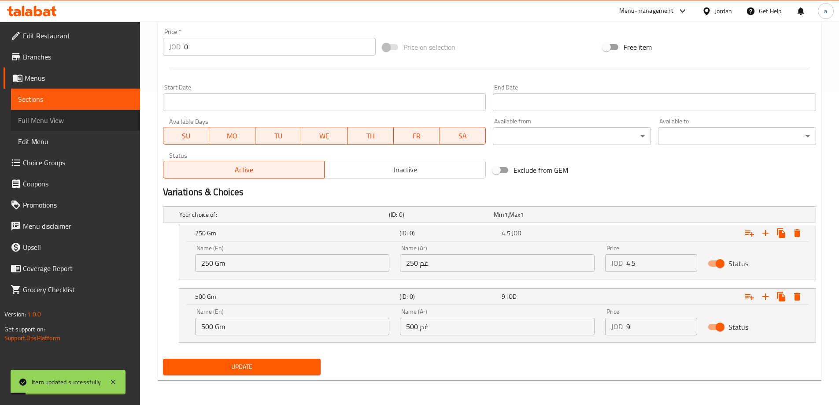
click at [59, 115] on span "Full Menu View" at bounding box center [75, 120] width 115 height 11
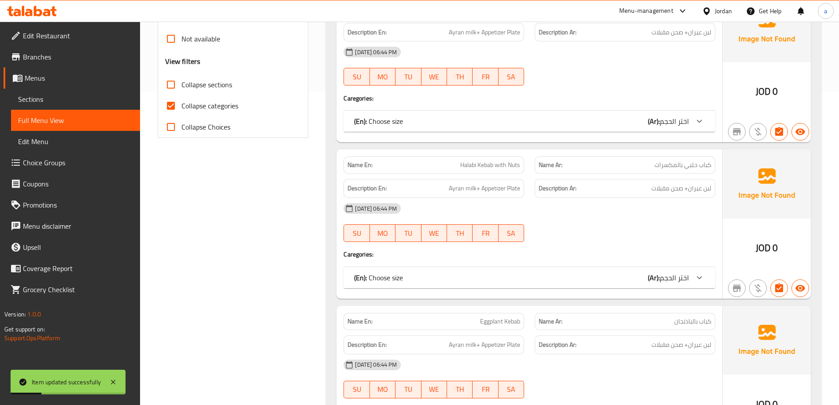
click at [164, 106] on input "Collapse categories" at bounding box center [170, 105] width 21 height 21
checkbox input "false"
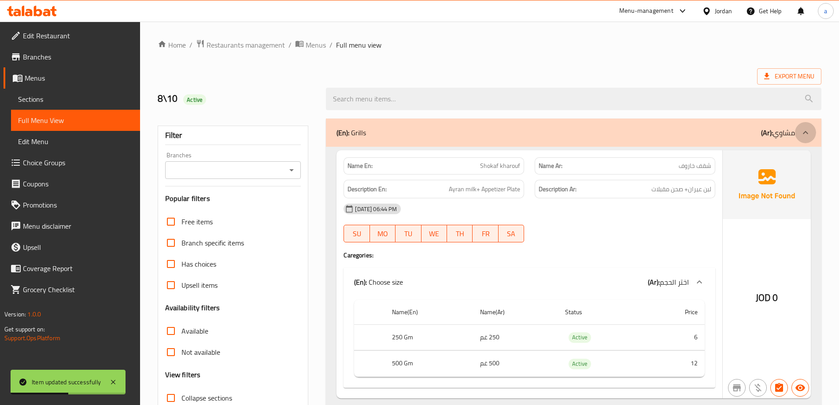
click at [800, 129] on div at bounding box center [805, 132] width 21 height 21
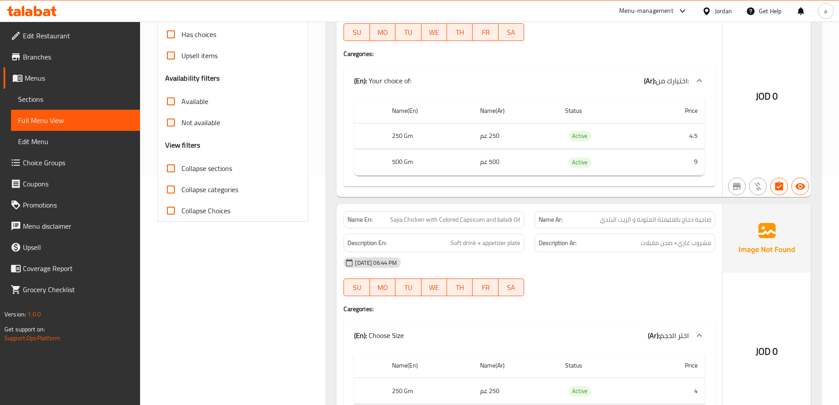
scroll to position [220, 0]
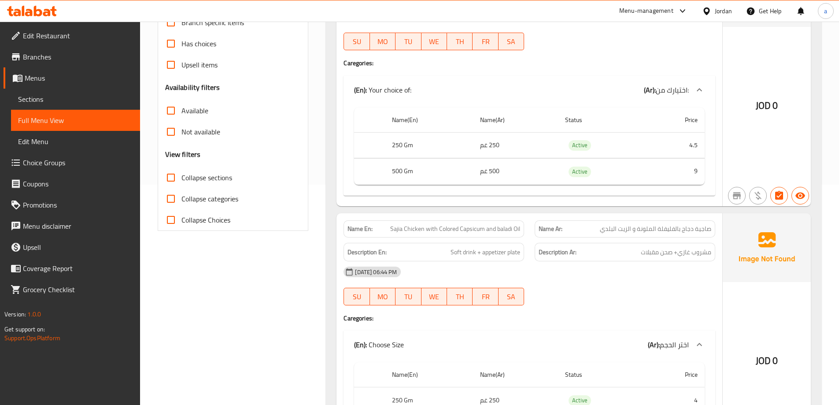
click at [391, 93] on p "(En): Your choice of:" at bounding box center [382, 90] width 57 height 11
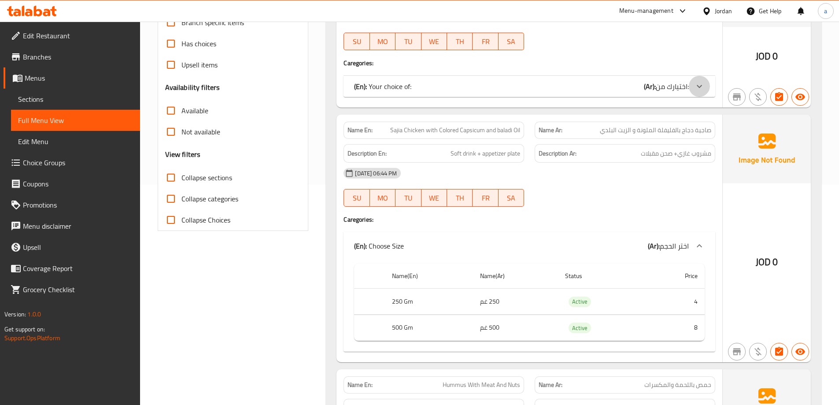
click at [693, 85] on div at bounding box center [699, 86] width 21 height 21
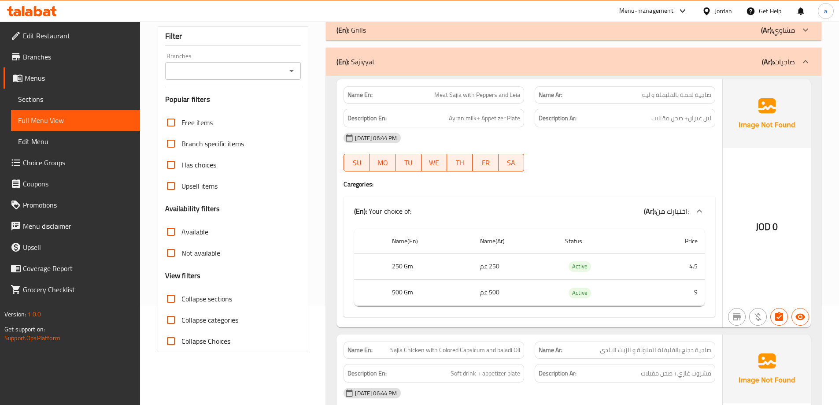
scroll to position [44, 0]
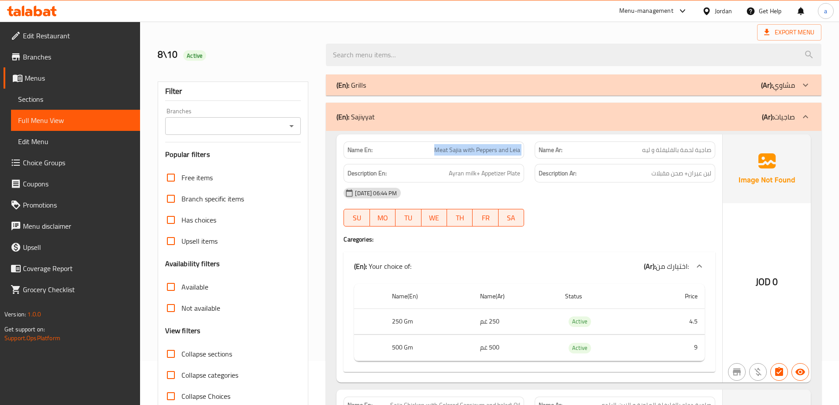
drag, startPoint x: 434, startPoint y: 150, endPoint x: 531, endPoint y: 149, distance: 96.5
click at [531, 149] on div "Name En: Meat Sajia with Peppers and Leia Name Ar: صاجية لحمة بالفليفلة و ليه" at bounding box center [529, 150] width 382 height 28
copy span "Meat Sajia with Peppers and Leia"
click at [54, 93] on link "Sections" at bounding box center [75, 99] width 129 height 21
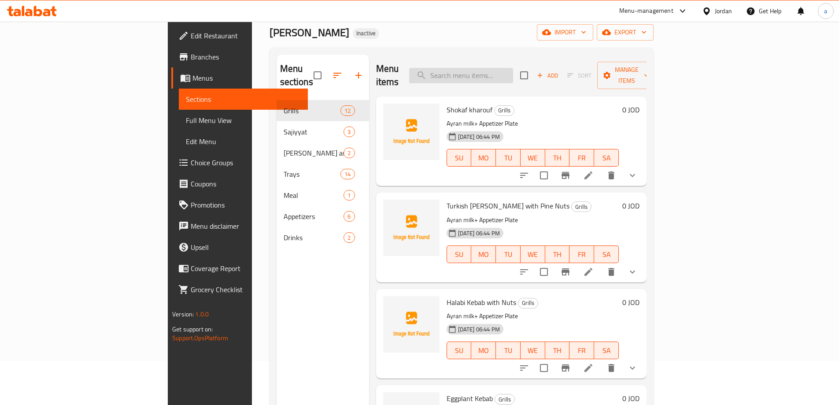
click at [502, 68] on input "search" at bounding box center [461, 75] width 104 height 15
paste input "Meat Sajia with Peppers and Leia"
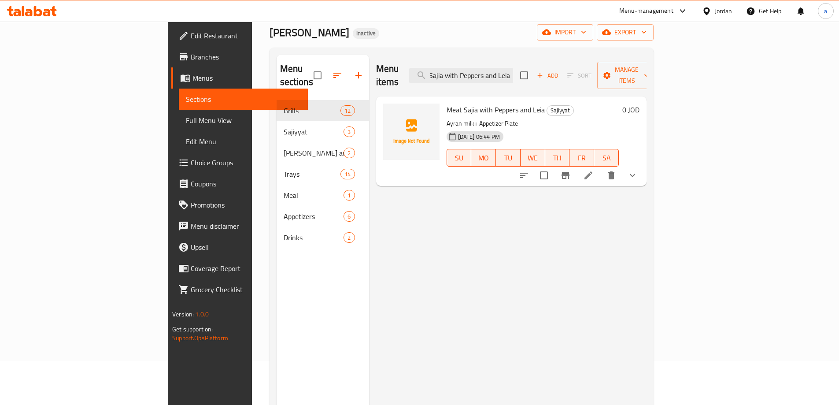
type input "Meat Sajia with Peppers and Leia"
click at [594, 170] on icon at bounding box center [588, 175] width 11 height 11
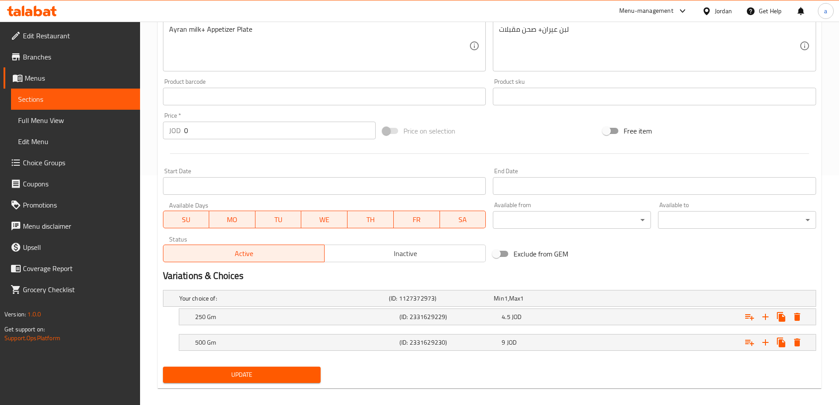
scroll to position [237, 0]
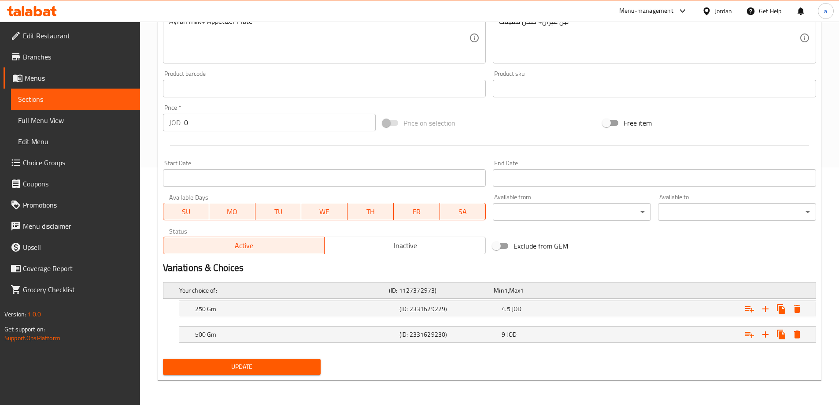
click at [200, 289] on h5 "Your choice of:" at bounding box center [282, 290] width 206 height 9
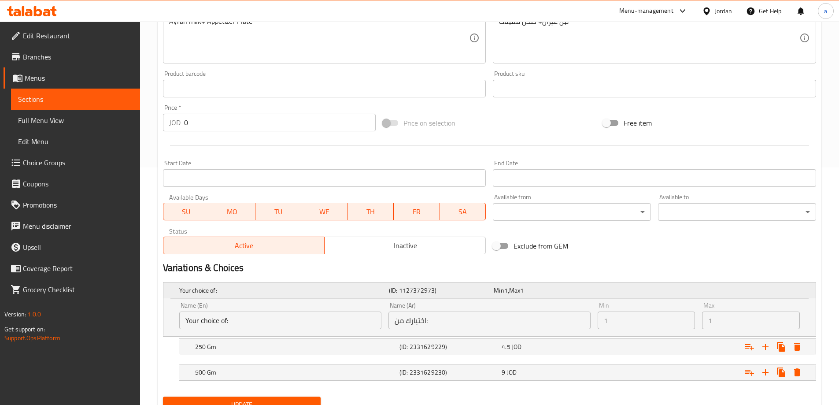
click at [189, 287] on h5 "Your choice of:" at bounding box center [282, 290] width 206 height 9
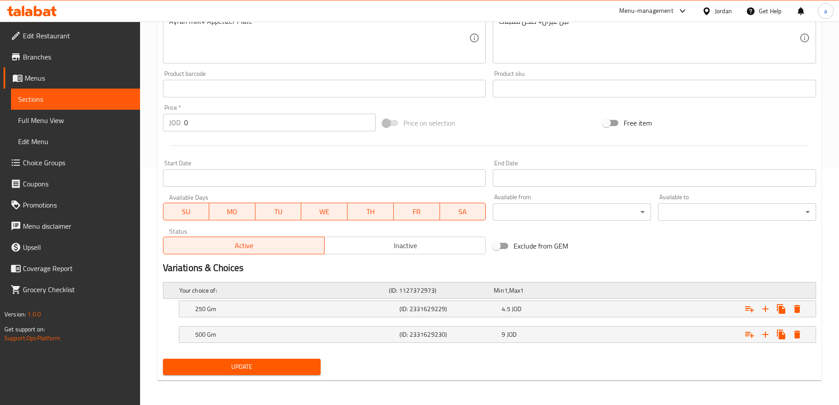
click at [212, 293] on h5 "Your choice of:" at bounding box center [282, 290] width 206 height 9
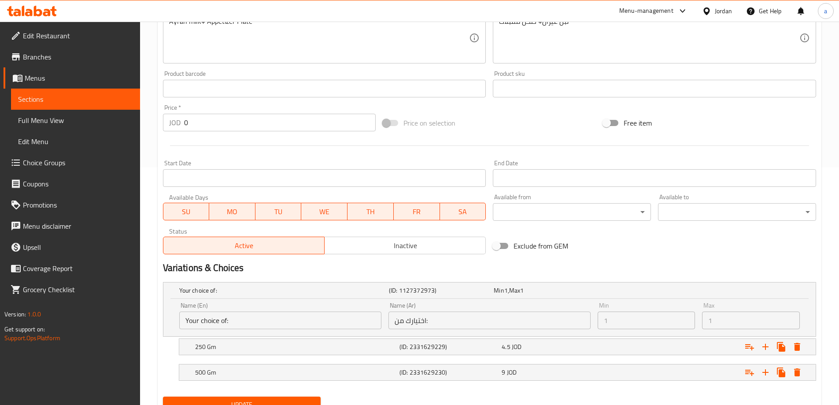
click at [209, 316] on input "Your choice of:" at bounding box center [280, 320] width 202 height 18
click at [217, 318] on input "Your choice of:" at bounding box center [280, 320] width 202 height 18
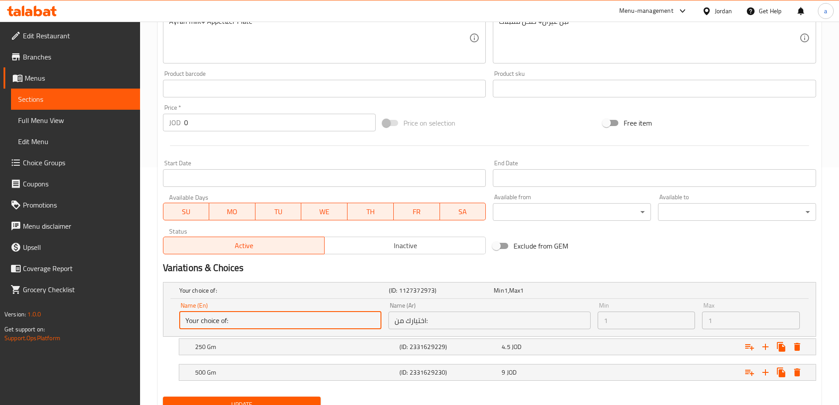
click at [217, 318] on input "Your choice of:" at bounding box center [280, 320] width 202 height 18
click at [165, 312] on div "Name (En) Your choice of: Name (En) Name (Ar) اختيارك من: Name (Ar) Min 1 Min M…" at bounding box center [489, 317] width 652 height 37
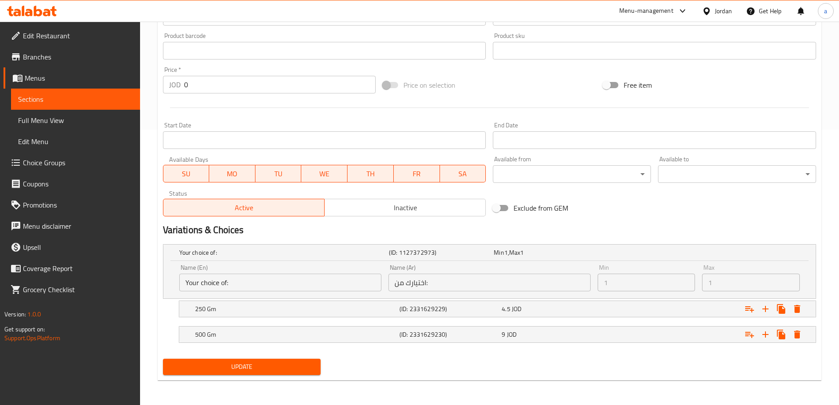
click at [56, 93] on link "Sections" at bounding box center [75, 99] width 129 height 21
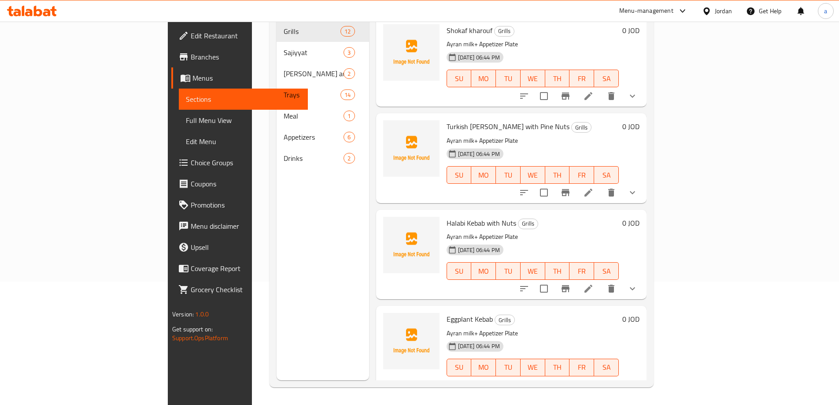
scroll to position [123, 0]
click at [179, 126] on link "Full Menu View" at bounding box center [243, 120] width 129 height 21
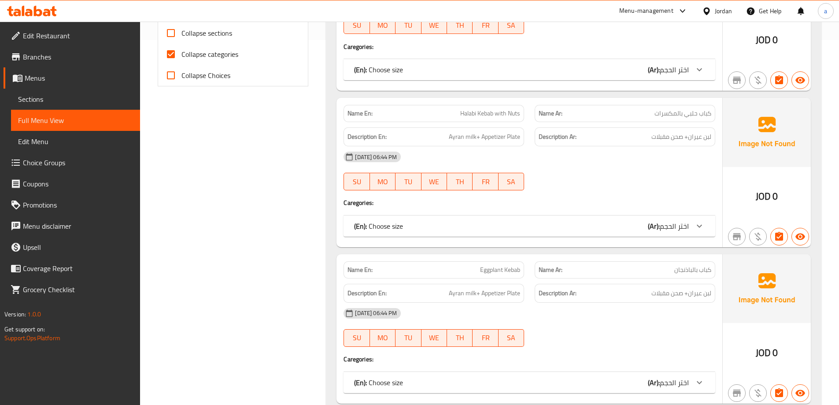
scroll to position [388, 0]
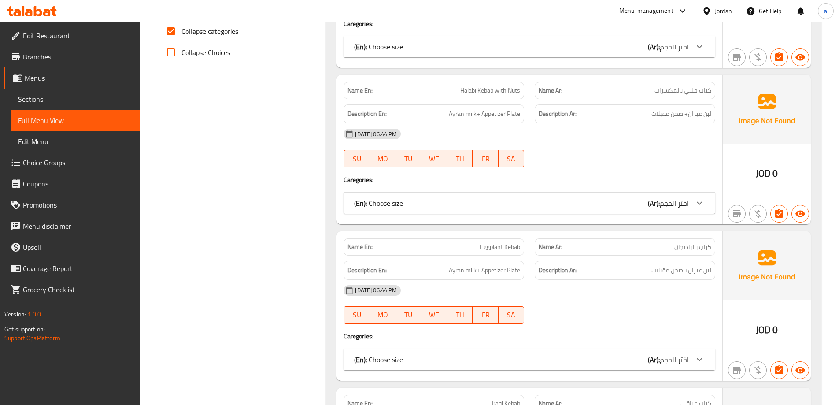
click at [681, 200] on span "اختر الحجم" at bounding box center [674, 202] width 29 height 13
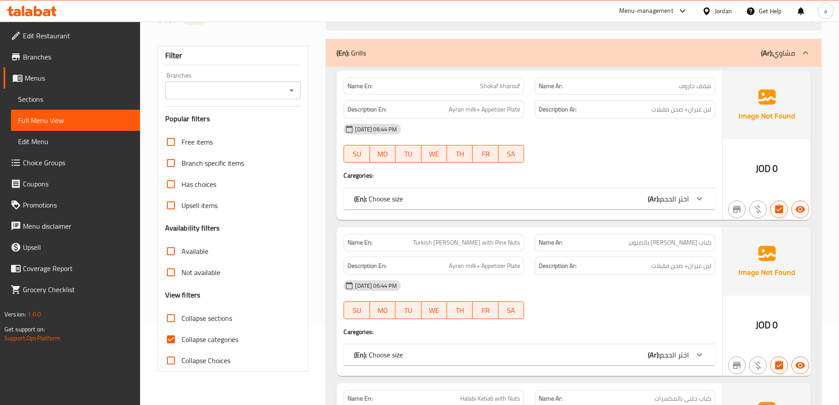
scroll to position [176, 0]
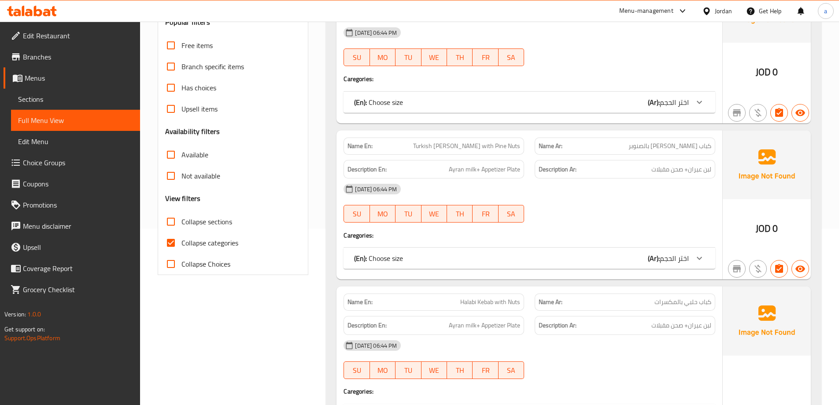
click at [174, 247] on input "Collapse categories" at bounding box center [170, 242] width 21 height 21
checkbox input "false"
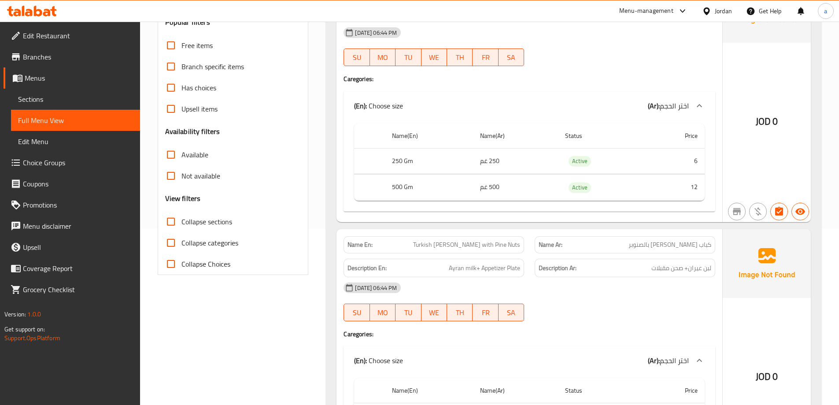
scroll to position [0, 0]
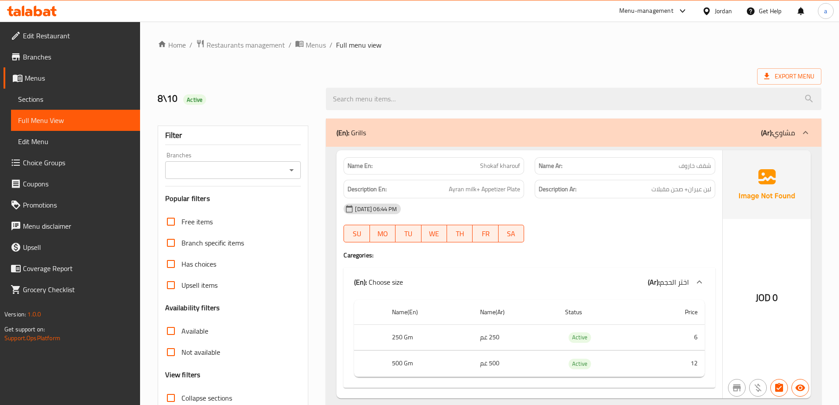
click at [801, 128] on icon at bounding box center [805, 132] width 11 height 11
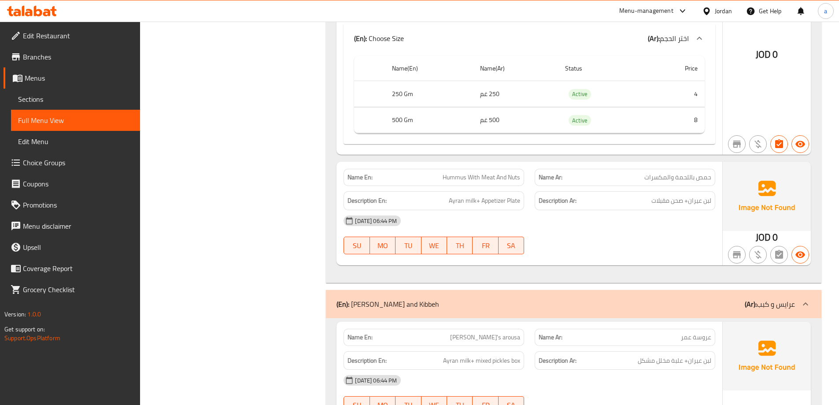
scroll to position [529, 0]
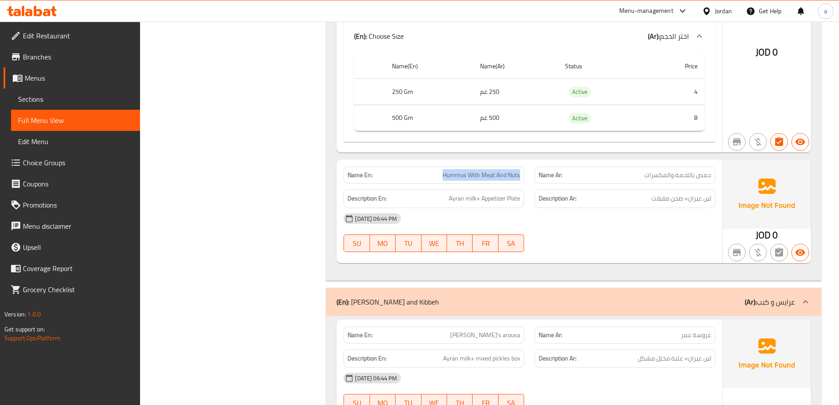
drag, startPoint x: 444, startPoint y: 174, endPoint x: 523, endPoint y: 183, distance: 79.8
click at [523, 183] on div "Name En: Hummus With Meat And Nuts" at bounding box center [433, 175] width 191 height 28
copy span "Hummus With Meat And Nuts"
click at [44, 98] on span "Sections" at bounding box center [75, 99] width 115 height 11
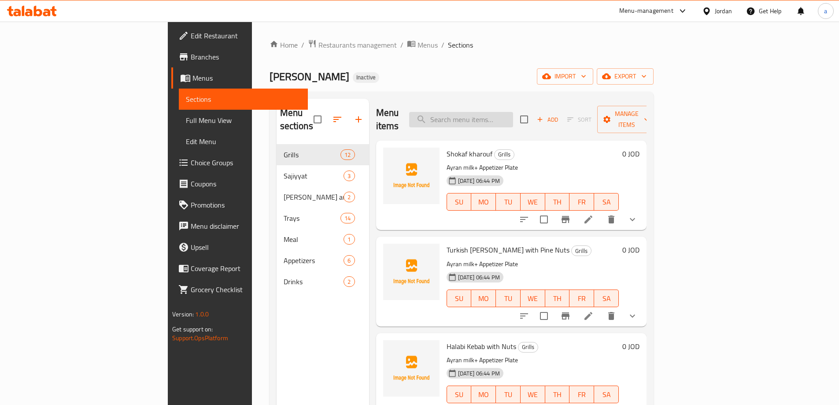
click at [498, 112] on input "search" at bounding box center [461, 119] width 104 height 15
click at [492, 112] on input "search" at bounding box center [461, 119] width 104 height 15
paste input "Hummus With Meat And Nuts"
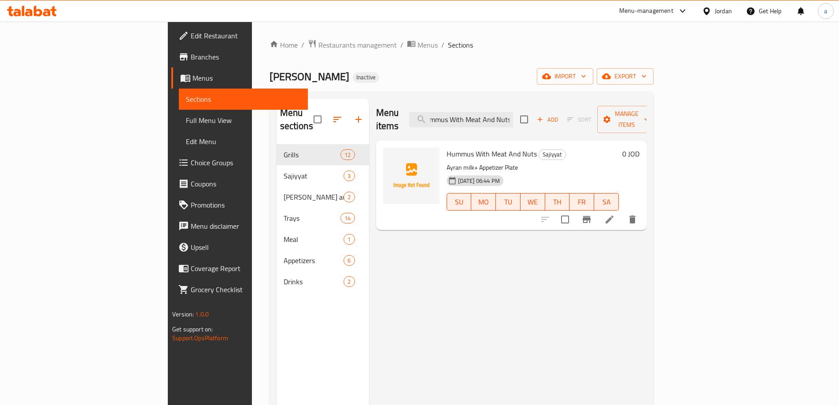
type input "Hummus With Meat And Nuts"
click at [614, 215] on icon at bounding box center [610, 219] width 8 height 8
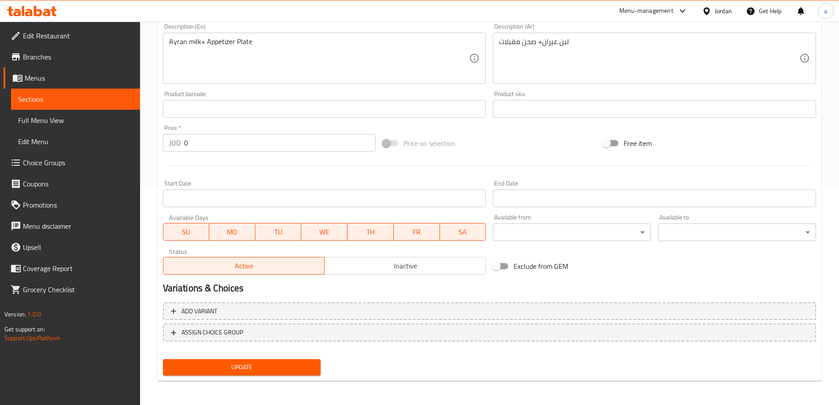
scroll to position [218, 0]
click at [186, 143] on input "0" at bounding box center [280, 142] width 192 height 18
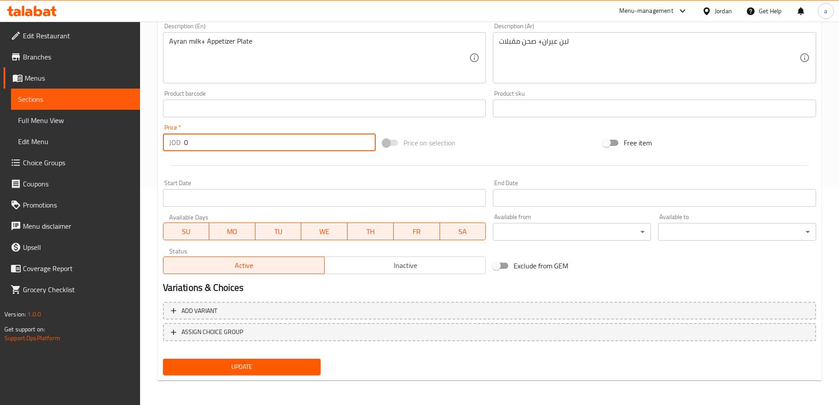
click at [186, 143] on input "0" at bounding box center [280, 142] width 192 height 18
type input "4"
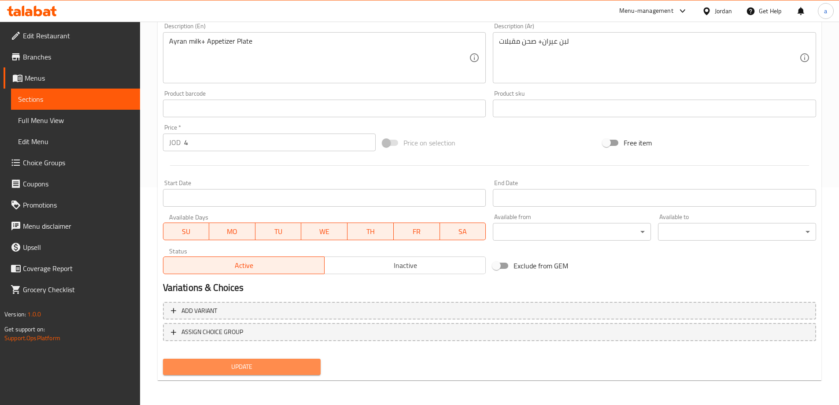
click at [243, 371] on span "Update" at bounding box center [242, 366] width 144 height 11
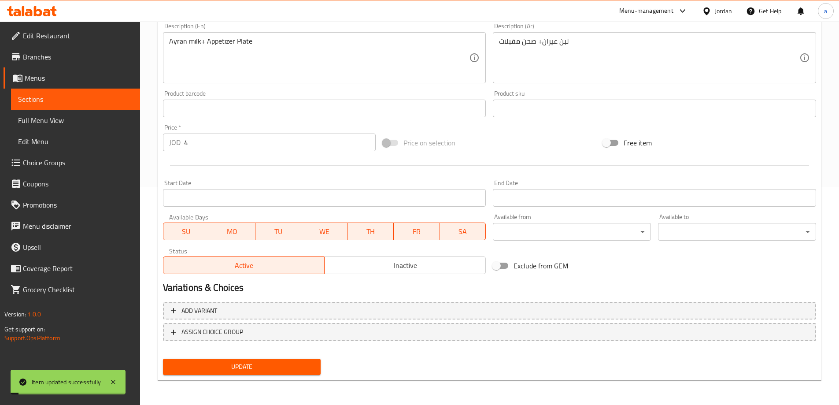
click at [91, 96] on span "Sections" at bounding box center [75, 99] width 115 height 11
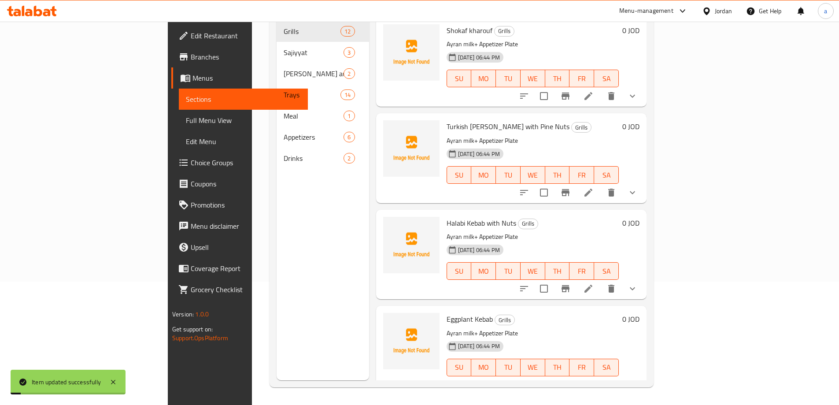
scroll to position [123, 0]
click at [186, 122] on span "Full Menu View" at bounding box center [243, 120] width 115 height 11
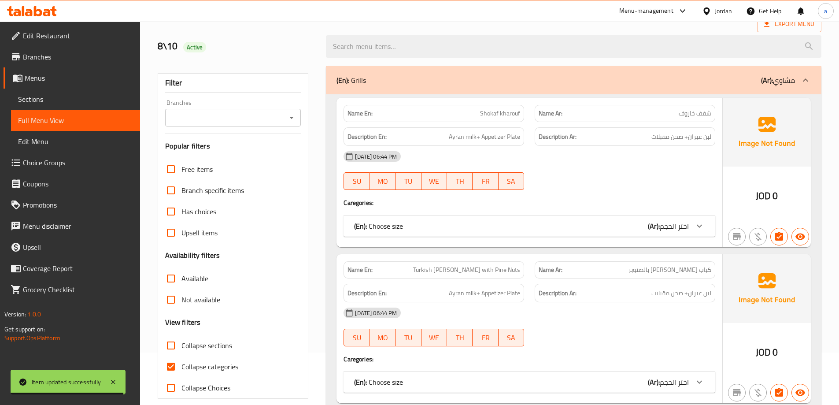
scroll to position [132, 0]
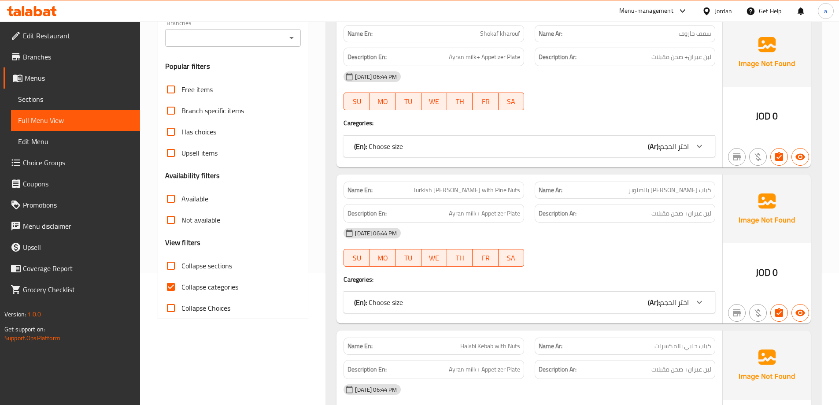
click at [172, 281] on input "Collapse categories" at bounding box center [170, 286] width 21 height 21
checkbox input "false"
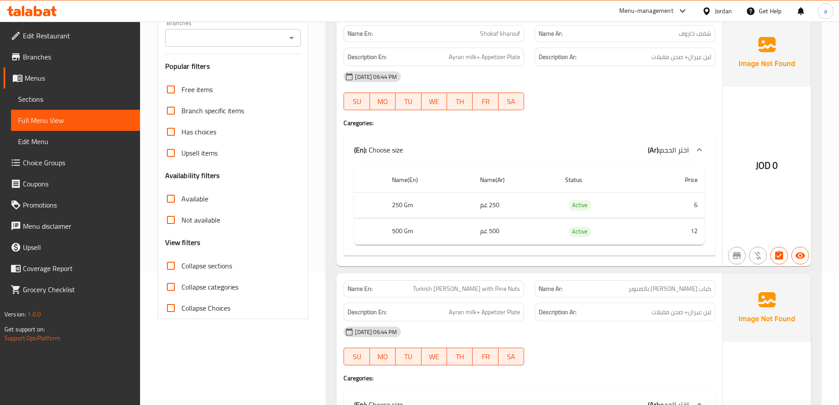
scroll to position [0, 0]
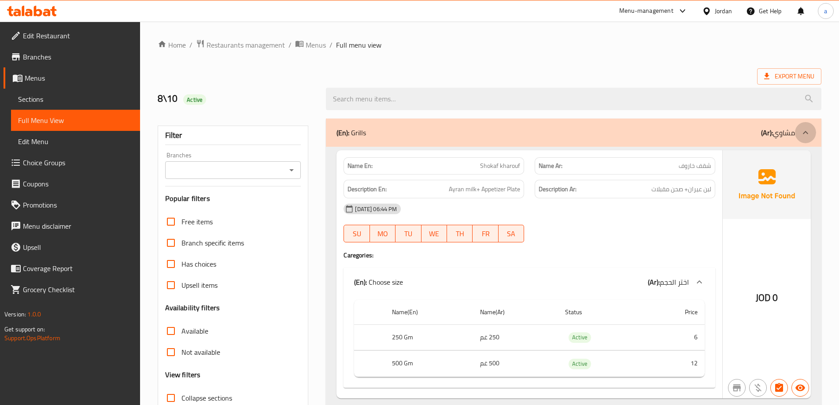
click at [807, 134] on icon at bounding box center [805, 132] width 11 height 11
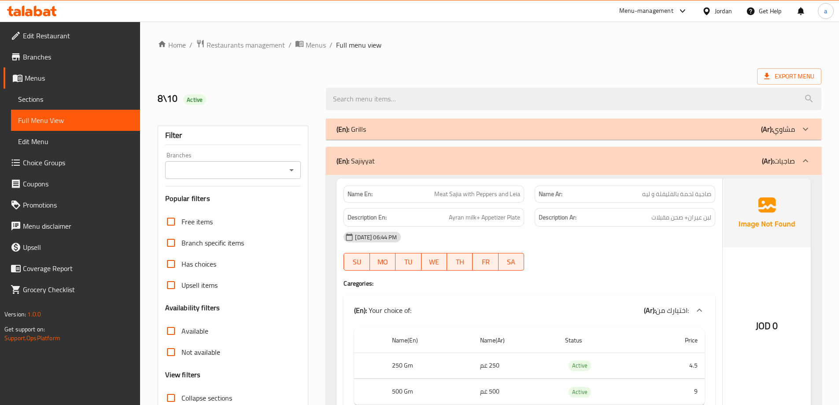
click at [799, 166] on div at bounding box center [805, 160] width 21 height 21
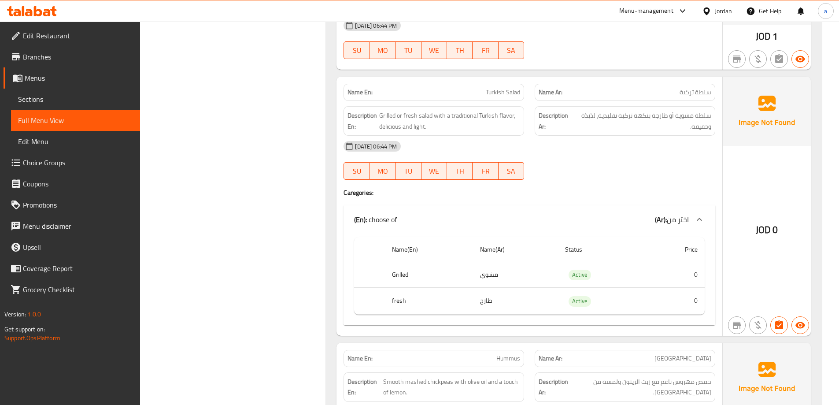
scroll to position [4978, 0]
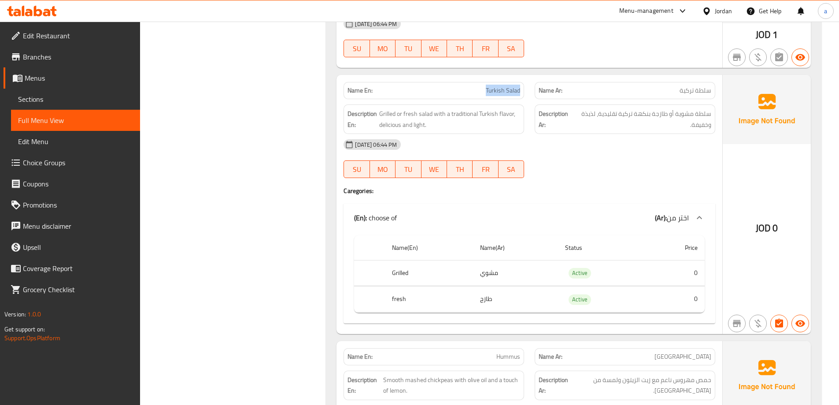
drag, startPoint x: 487, startPoint y: 90, endPoint x: 521, endPoint y: 93, distance: 34.5
click at [521, 93] on div "Name En: Turkish Salad" at bounding box center [434, 90] width 181 height 17
copy span "Turkish Salad"
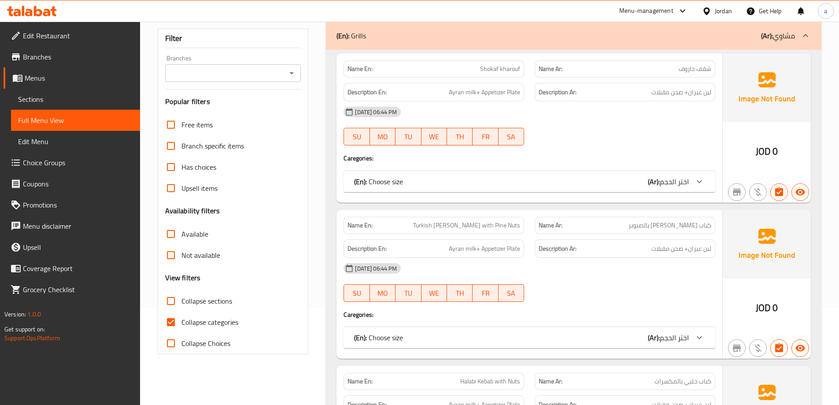
scroll to position [176, 0]
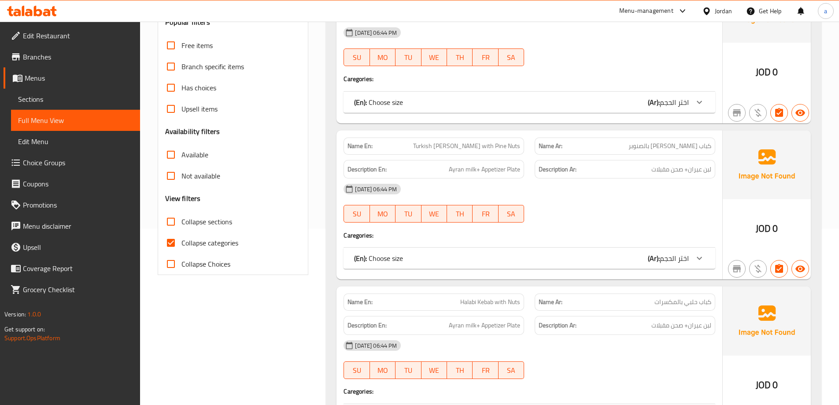
click at [181, 240] on input "Collapse categories" at bounding box center [170, 242] width 21 height 21
checkbox input "false"
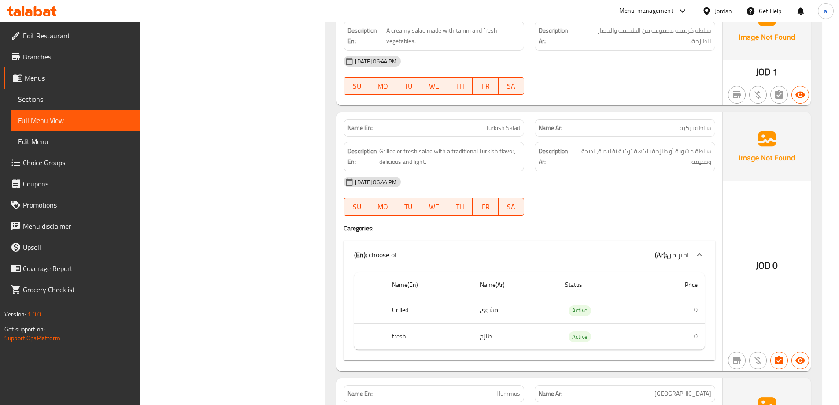
scroll to position [8586, 0]
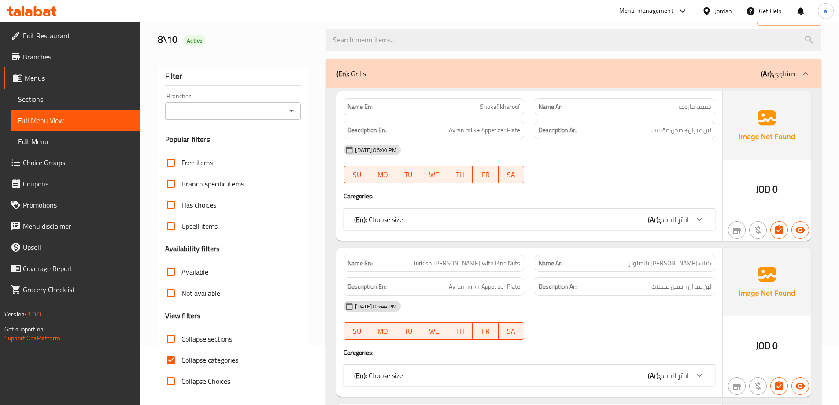
scroll to position [176, 0]
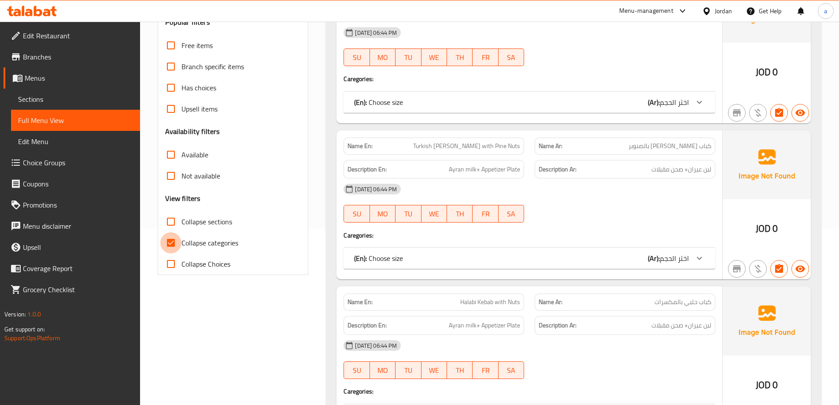
click at [177, 237] on input "Collapse categories" at bounding box center [170, 242] width 21 height 21
checkbox input "false"
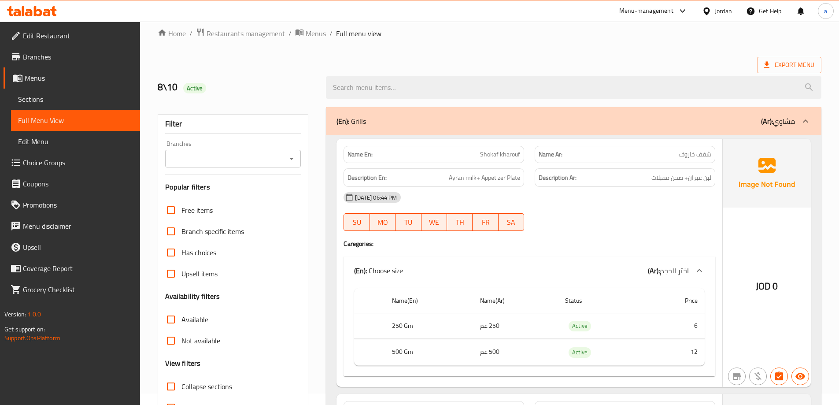
scroll to position [0, 0]
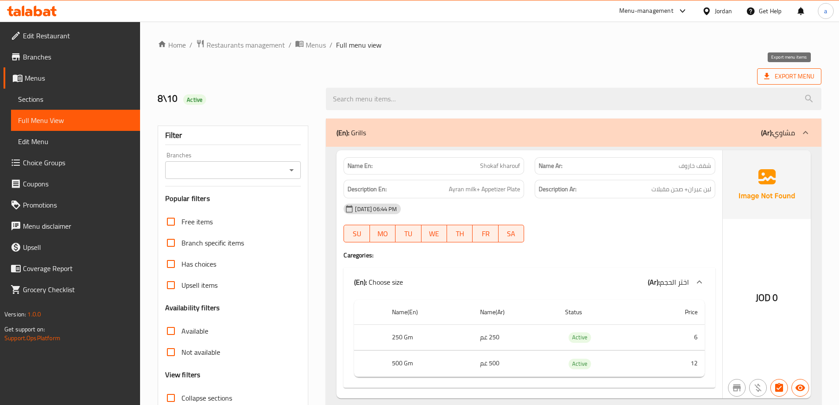
click at [789, 78] on span "Export Menu" at bounding box center [789, 76] width 50 height 11
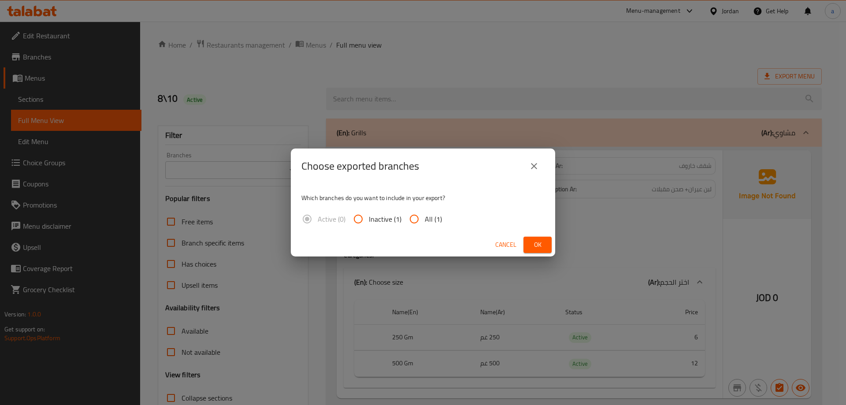
click at [412, 221] on input "All (1)" at bounding box center [413, 218] width 21 height 21
radio input "true"
click at [533, 245] on span "Ok" at bounding box center [537, 244] width 14 height 11
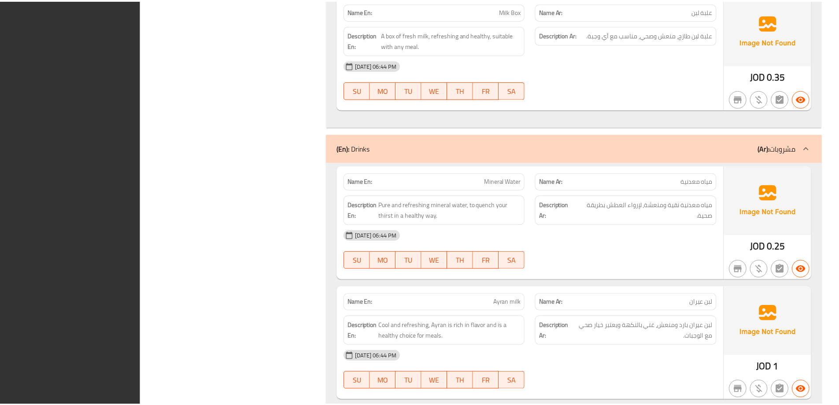
scroll to position [9202, 0]
